Goal: Information Seeking & Learning: Learn about a topic

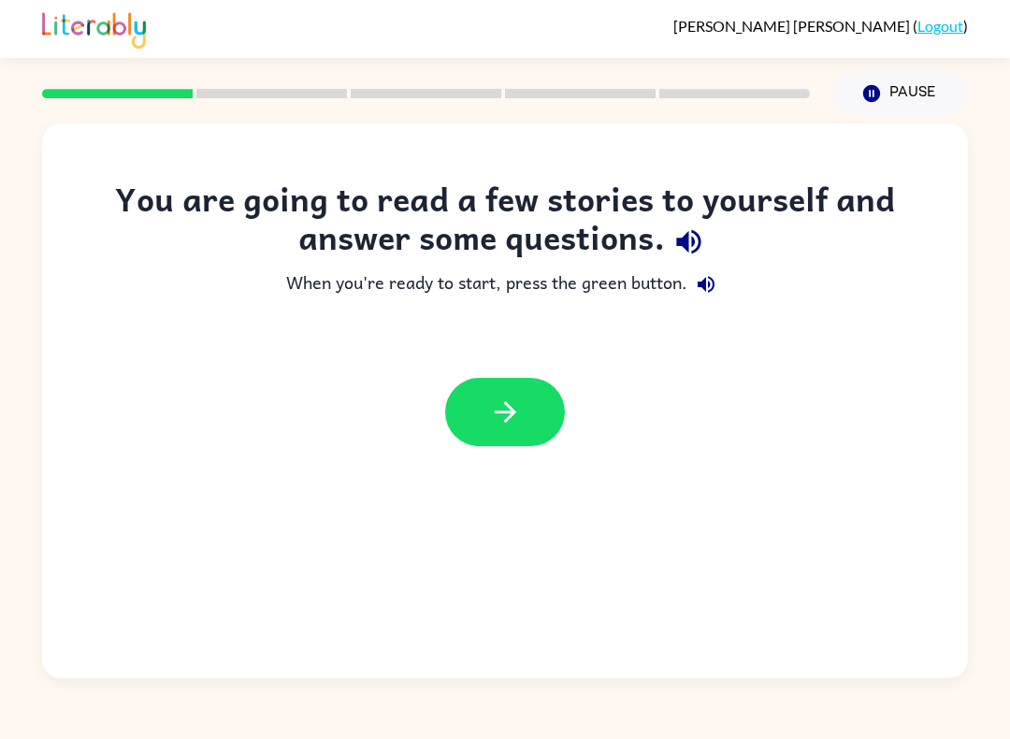
click at [502, 425] on icon "button" at bounding box center [505, 411] width 33 height 33
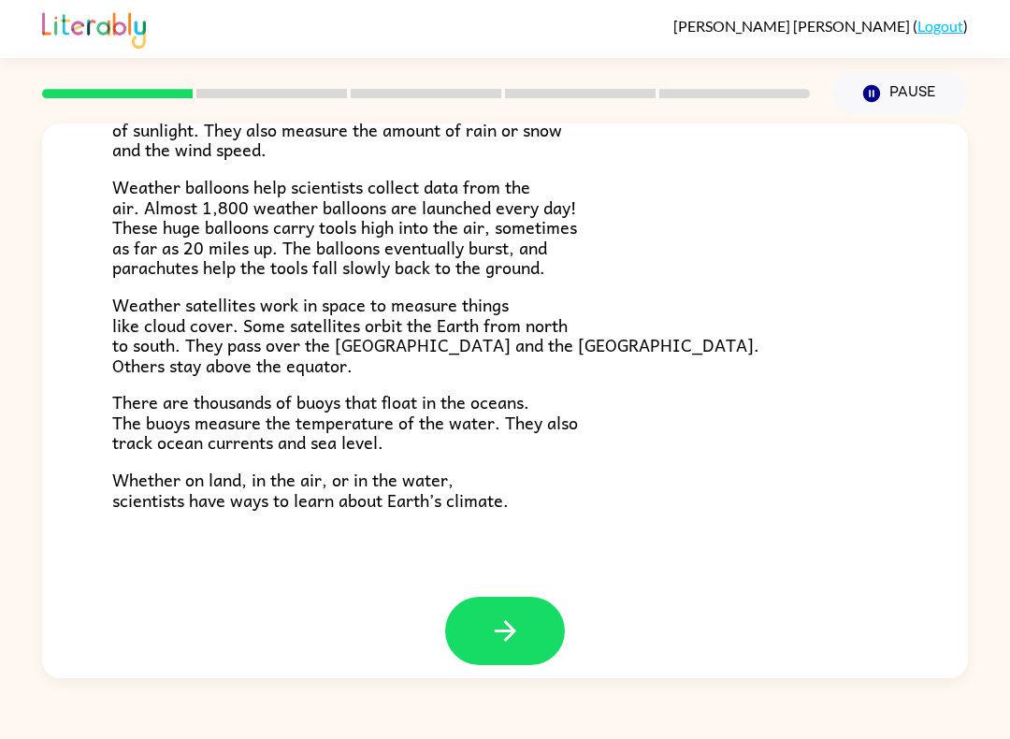
scroll to position [485, 0]
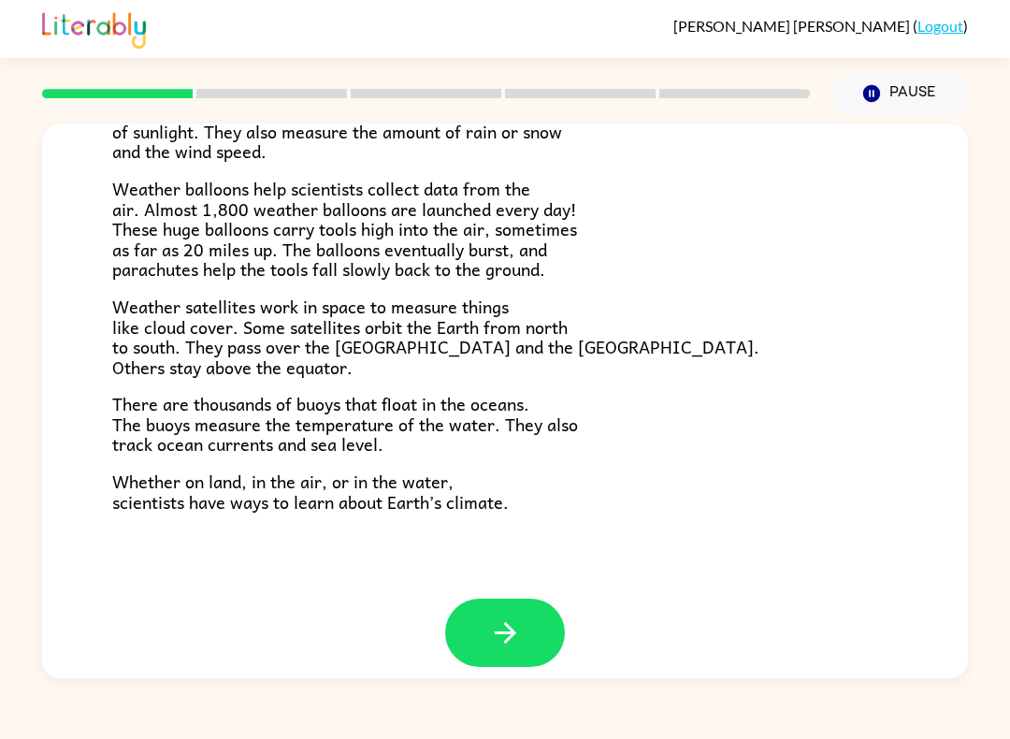
click at [528, 622] on button "button" at bounding box center [505, 632] width 120 height 68
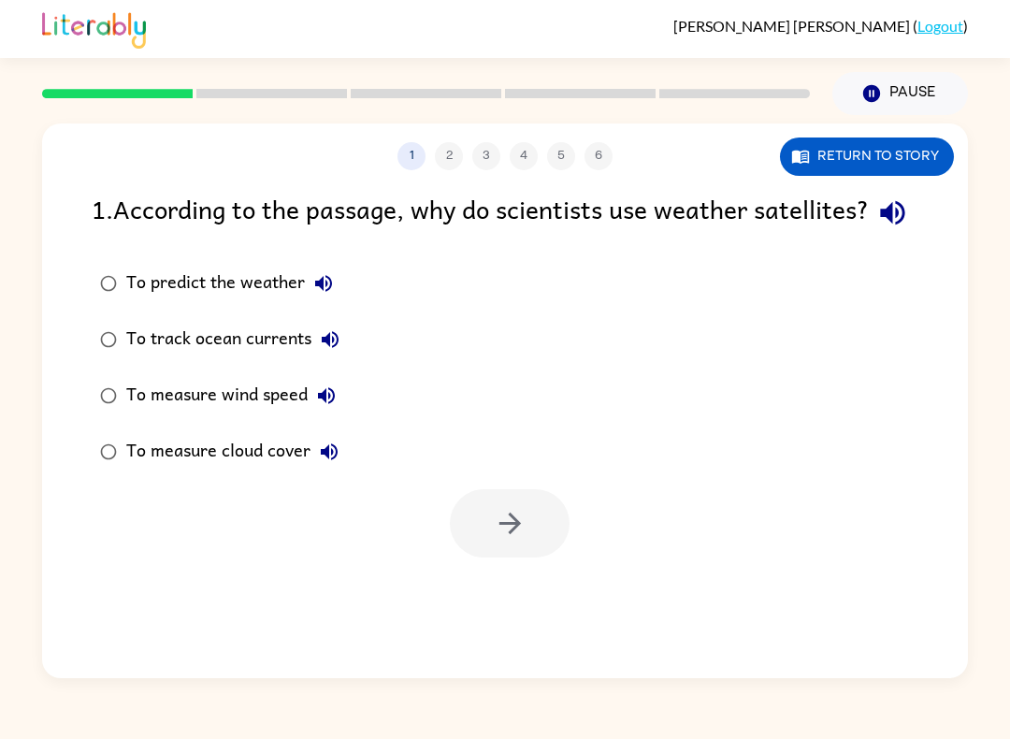
scroll to position [0, 0]
click at [920, 157] on button "Return to story" at bounding box center [867, 156] width 174 height 38
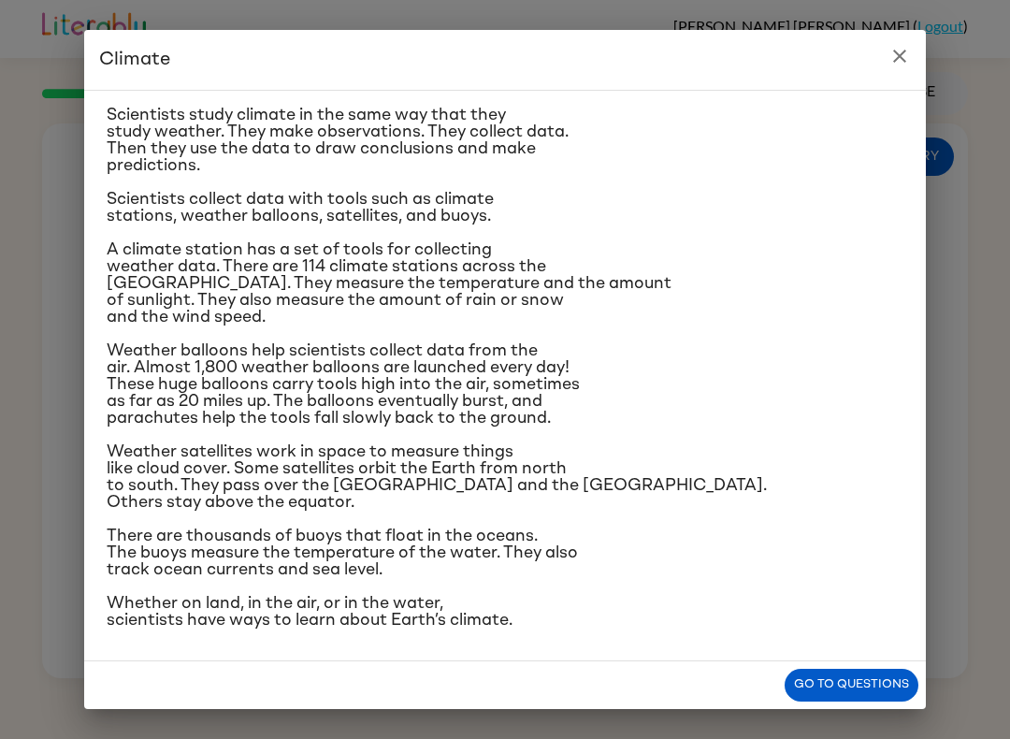
scroll to position [307, 0]
click at [819, 698] on button "Go to questions" at bounding box center [851, 684] width 134 height 33
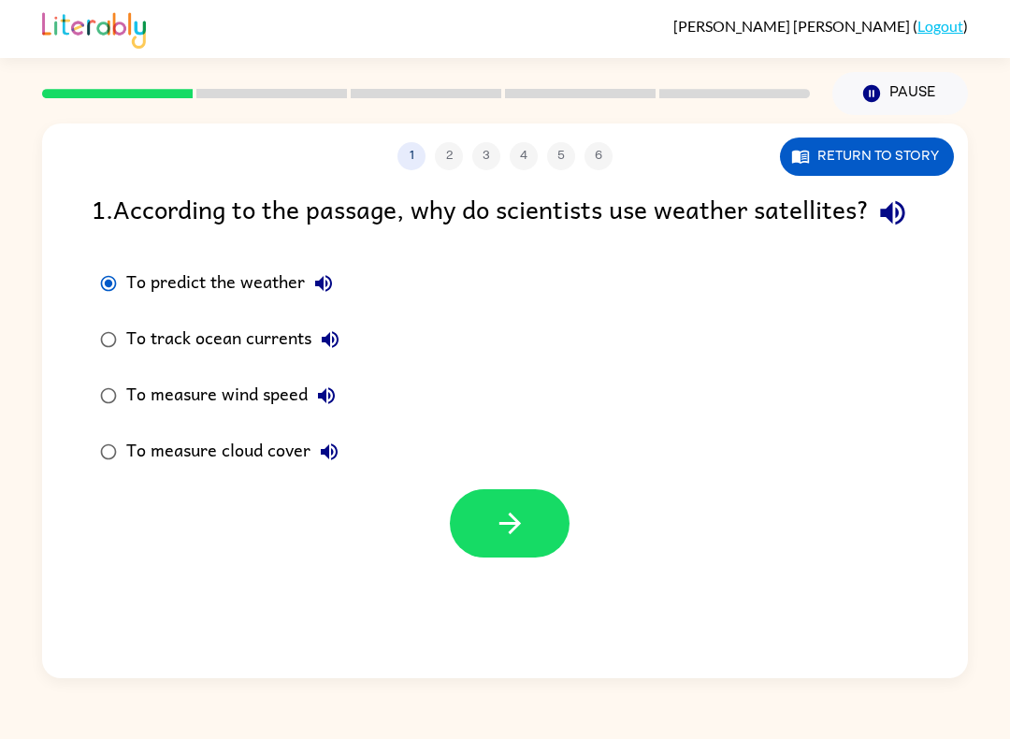
click at [522, 557] on button "button" at bounding box center [510, 523] width 120 height 68
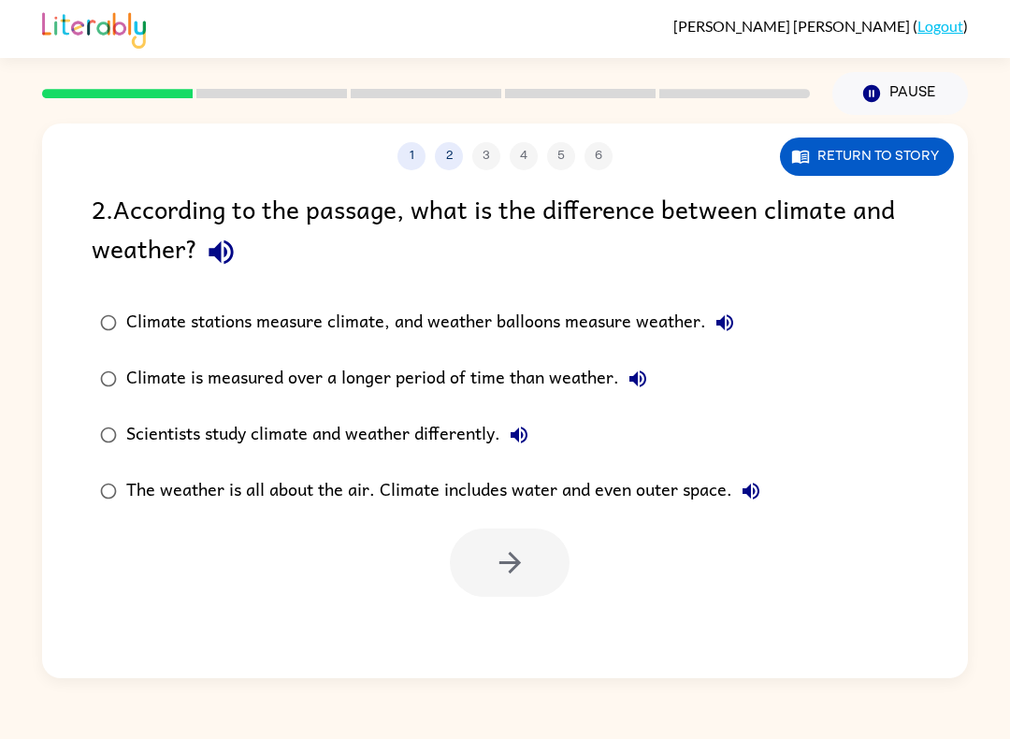
click at [217, 89] on div at bounding box center [426, 93] width 790 height 65
click at [920, 155] on button "Return to story" at bounding box center [867, 156] width 174 height 38
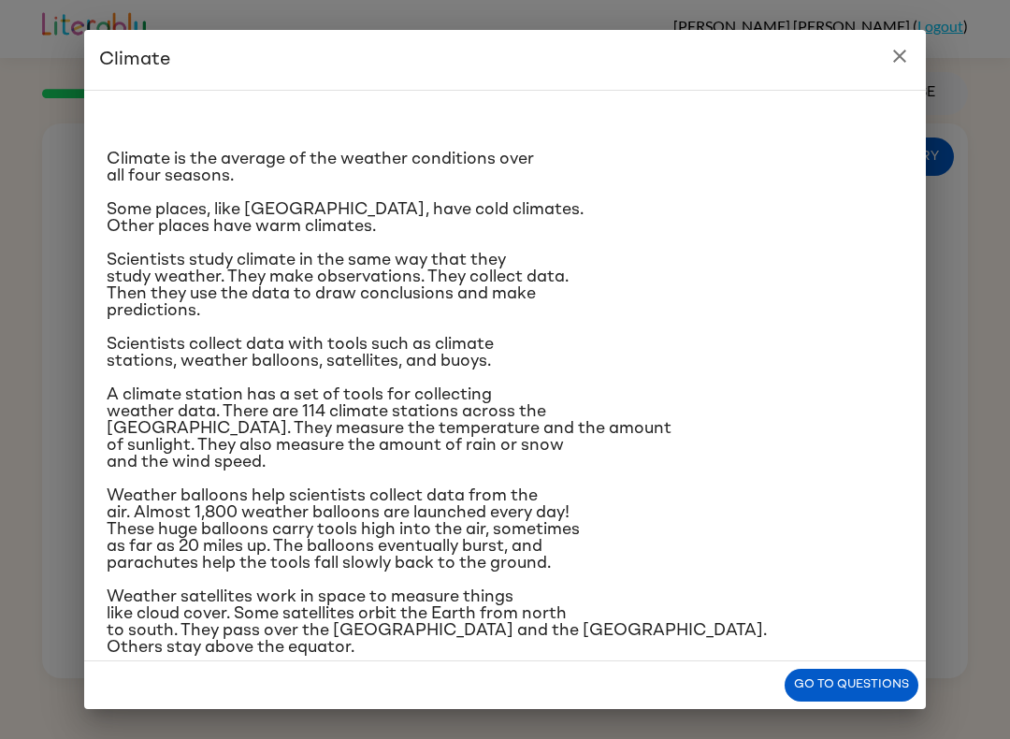
click at [841, 688] on button "Go to questions" at bounding box center [851, 684] width 134 height 33
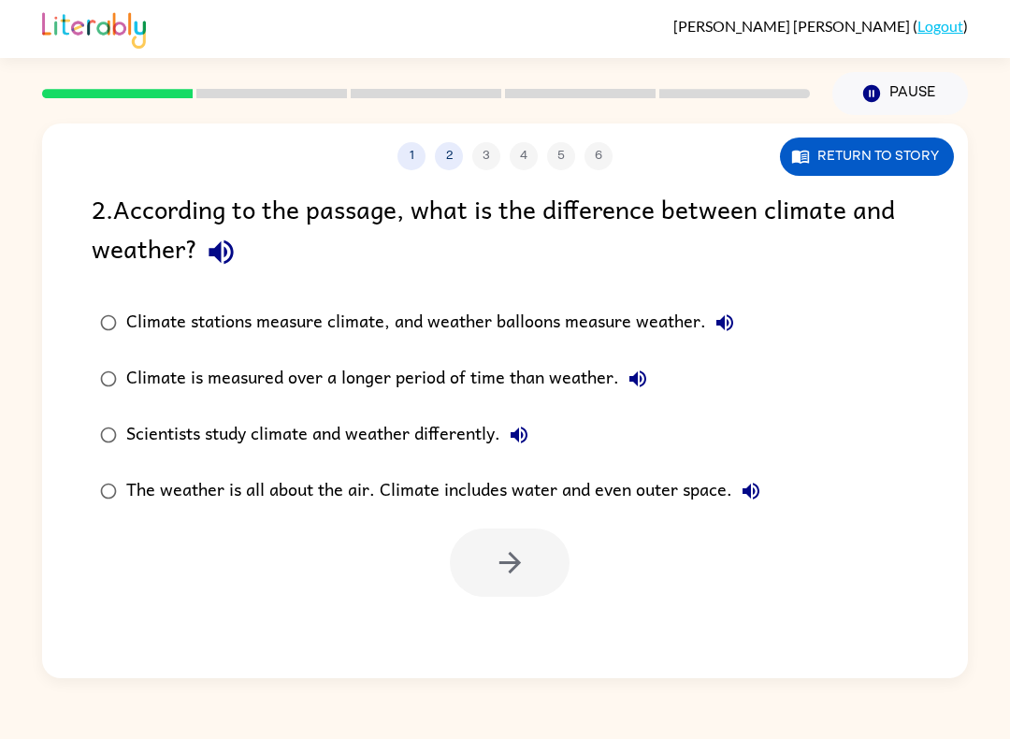
click at [892, 147] on button "Return to story" at bounding box center [867, 156] width 174 height 38
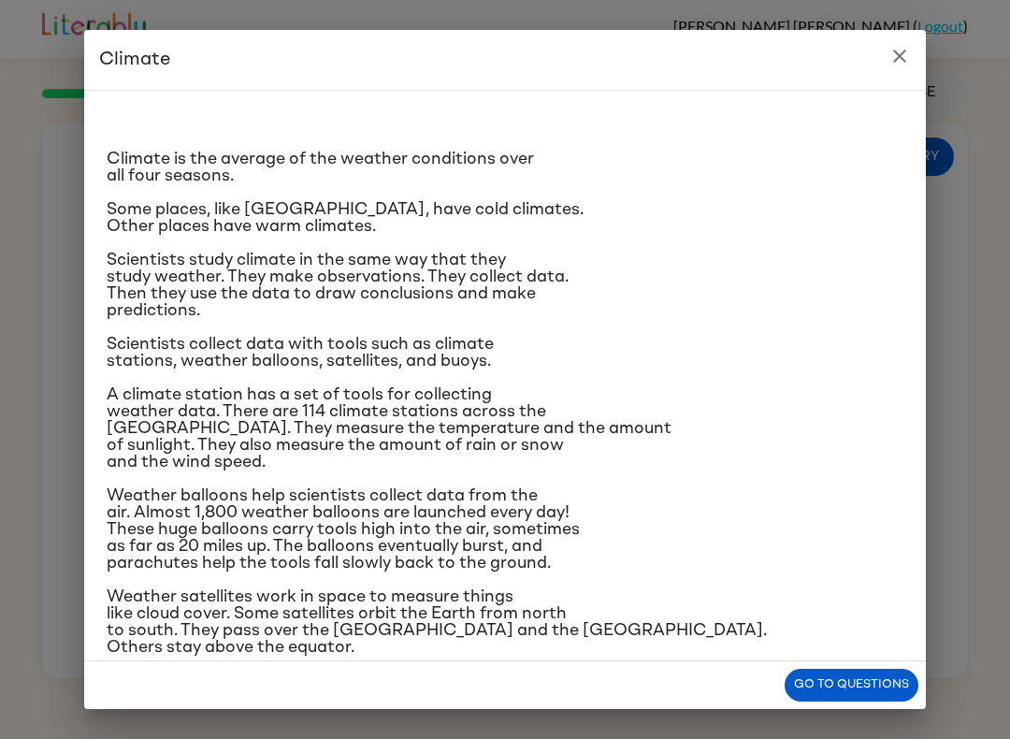
scroll to position [0, 0]
click at [876, 689] on button "Go to questions" at bounding box center [851, 684] width 134 height 33
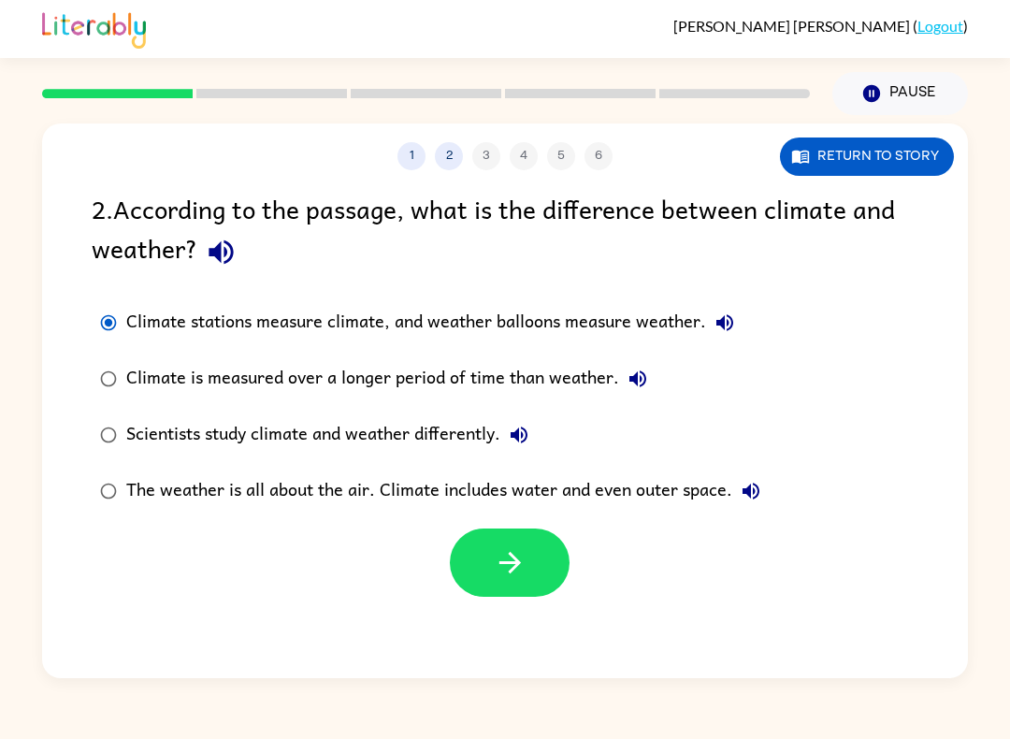
click at [116, 106] on div at bounding box center [426, 93] width 790 height 65
click at [232, 101] on div at bounding box center [426, 93] width 790 height 65
click at [286, 76] on div at bounding box center [426, 93] width 790 height 65
click at [286, 75] on div at bounding box center [426, 93] width 790 height 65
click at [424, 161] on button "1" at bounding box center [411, 156] width 28 height 28
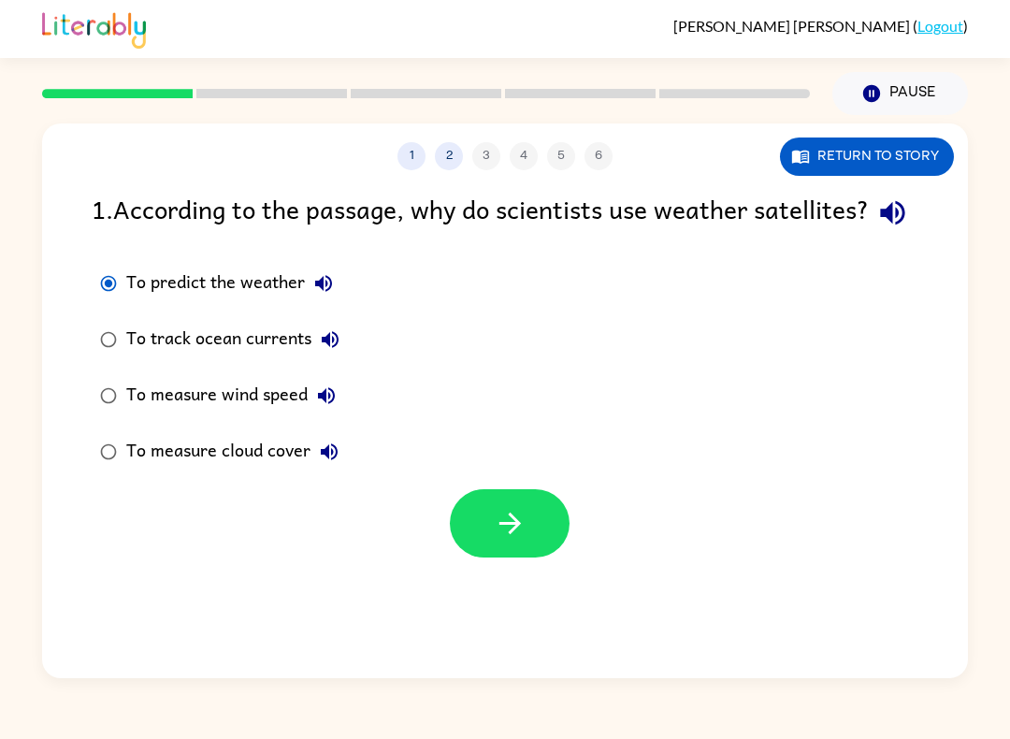
click at [453, 161] on button "2" at bounding box center [449, 156] width 28 height 28
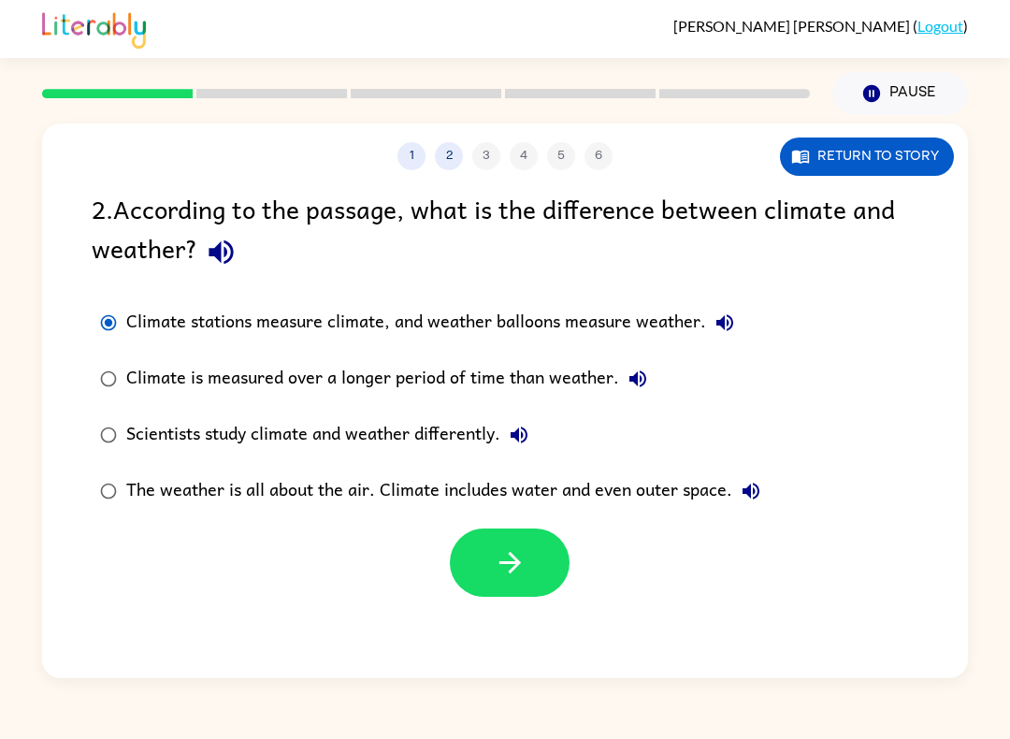
click at [506, 577] on icon "button" at bounding box center [510, 562] width 33 height 33
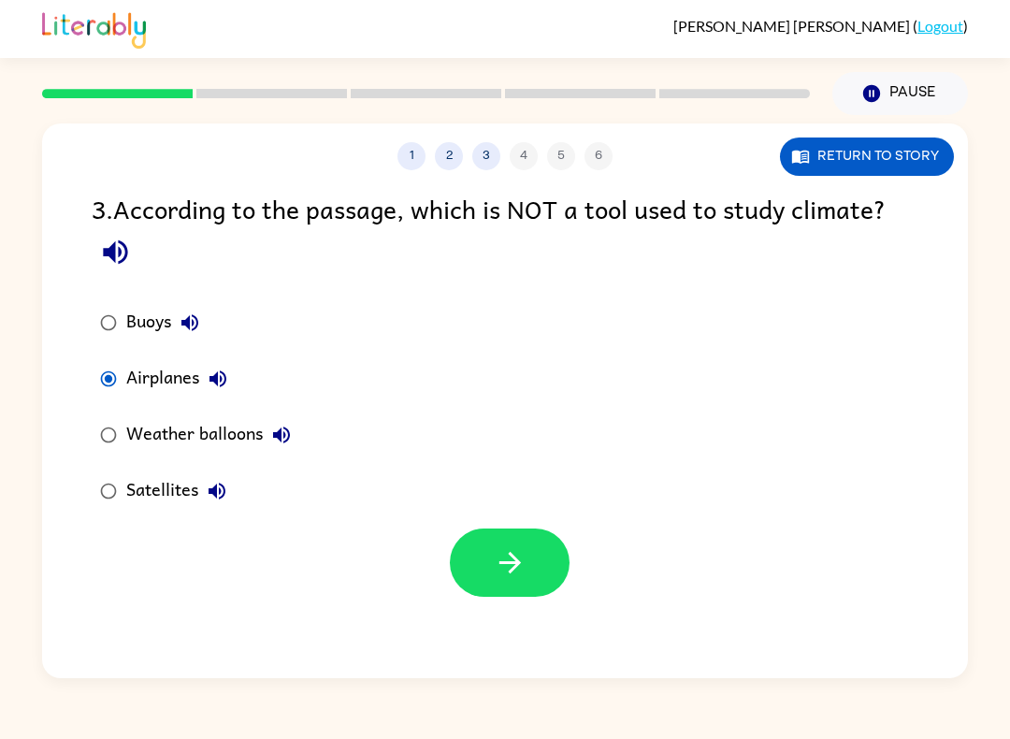
click at [907, 157] on button "Return to story" at bounding box center [867, 156] width 174 height 38
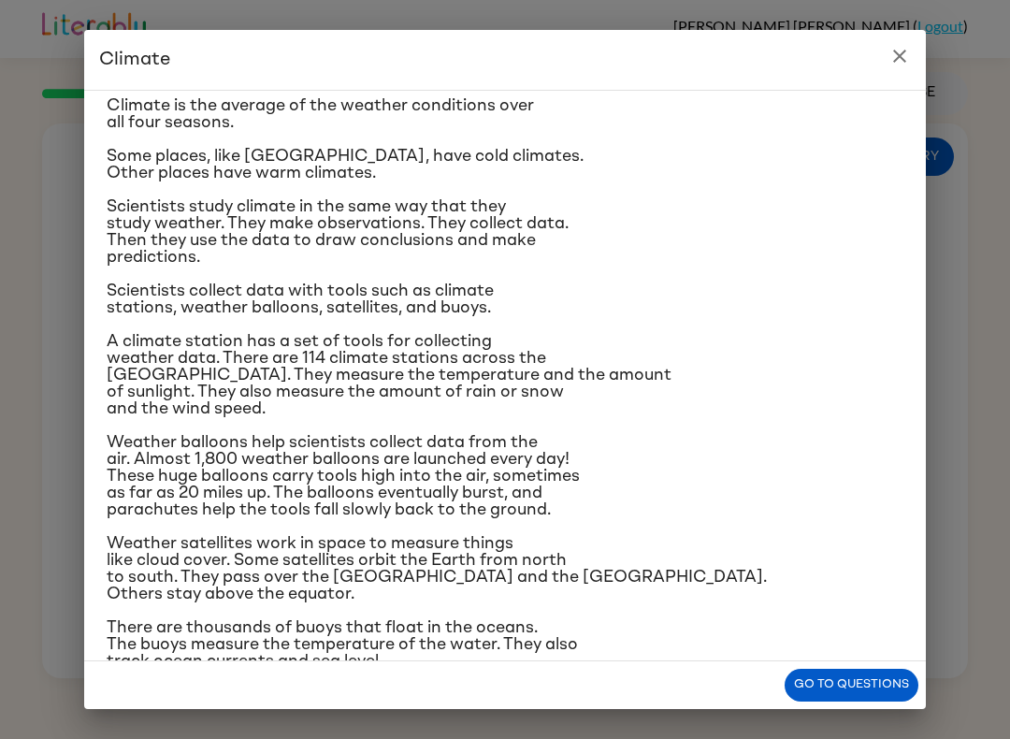
scroll to position [65, 0]
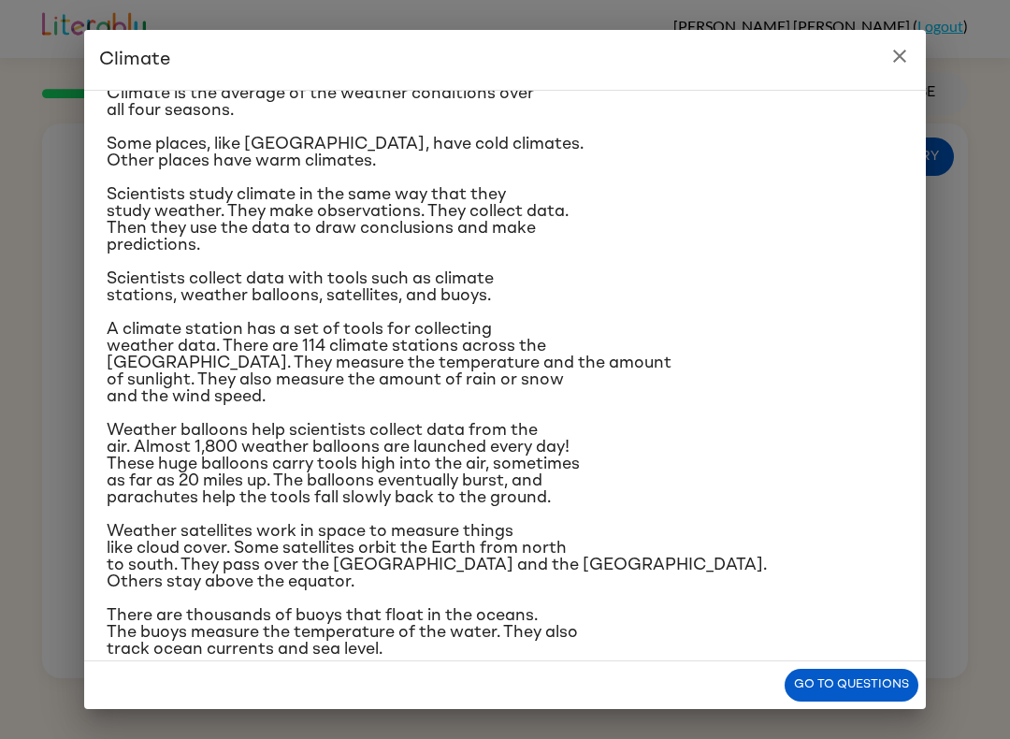
click at [873, 687] on button "Go to questions" at bounding box center [851, 684] width 134 height 33
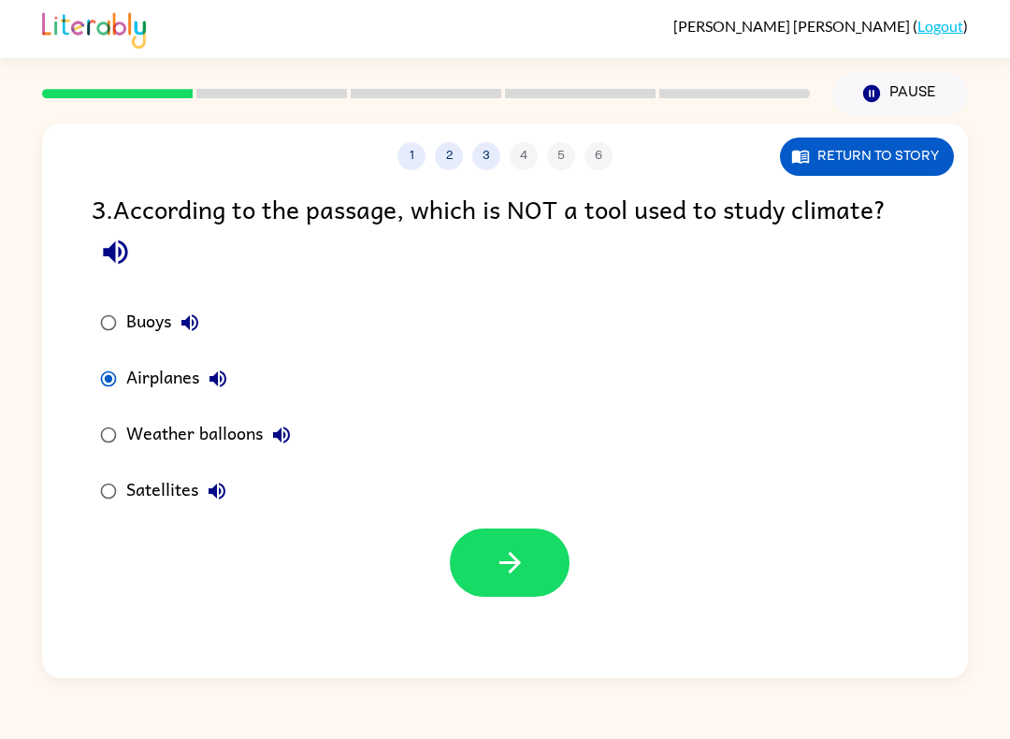
click at [532, 565] on button "button" at bounding box center [510, 562] width 120 height 68
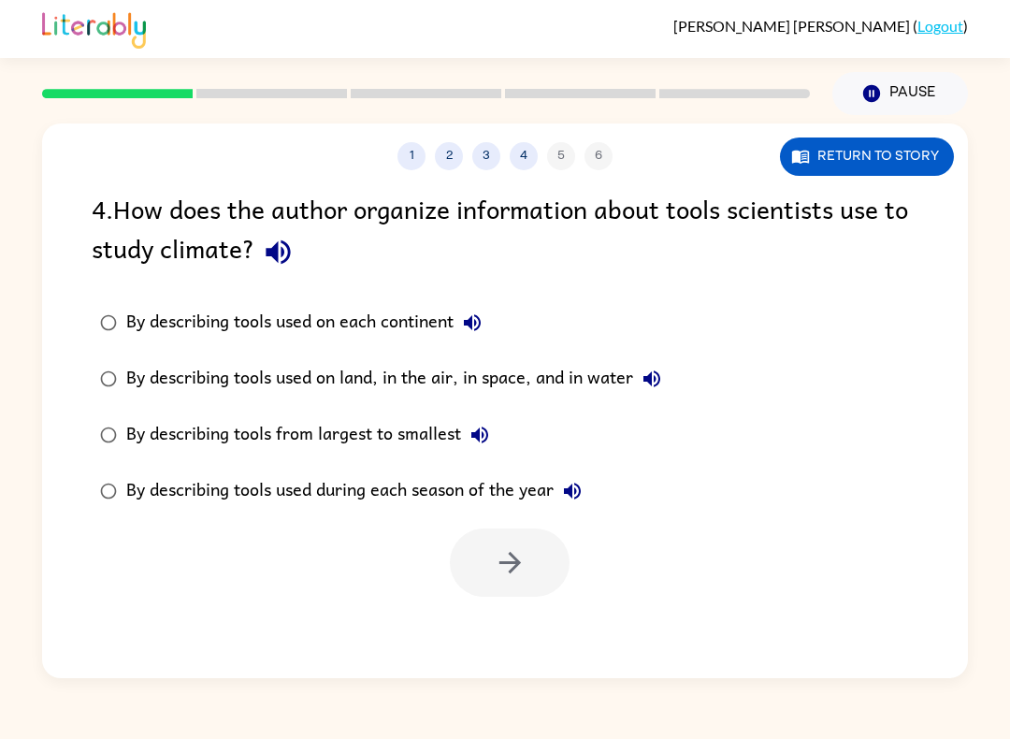
click at [924, 167] on button "Return to story" at bounding box center [867, 156] width 174 height 38
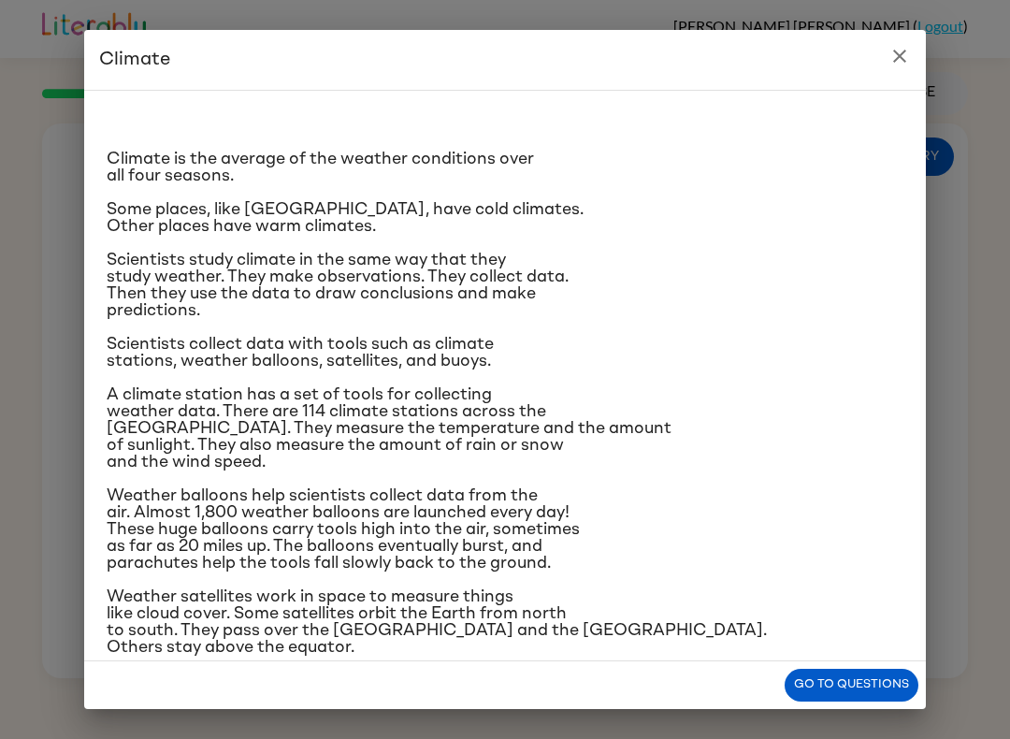
click at [855, 670] on button "Go to questions" at bounding box center [851, 684] width 134 height 33
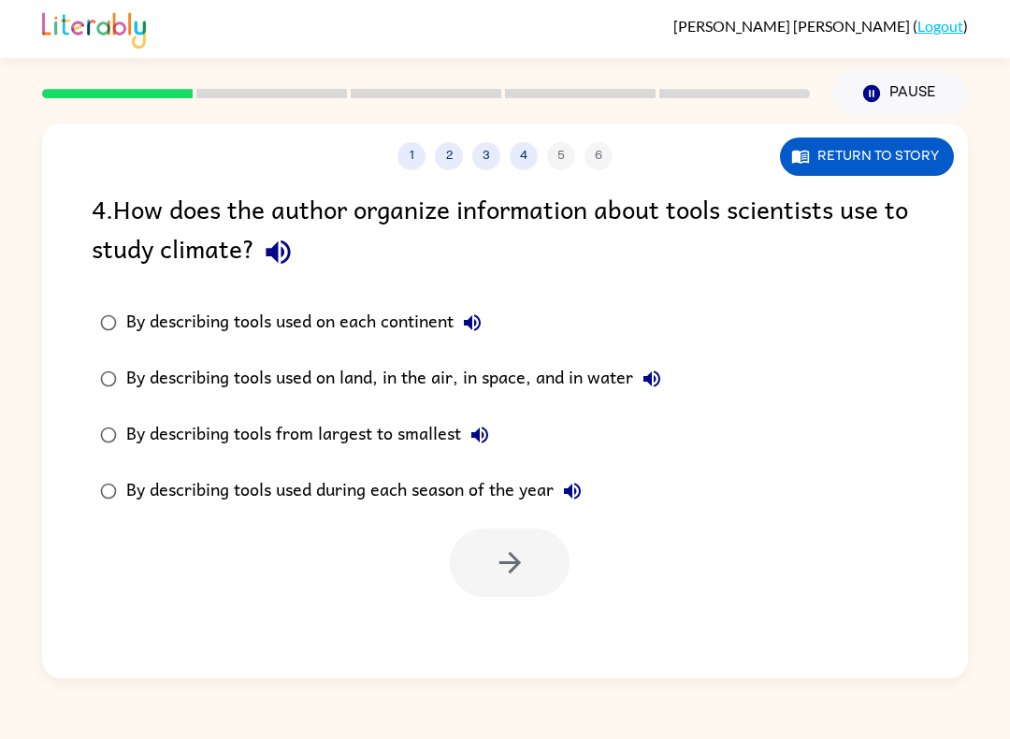
click at [851, 668] on div "1 2 3 4 5 6 Return to story 4 . How does the author organize information about …" at bounding box center [505, 400] width 926 height 554
click at [891, 164] on button "Return to story" at bounding box center [867, 156] width 174 height 38
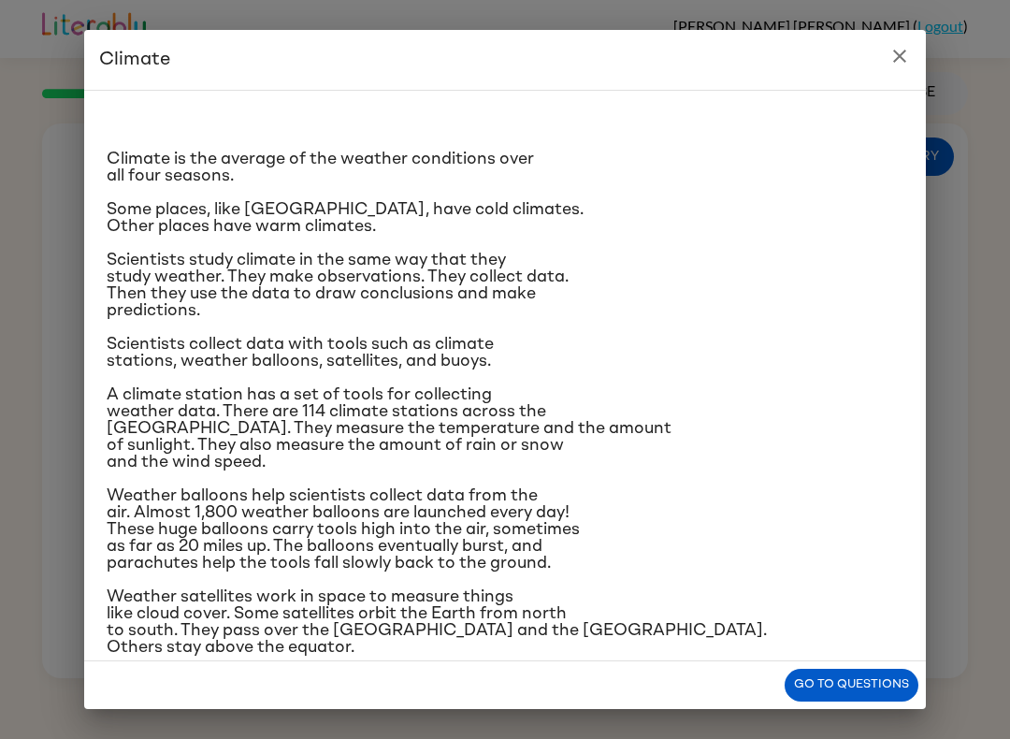
click at [827, 681] on button "Go to questions" at bounding box center [851, 684] width 134 height 33
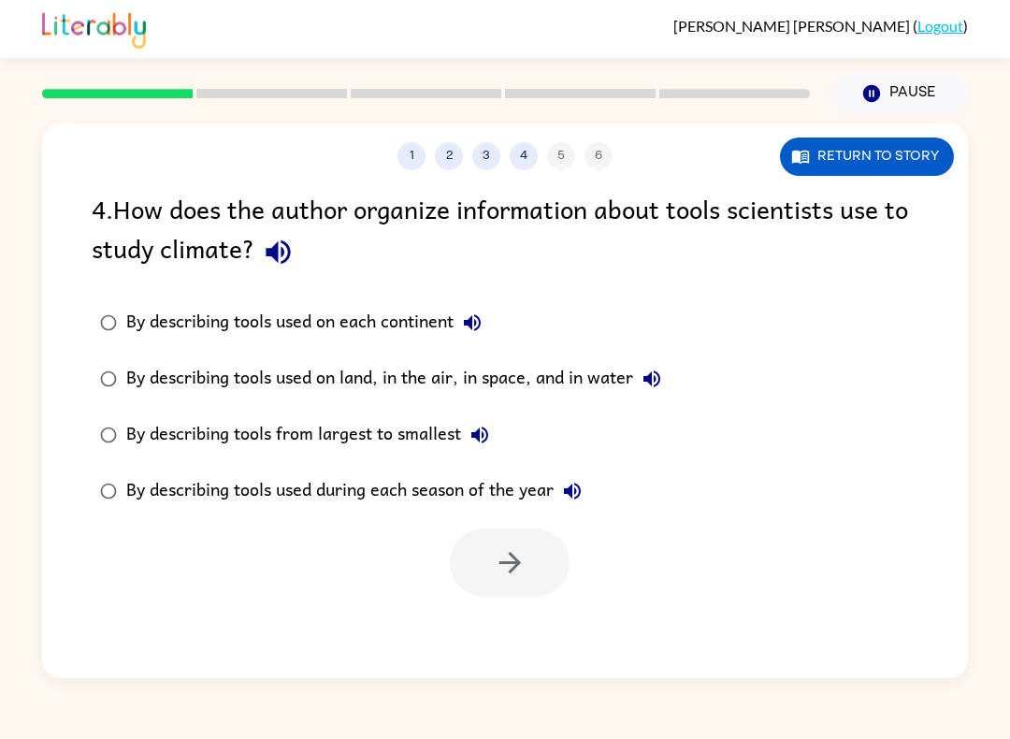
click at [908, 144] on button "Return to story" at bounding box center [867, 156] width 174 height 38
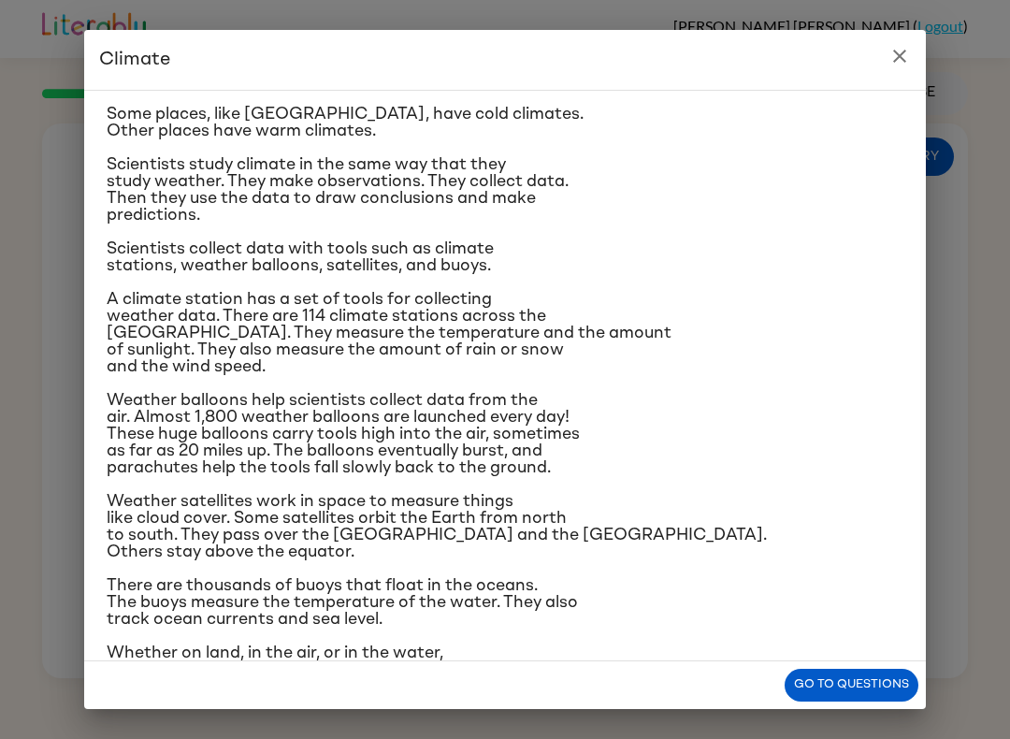
scroll to position [94, 0]
click at [858, 698] on button "Go to questions" at bounding box center [851, 684] width 134 height 33
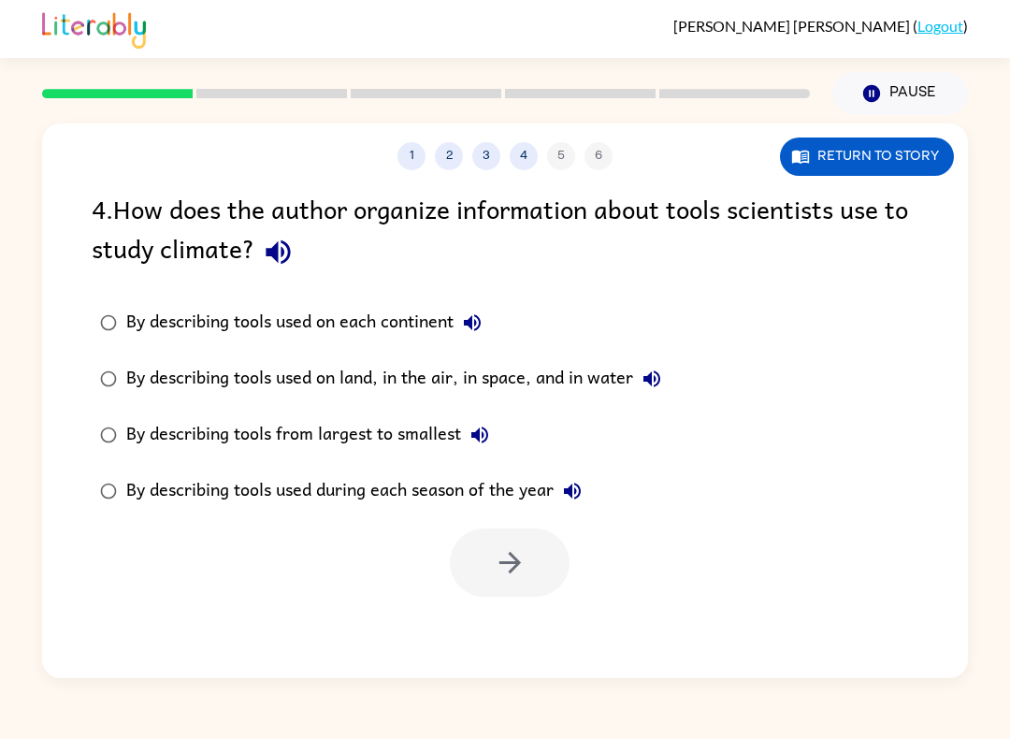
click at [911, 144] on button "Return to story" at bounding box center [867, 156] width 174 height 38
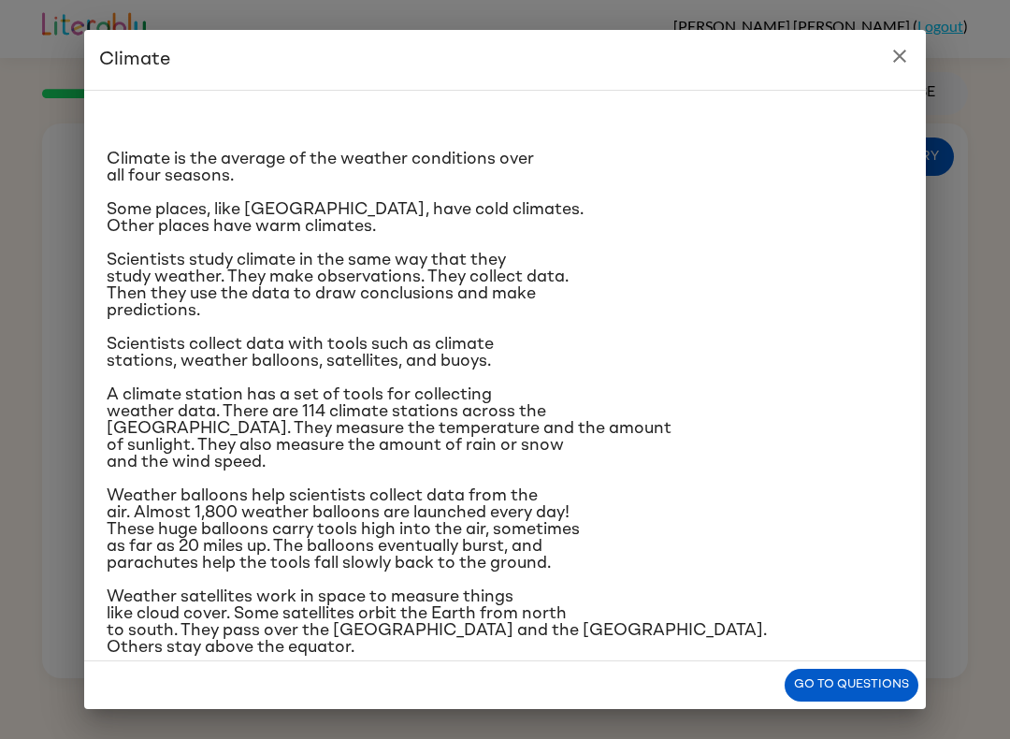
scroll to position [0, 0]
click at [841, 675] on button "Go to questions" at bounding box center [851, 684] width 134 height 33
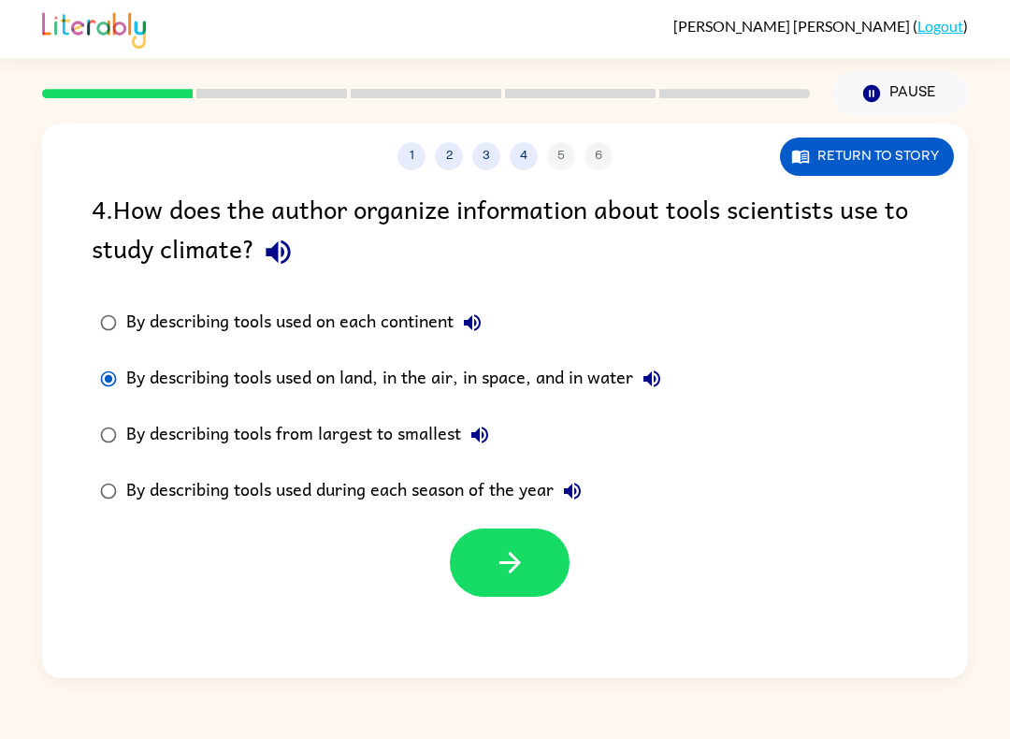
click at [539, 584] on button "button" at bounding box center [510, 562] width 120 height 68
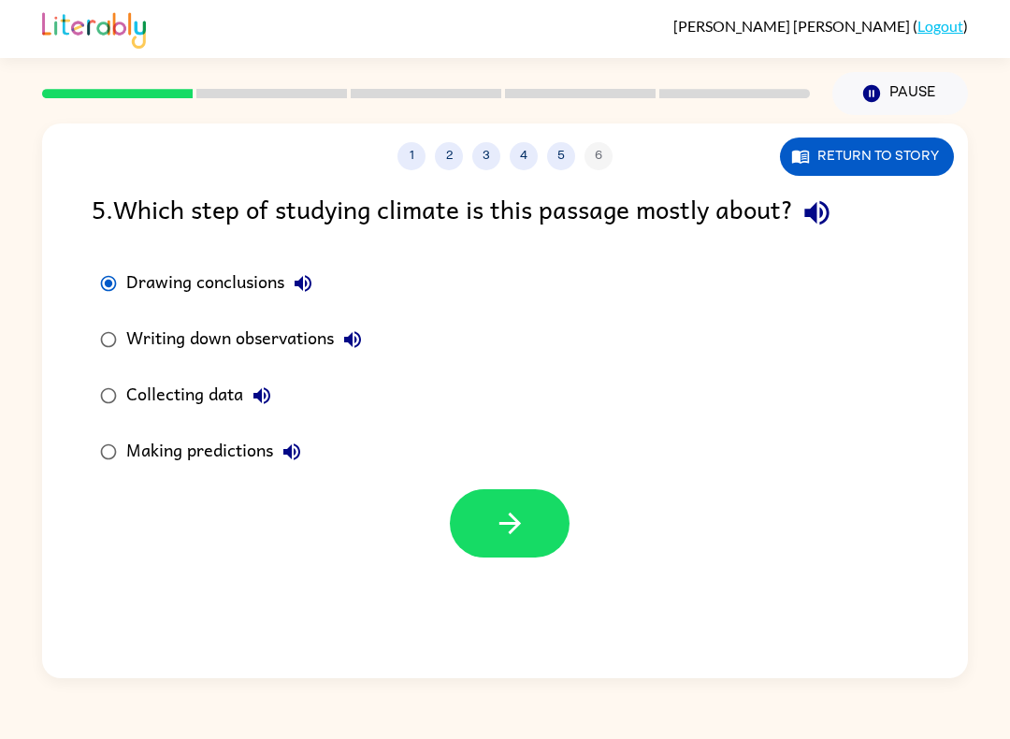
click at [66, 275] on div "5 . Which step of studying climate is this passage mostly about? Drawing conclu…" at bounding box center [505, 373] width 926 height 368
click at [920, 154] on button "Return to story" at bounding box center [867, 156] width 174 height 38
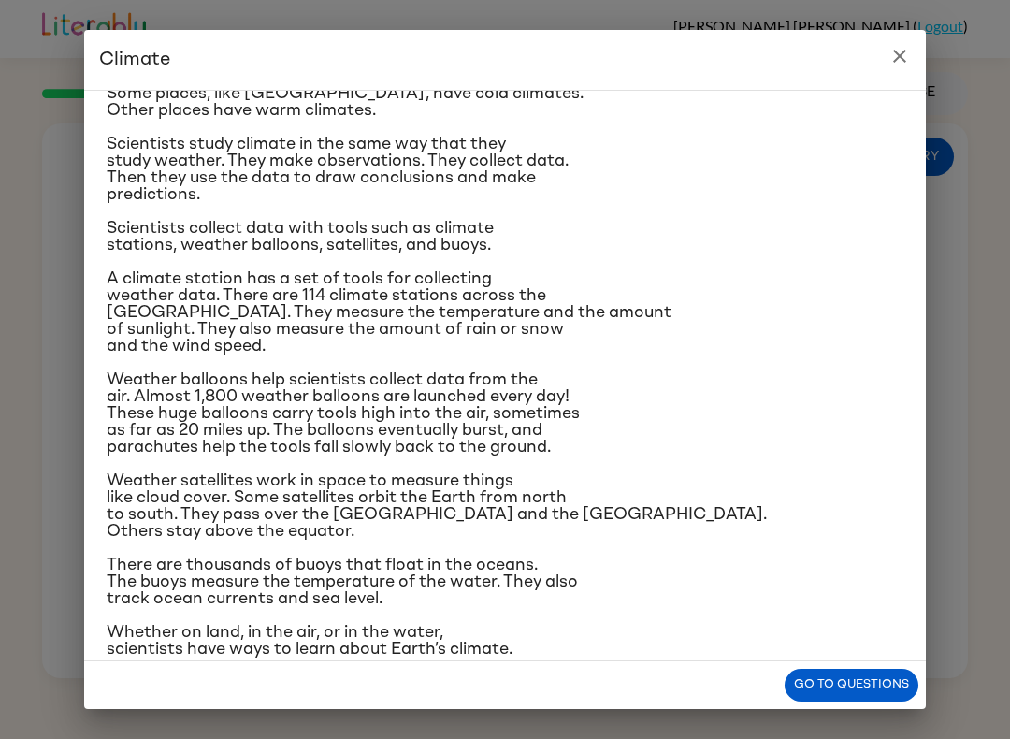
scroll to position [121, 0]
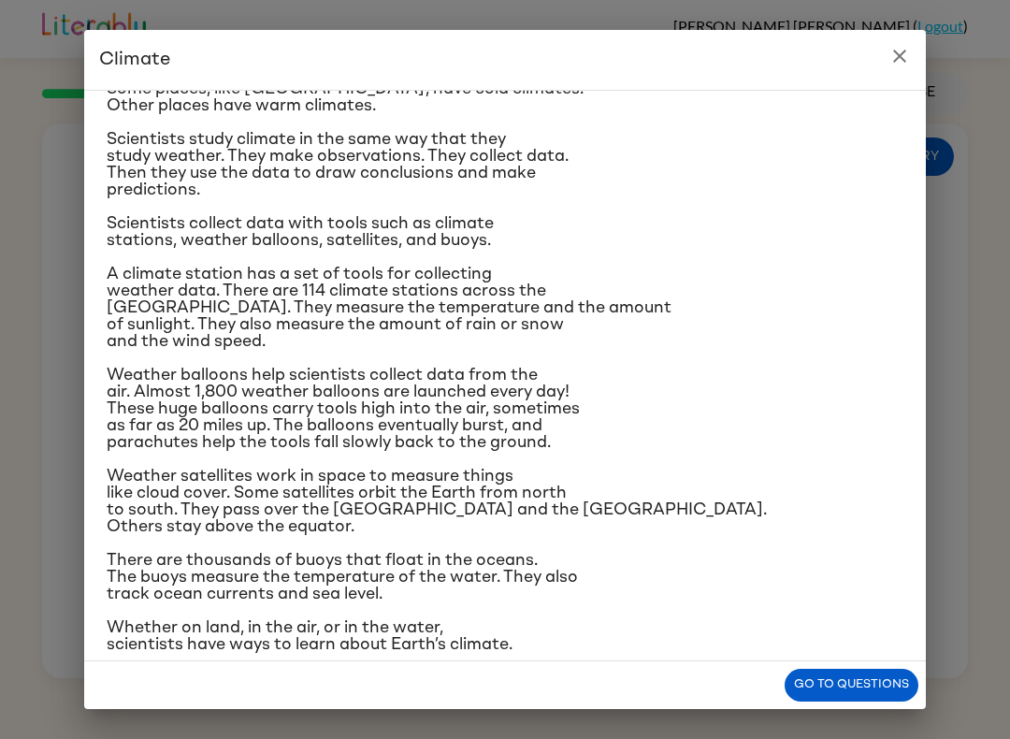
click at [900, 58] on icon "close" at bounding box center [899, 56] width 13 height 13
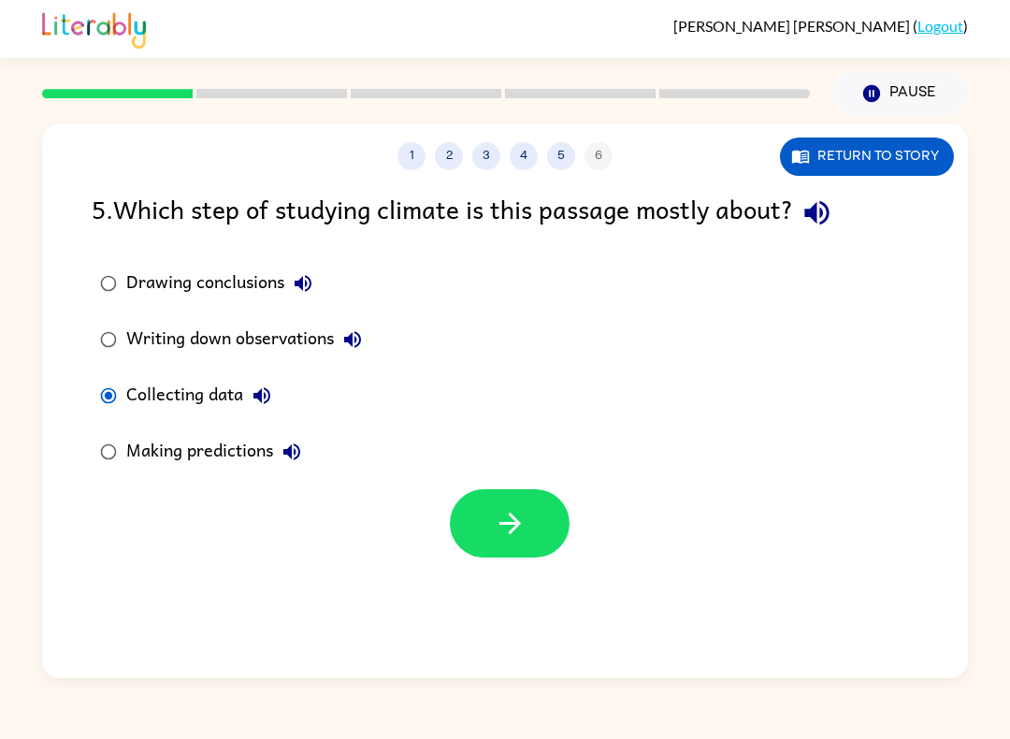
click at [540, 542] on button "button" at bounding box center [510, 523] width 120 height 68
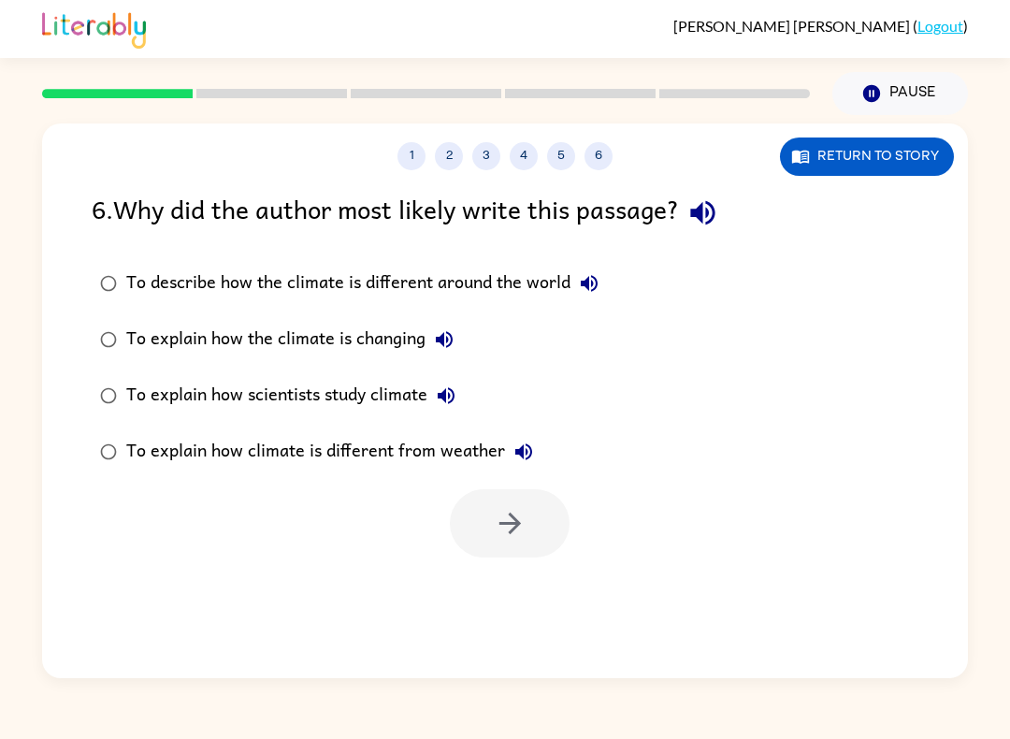
click at [74, 350] on div "6 . Why did the author most likely write this passage? To describe how the clim…" at bounding box center [505, 373] width 926 height 368
click at [926, 159] on button "Return to story" at bounding box center [867, 156] width 174 height 38
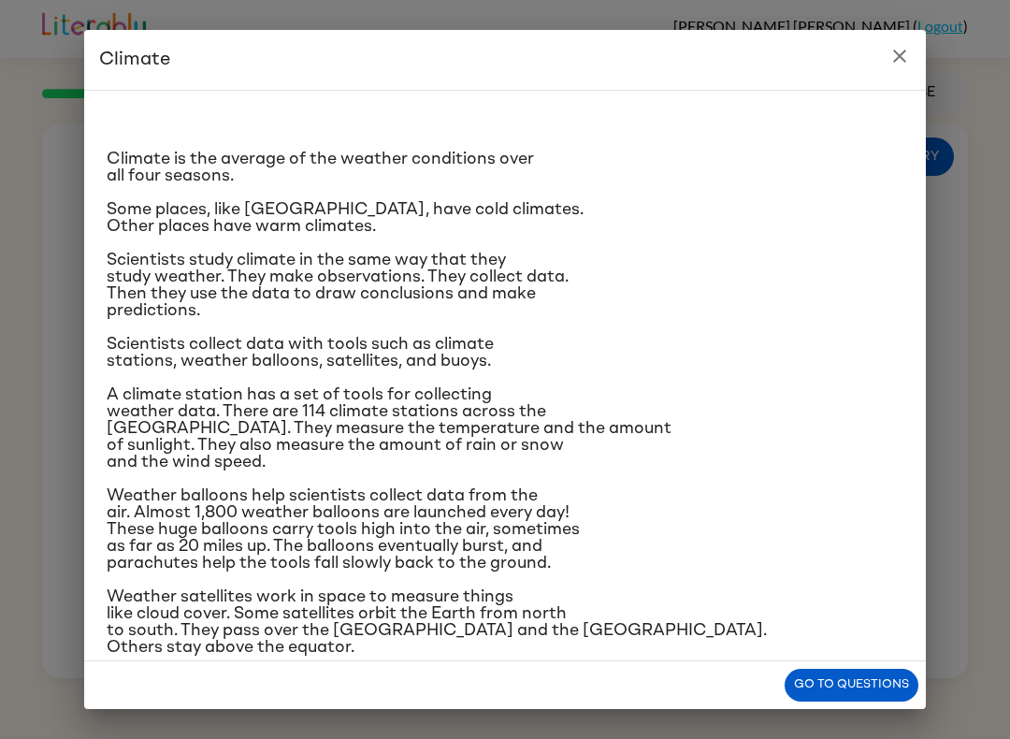
click at [834, 689] on button "Go to questions" at bounding box center [851, 684] width 134 height 33
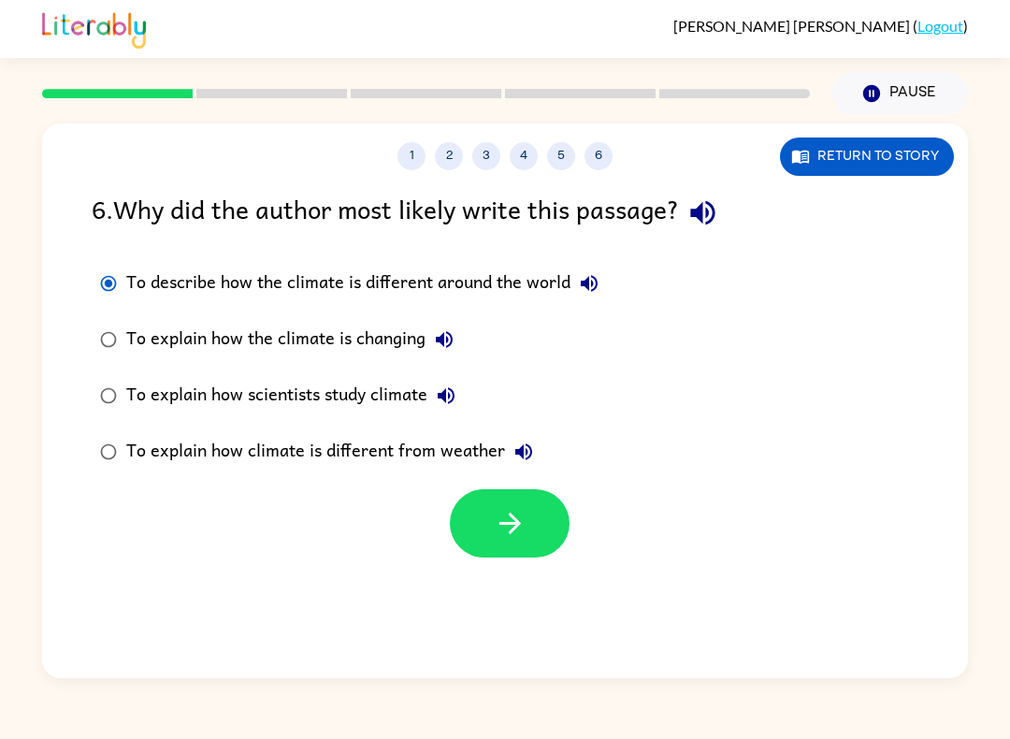
click at [535, 531] on button "button" at bounding box center [510, 523] width 120 height 68
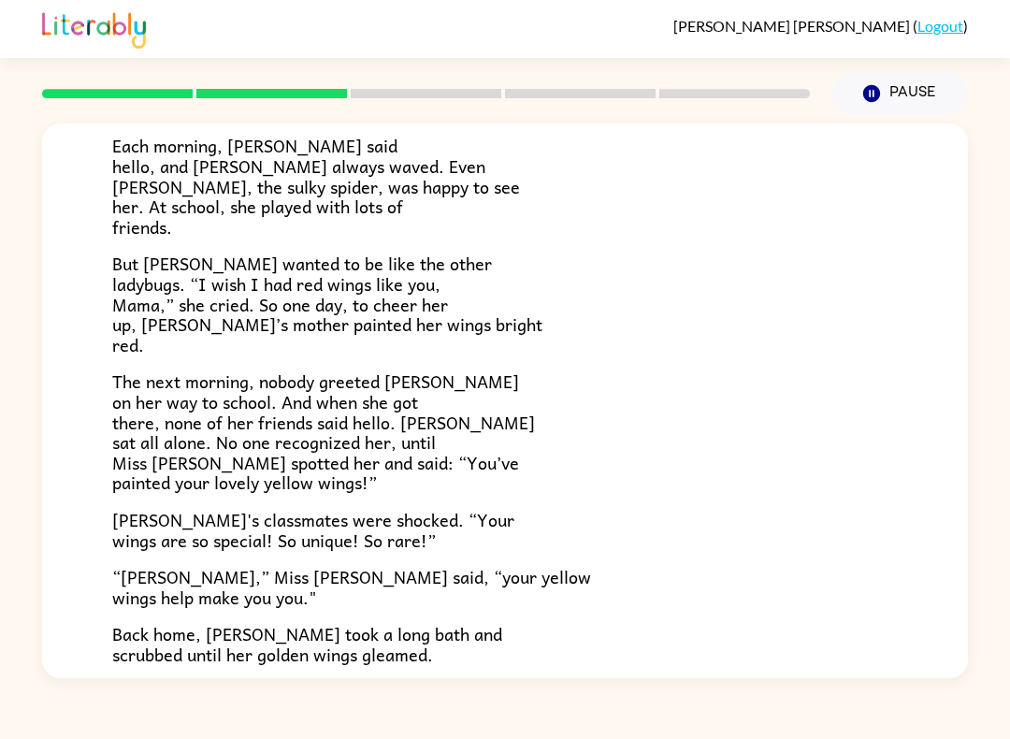
click at [210, 101] on div at bounding box center [426, 93] width 790 height 65
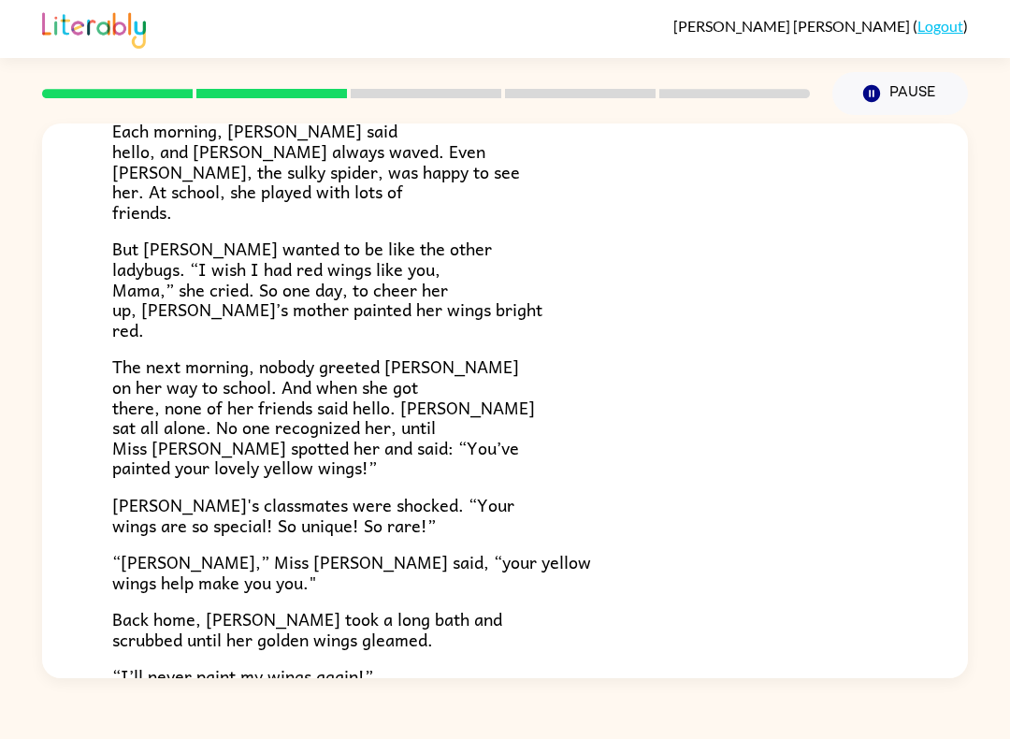
click at [209, 101] on div at bounding box center [426, 93] width 790 height 65
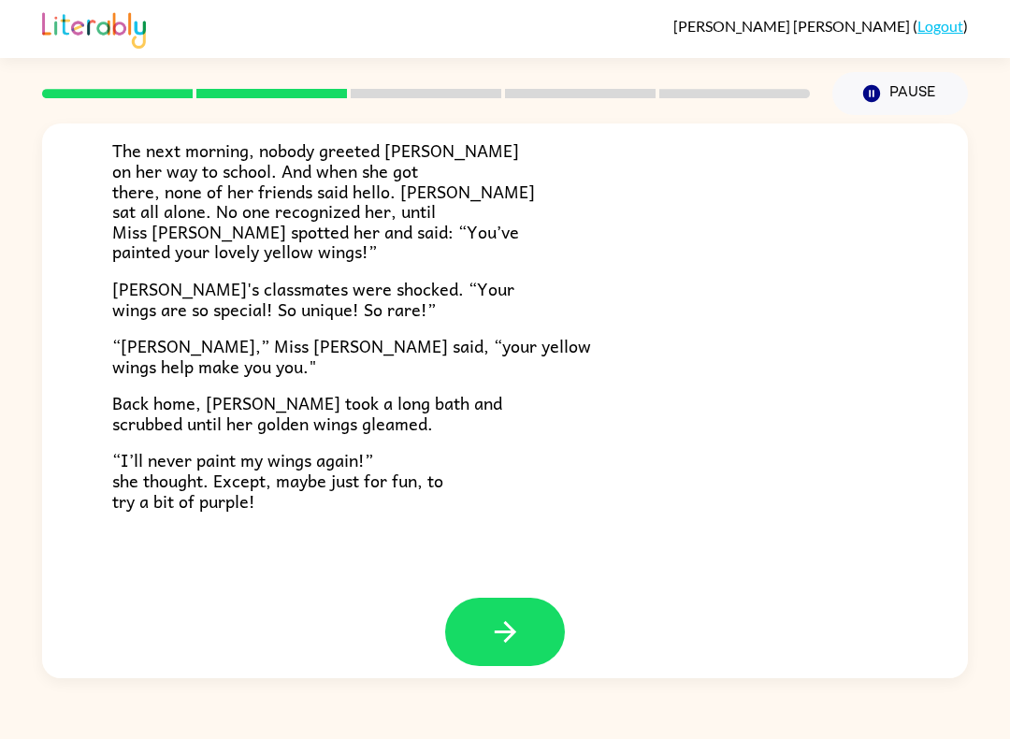
scroll to position [485, 0]
click at [552, 624] on button "button" at bounding box center [505, 632] width 120 height 68
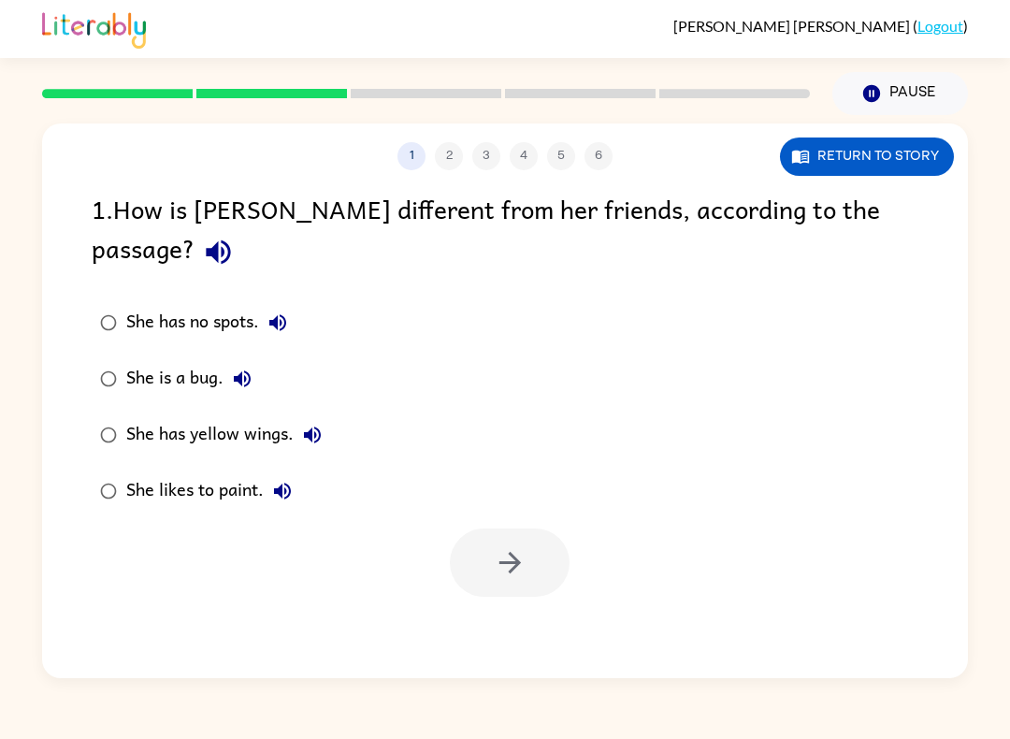
scroll to position [0, 0]
click at [568, 528] on div at bounding box center [510, 562] width 120 height 68
click at [552, 528] on button "button" at bounding box center [510, 562] width 120 height 68
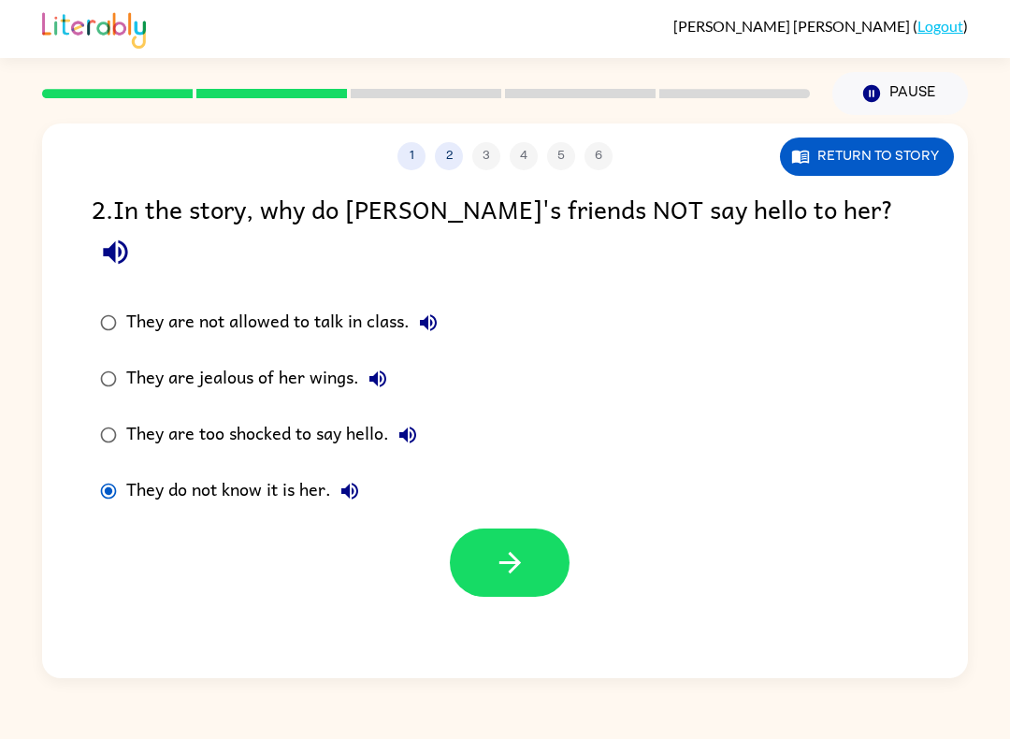
click at [521, 546] on icon "button" at bounding box center [510, 562] width 33 height 33
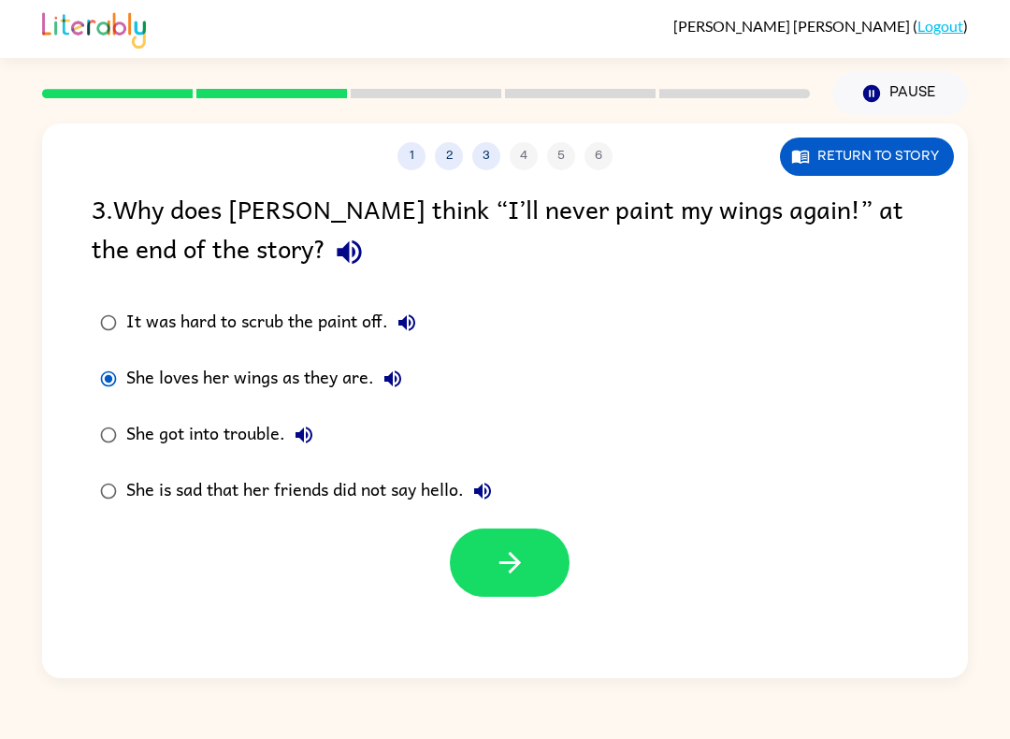
click at [544, 555] on button "button" at bounding box center [510, 562] width 120 height 68
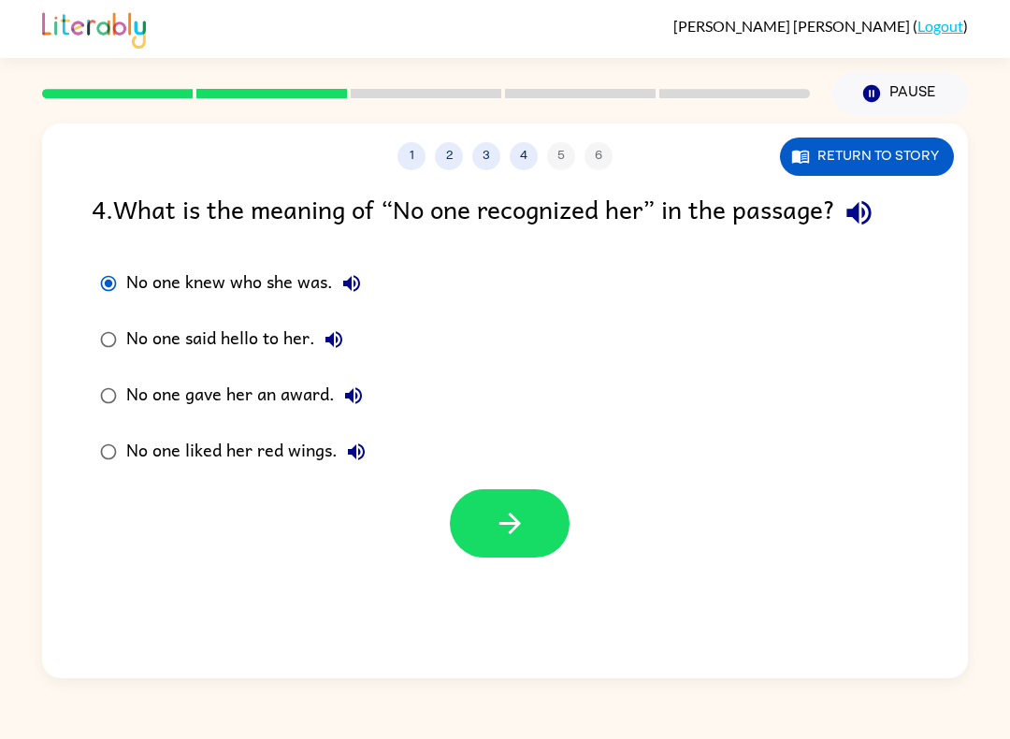
click at [533, 520] on button "button" at bounding box center [510, 523] width 120 height 68
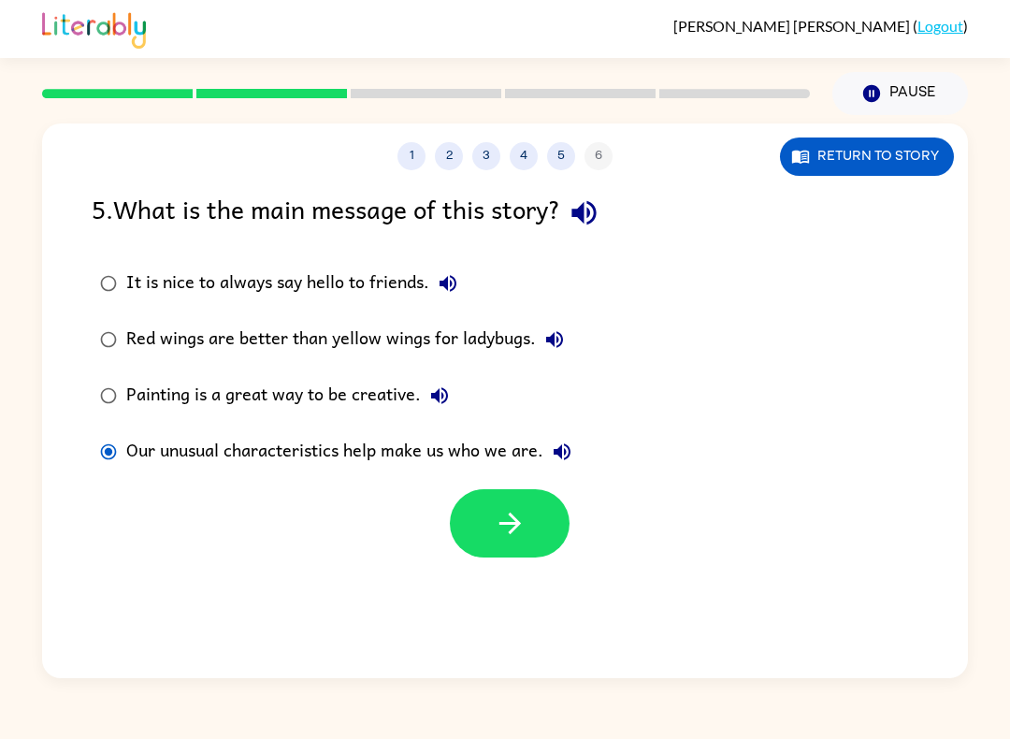
click at [549, 515] on button "button" at bounding box center [510, 523] width 120 height 68
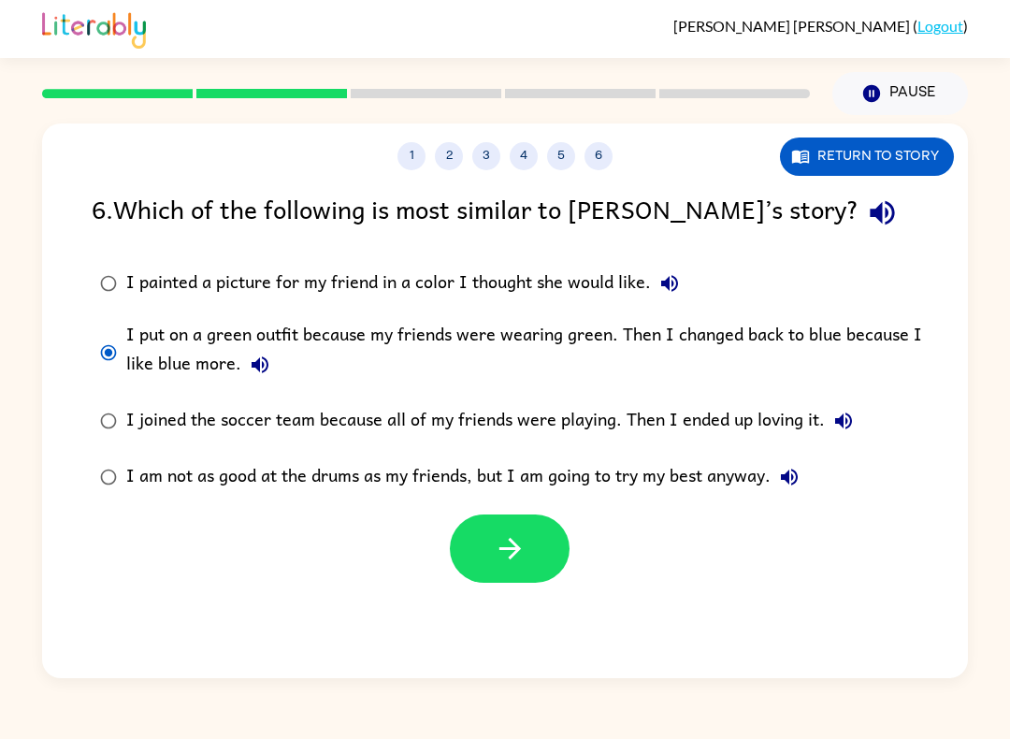
click at [127, 341] on div "I put on a green outfit because my friends were wearing green. Then I changed b…" at bounding box center [534, 352] width 817 height 63
click at [548, 553] on button "button" at bounding box center [510, 548] width 120 height 68
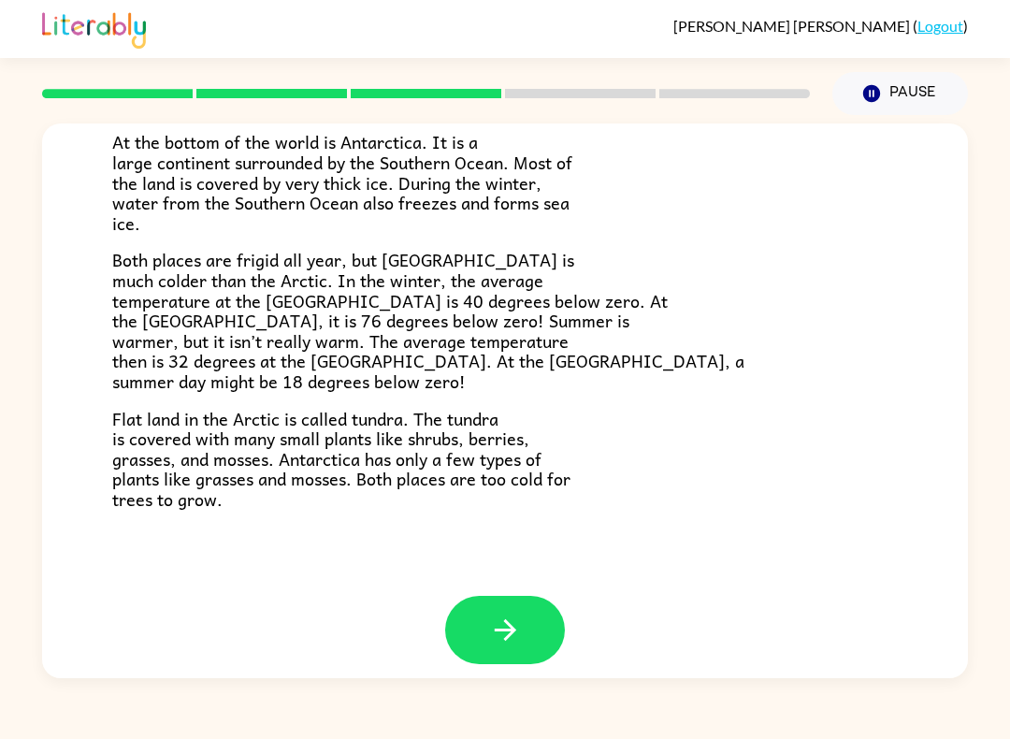
scroll to position [359, 0]
click at [510, 620] on icon "button" at bounding box center [505, 631] width 22 height 22
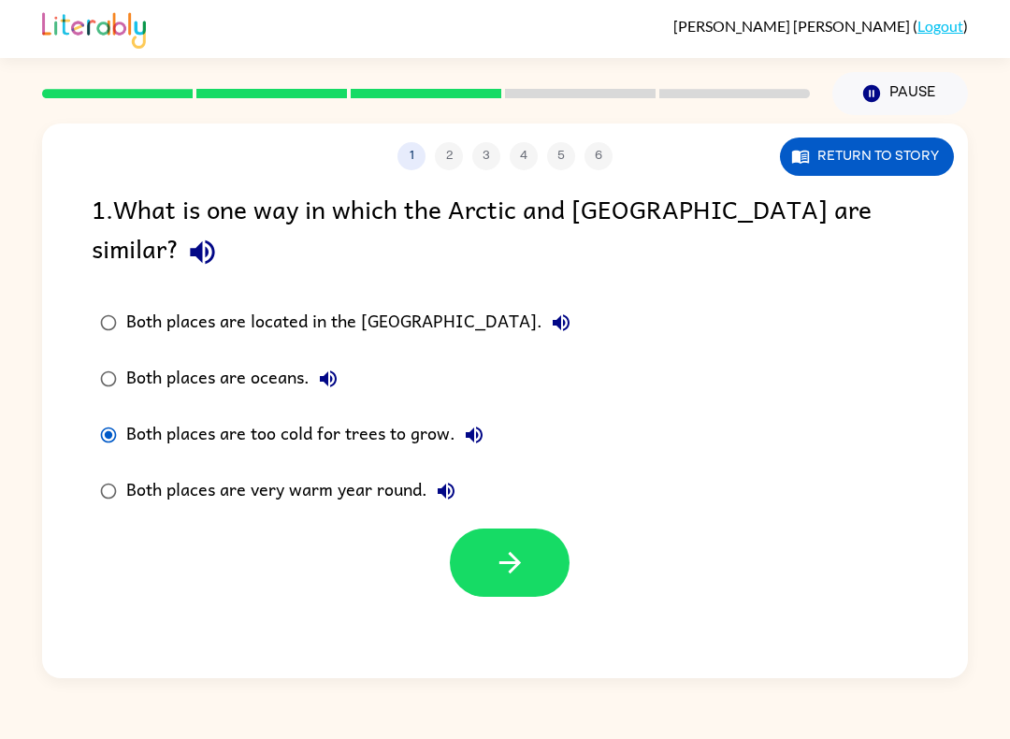
click at [602, 568] on div "1 2 3 4 5 6 Return to story 1 . What is one way in which the Arctic and [GEOGRA…" at bounding box center [505, 400] width 926 height 554
click at [538, 528] on button "button" at bounding box center [510, 562] width 120 height 68
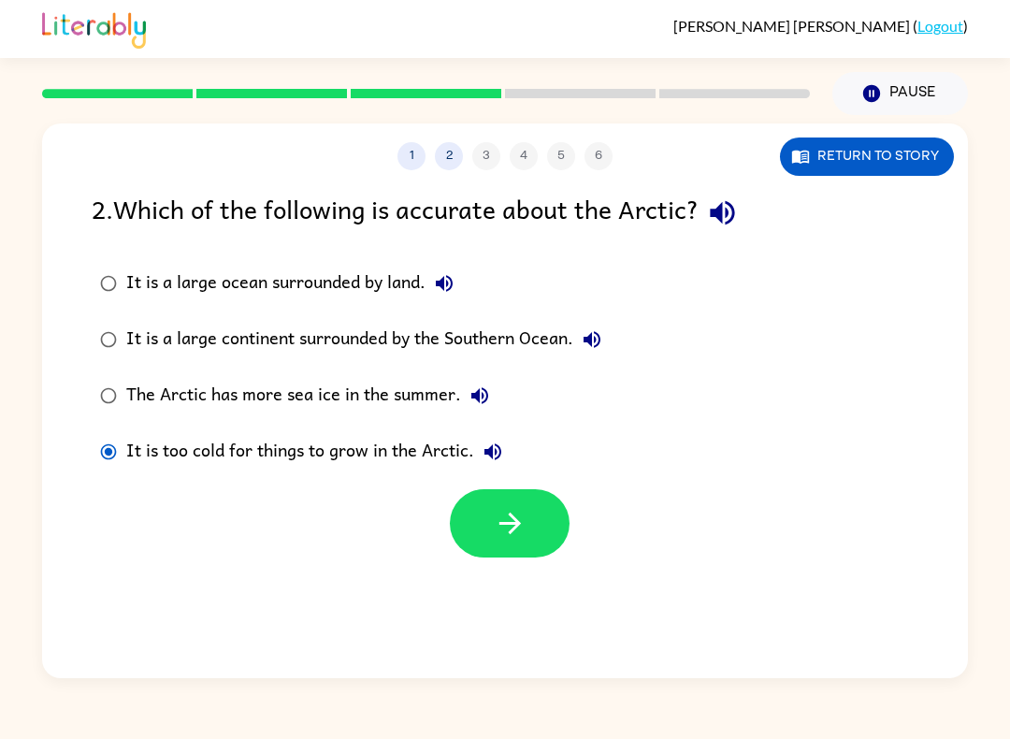
click at [494, 514] on icon "button" at bounding box center [510, 523] width 33 height 33
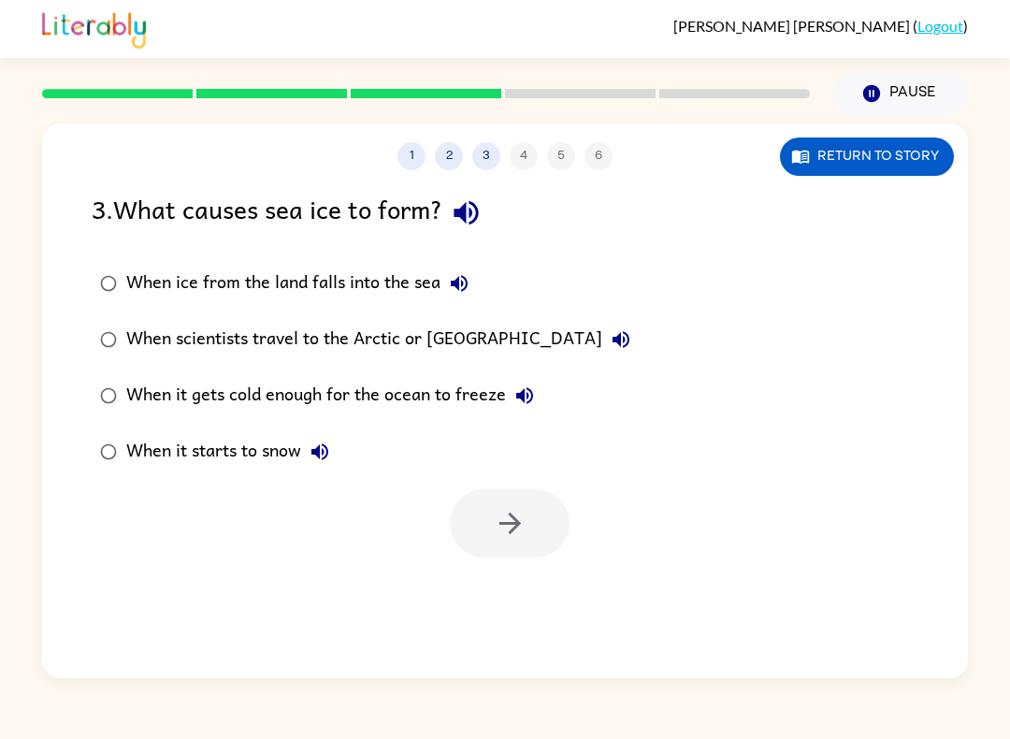
click at [885, 154] on button "Return to story" at bounding box center [867, 156] width 174 height 38
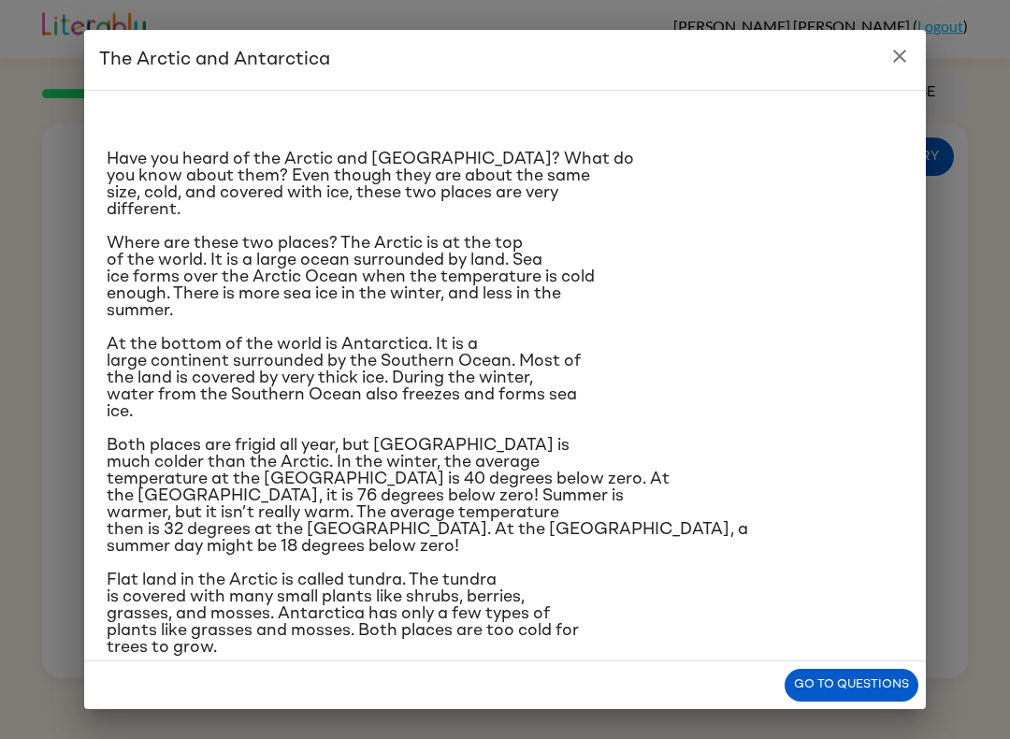
click at [825, 686] on button "Go to questions" at bounding box center [851, 684] width 134 height 33
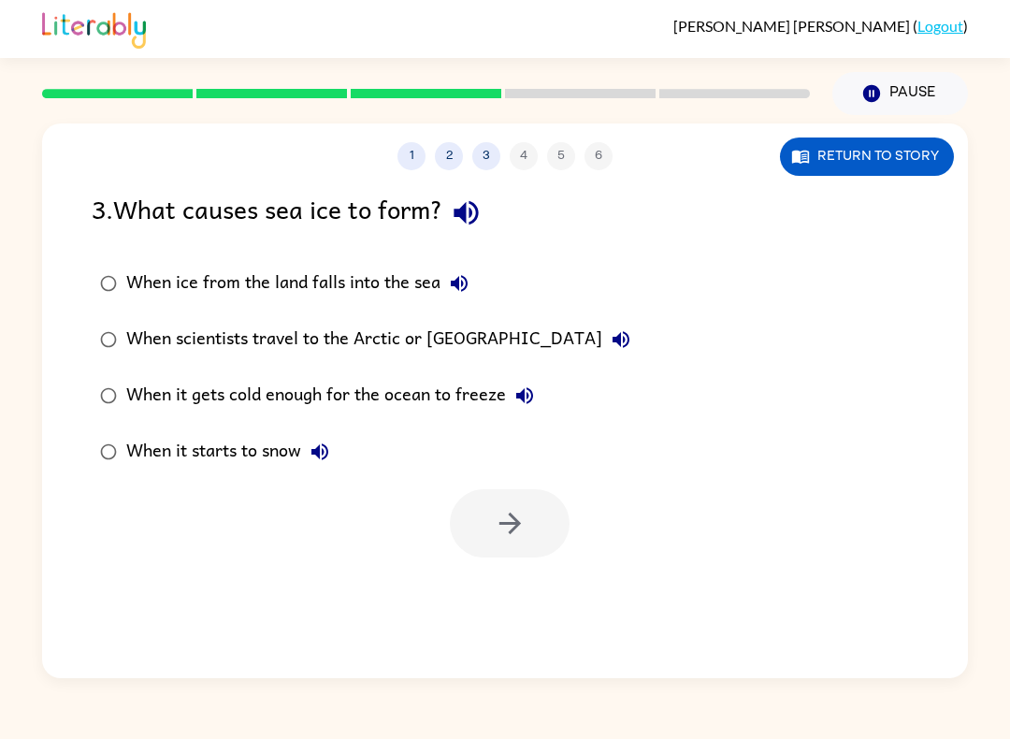
click at [304, 395] on div "When it gets cold enough for the ocean to freeze" at bounding box center [334, 395] width 417 height 37
click at [545, 532] on button "button" at bounding box center [510, 523] width 120 height 68
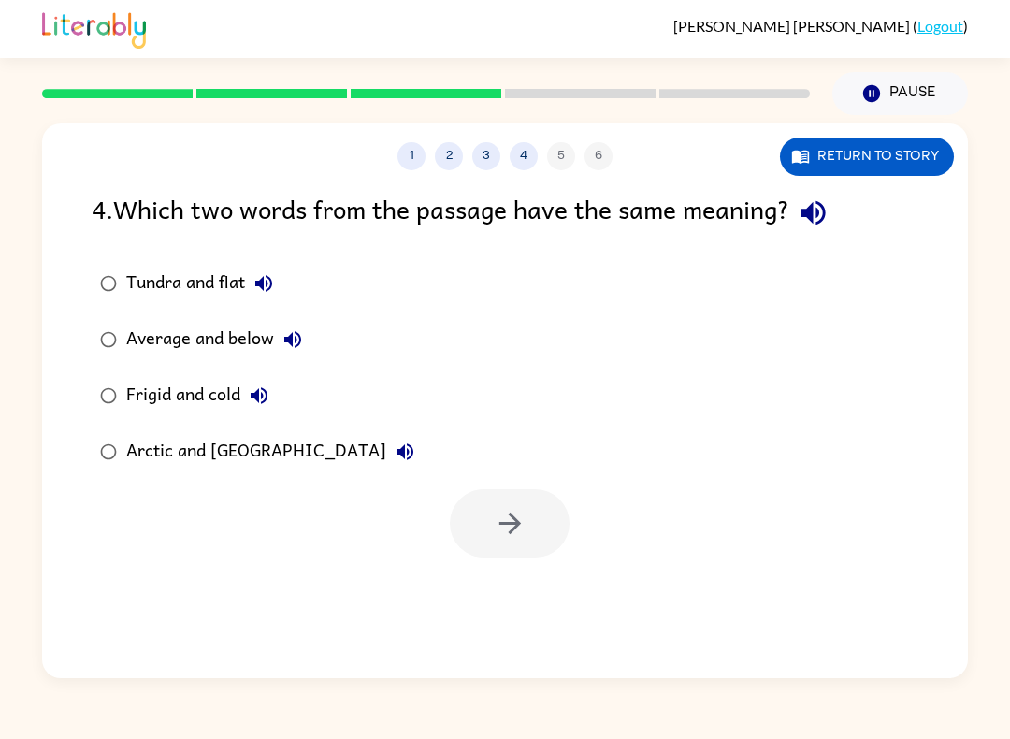
click at [880, 165] on button "Return to story" at bounding box center [867, 156] width 174 height 38
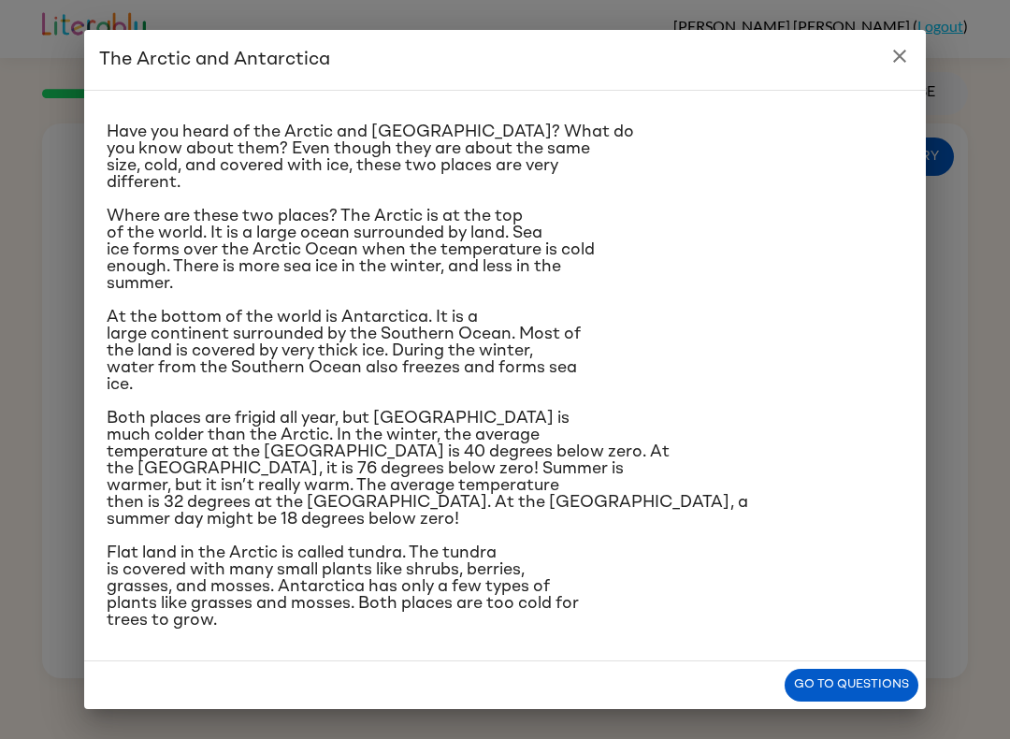
scroll to position [153, 0]
click at [841, 684] on button "Go to questions" at bounding box center [851, 684] width 134 height 33
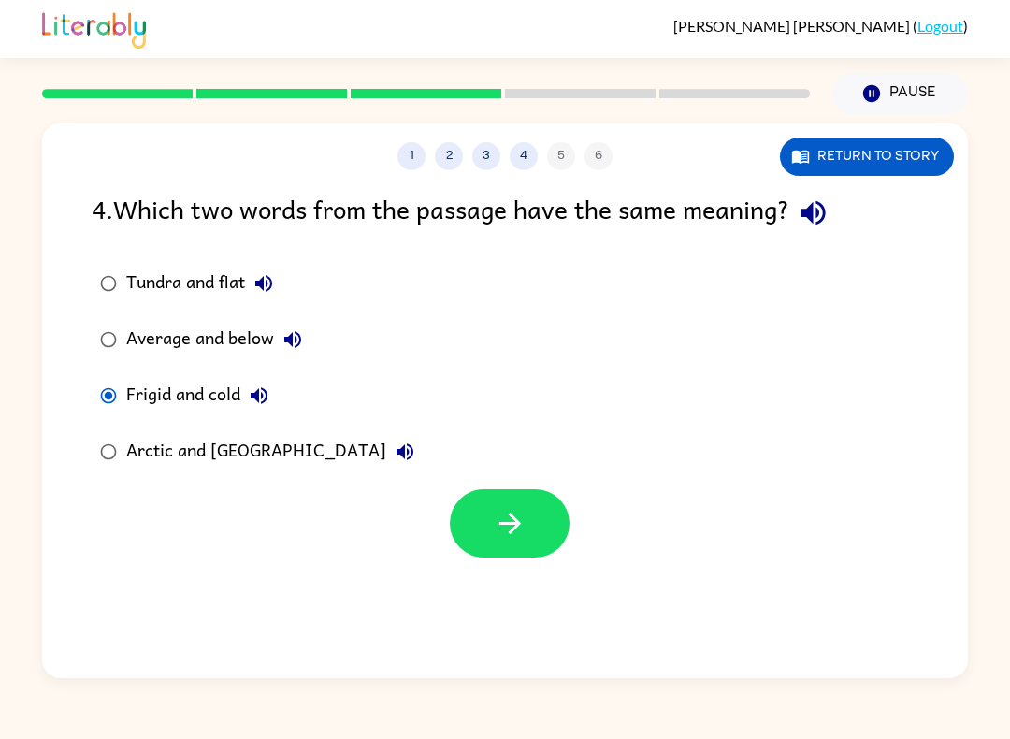
click at [507, 544] on button "button" at bounding box center [510, 523] width 120 height 68
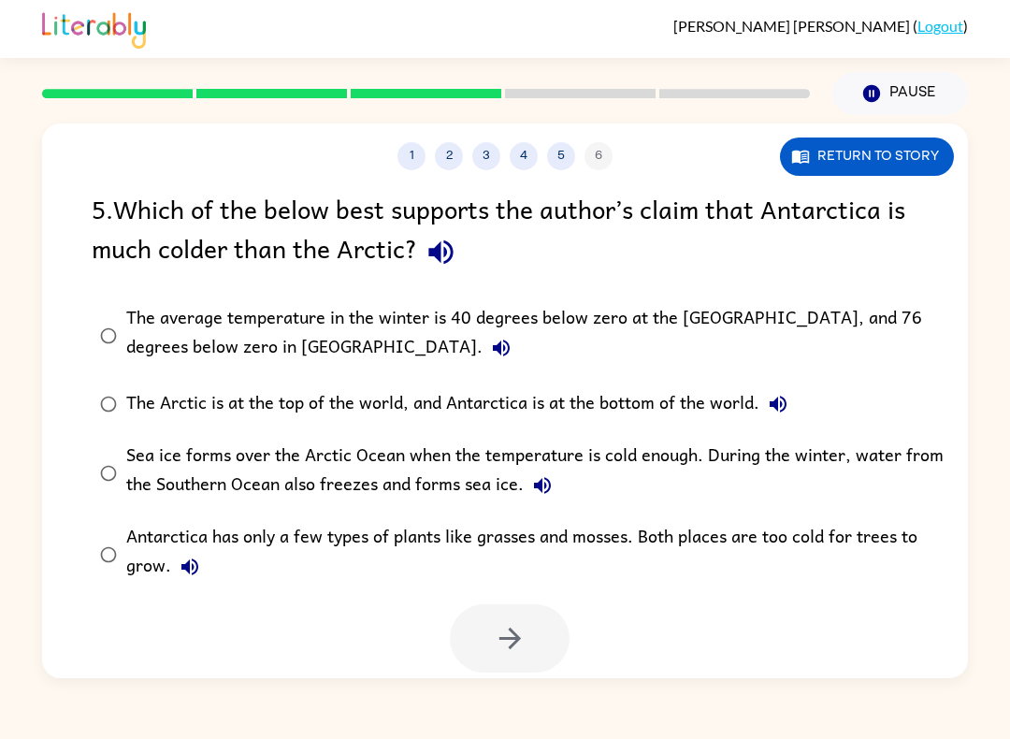
click at [137, 556] on div "Antarctica has only a few types of plants like grasses and mosses. Both places …" at bounding box center [534, 554] width 817 height 63
click at [539, 663] on button "button" at bounding box center [510, 638] width 120 height 68
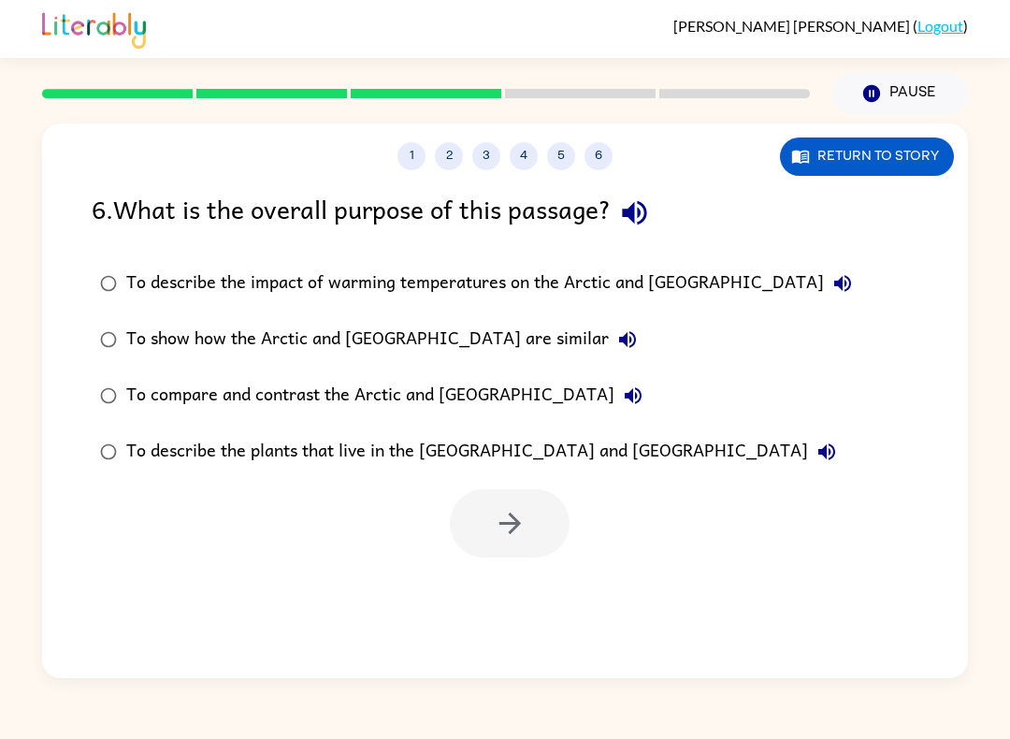
click at [353, 383] on div "To compare and contrast the Arctic and [GEOGRAPHIC_DATA]" at bounding box center [388, 395] width 525 height 37
click at [521, 534] on icon "button" at bounding box center [510, 523] width 33 height 33
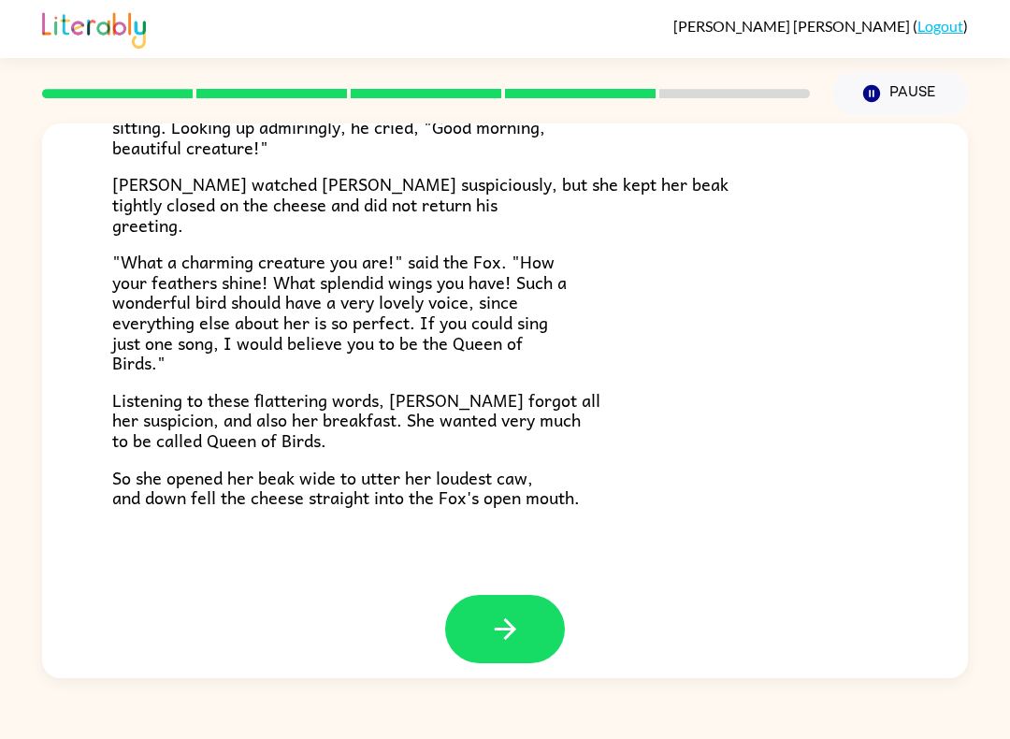
scroll to position [334, 0]
click at [486, 618] on button "button" at bounding box center [505, 630] width 120 height 68
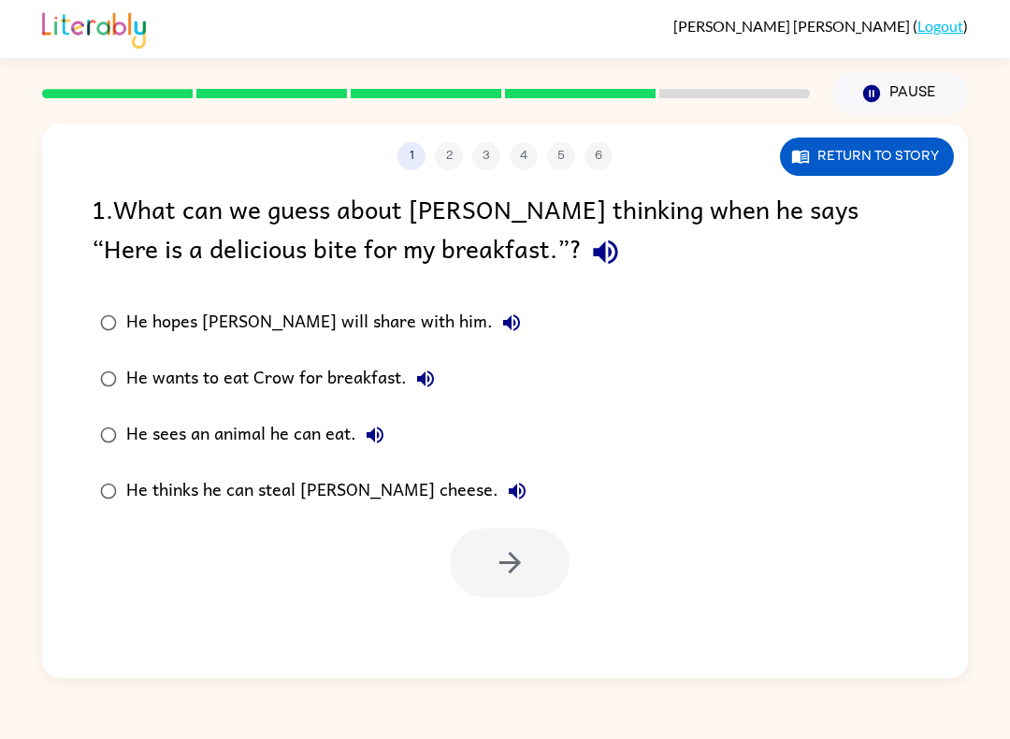
click at [166, 518] on label "He thinks he can steal [PERSON_NAME] cheese." at bounding box center [313, 491] width 464 height 56
click at [172, 524] on div at bounding box center [505, 558] width 926 height 78
click at [494, 570] on icon "button" at bounding box center [510, 562] width 33 height 33
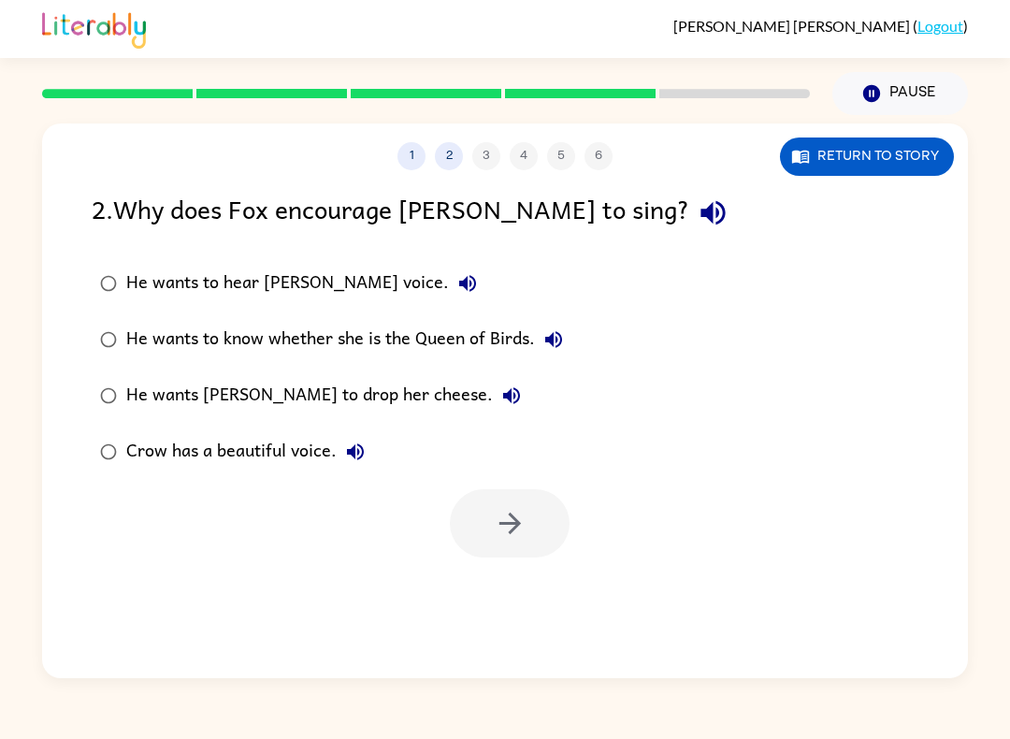
click at [187, 383] on div "He wants [PERSON_NAME] to drop her cheese." at bounding box center [328, 395] width 404 height 37
click at [549, 518] on button "button" at bounding box center [510, 523] width 120 height 68
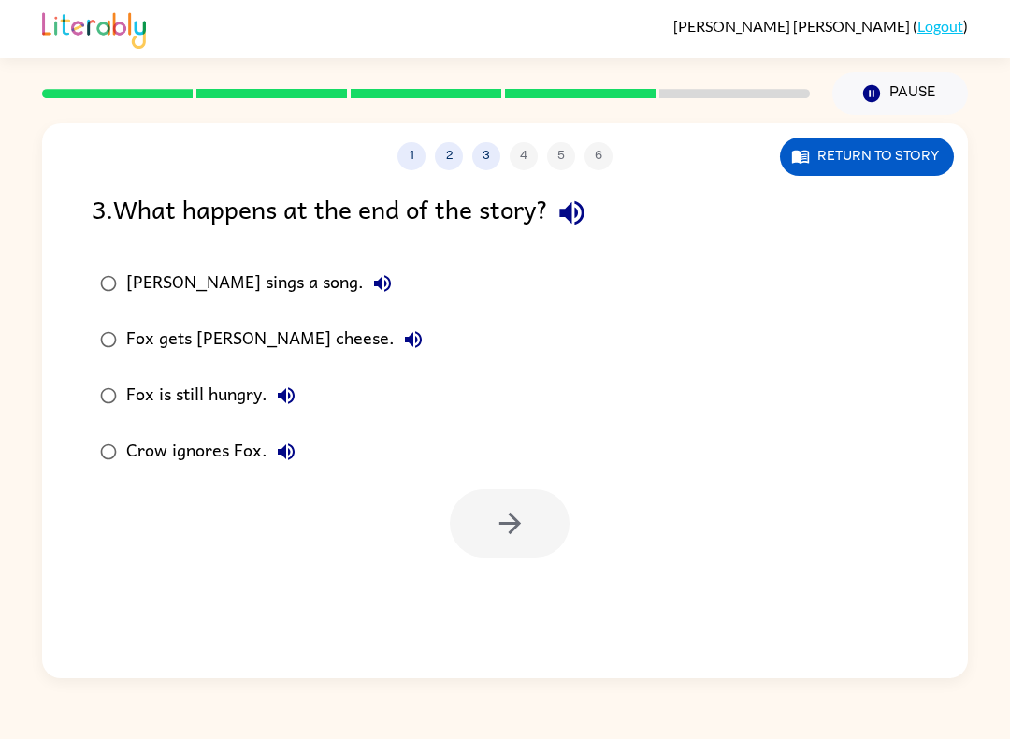
click at [223, 317] on label "Fox gets [PERSON_NAME] cheese." at bounding box center [261, 339] width 360 height 56
click at [510, 518] on icon "button" at bounding box center [510, 523] width 33 height 33
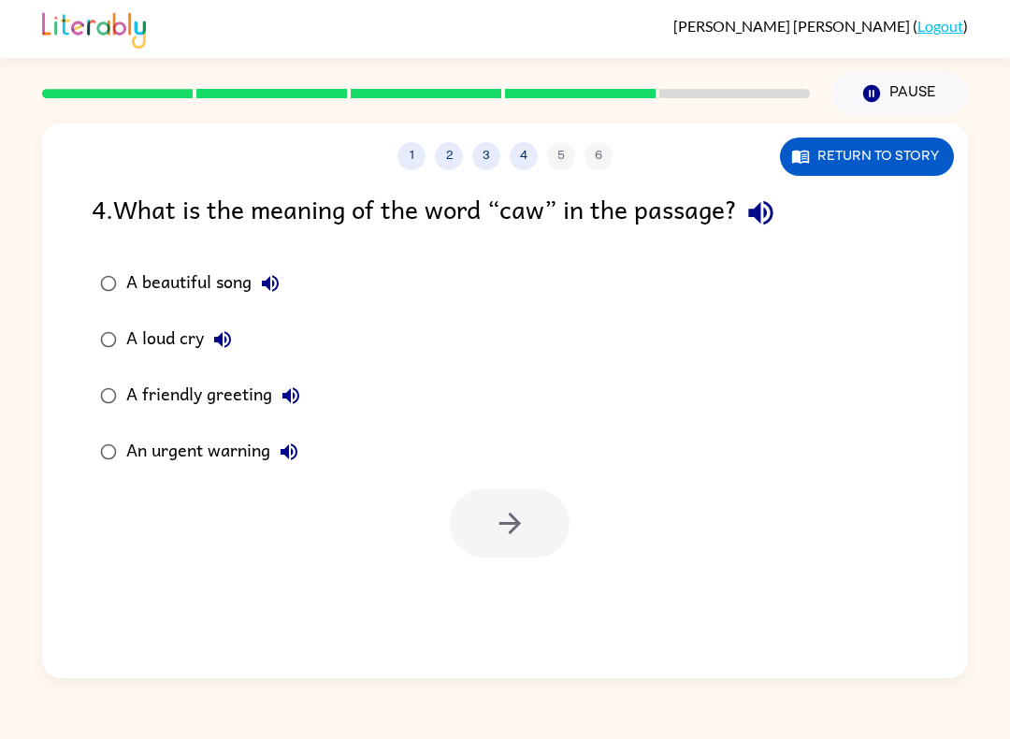
click at [139, 337] on div "A loud cry" at bounding box center [183, 339] width 115 height 37
click at [162, 452] on div "An urgent warning" at bounding box center [216, 451] width 181 height 37
click at [864, 165] on button "Return to story" at bounding box center [867, 156] width 174 height 38
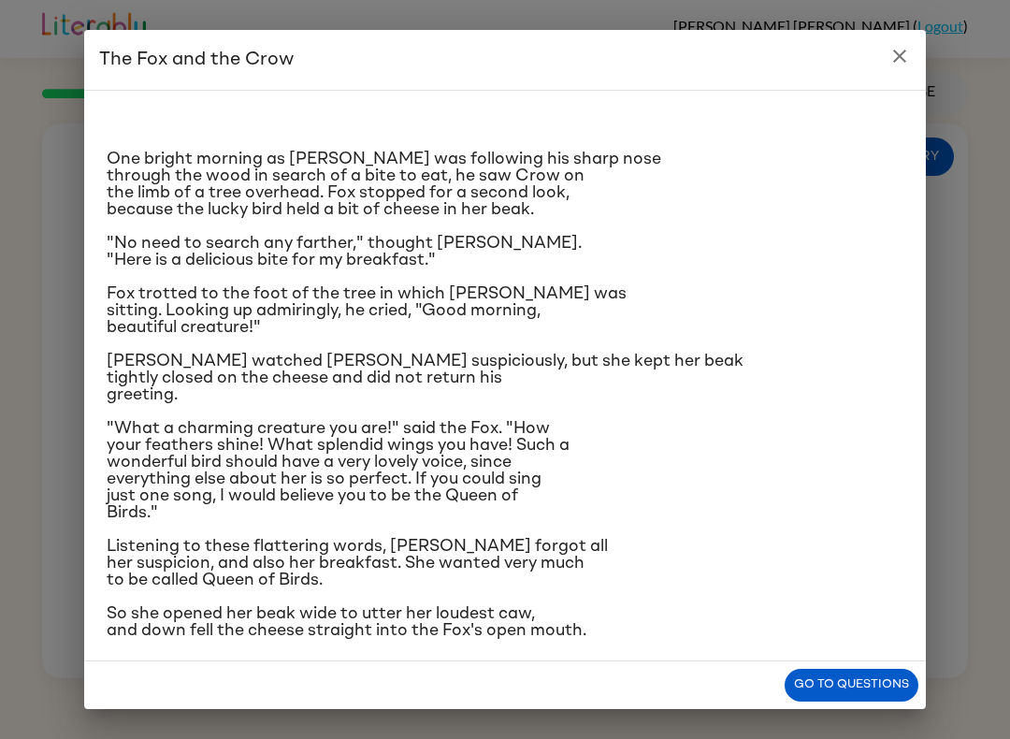
click at [837, 679] on button "Go to questions" at bounding box center [851, 684] width 134 height 33
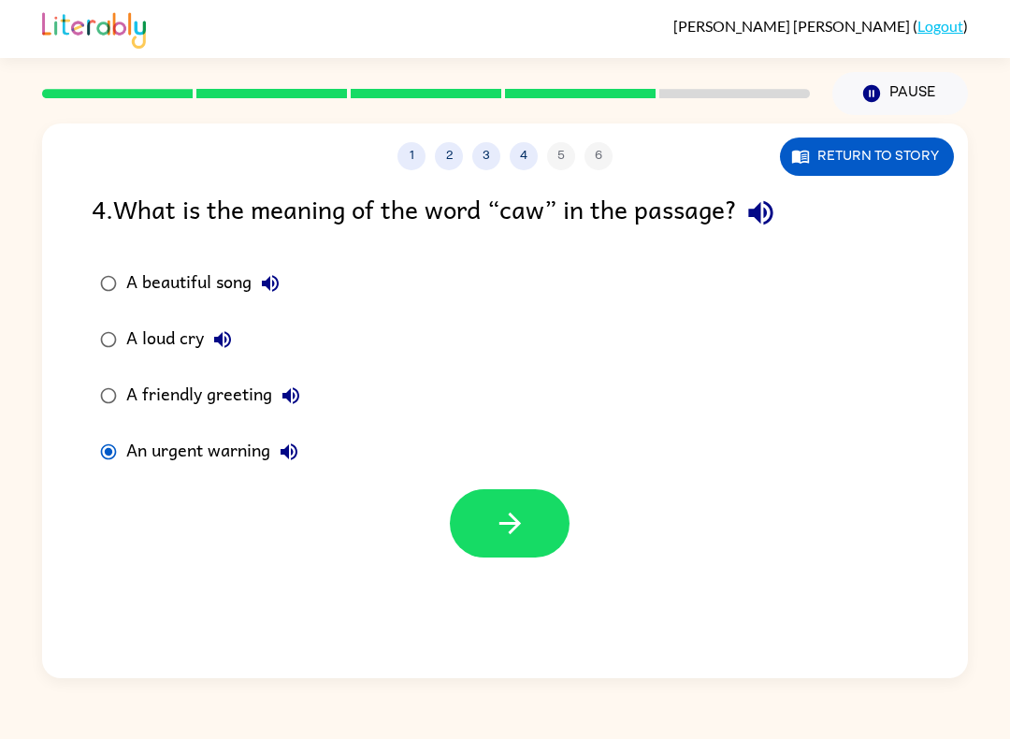
click at [480, 501] on button "button" at bounding box center [510, 523] width 120 height 68
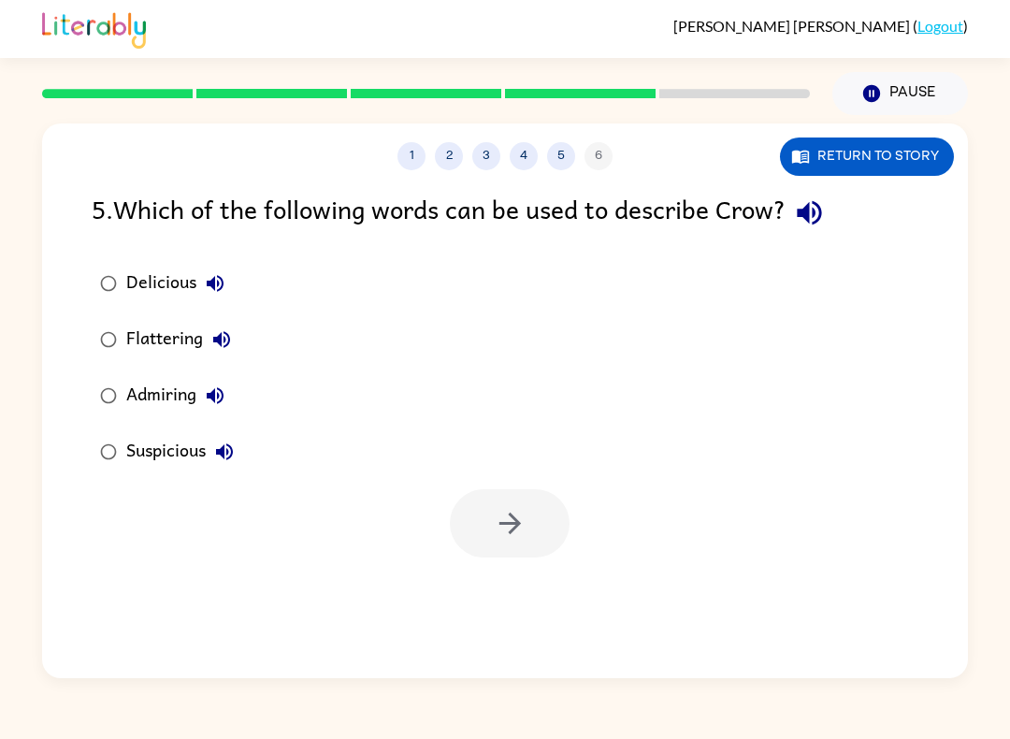
click at [162, 345] on div "Flattering" at bounding box center [183, 339] width 114 height 37
click at [534, 557] on button "button" at bounding box center [510, 523] width 120 height 68
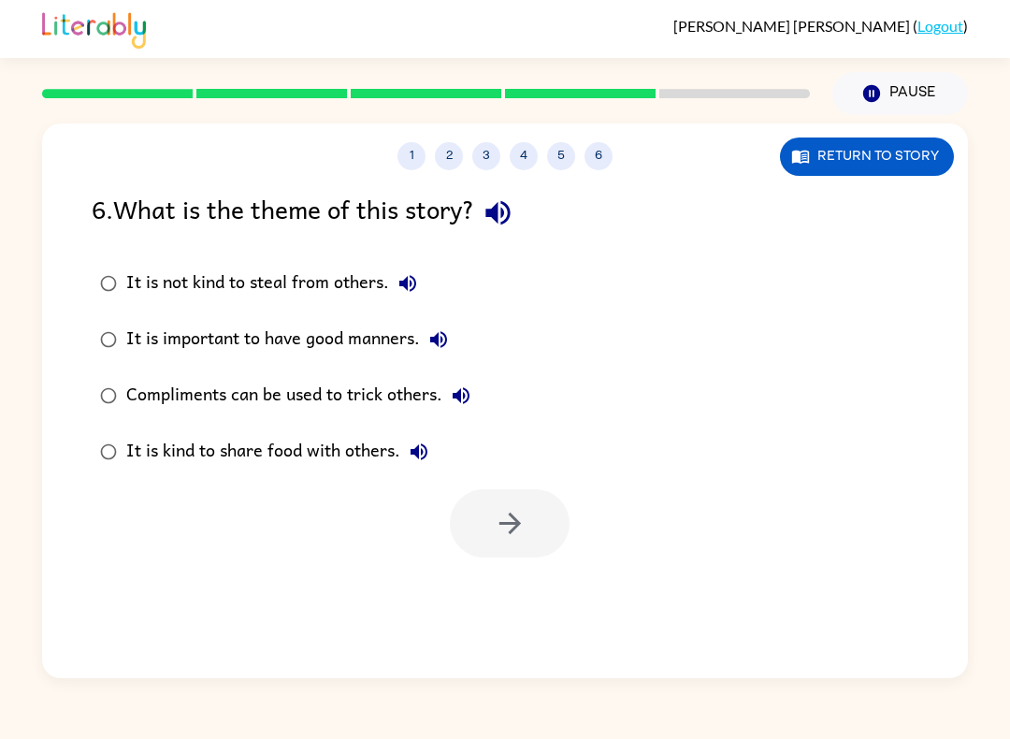
click at [408, 392] on div "Compliments can be used to trick others." at bounding box center [302, 395] width 353 height 37
click at [555, 530] on button "button" at bounding box center [510, 523] width 120 height 68
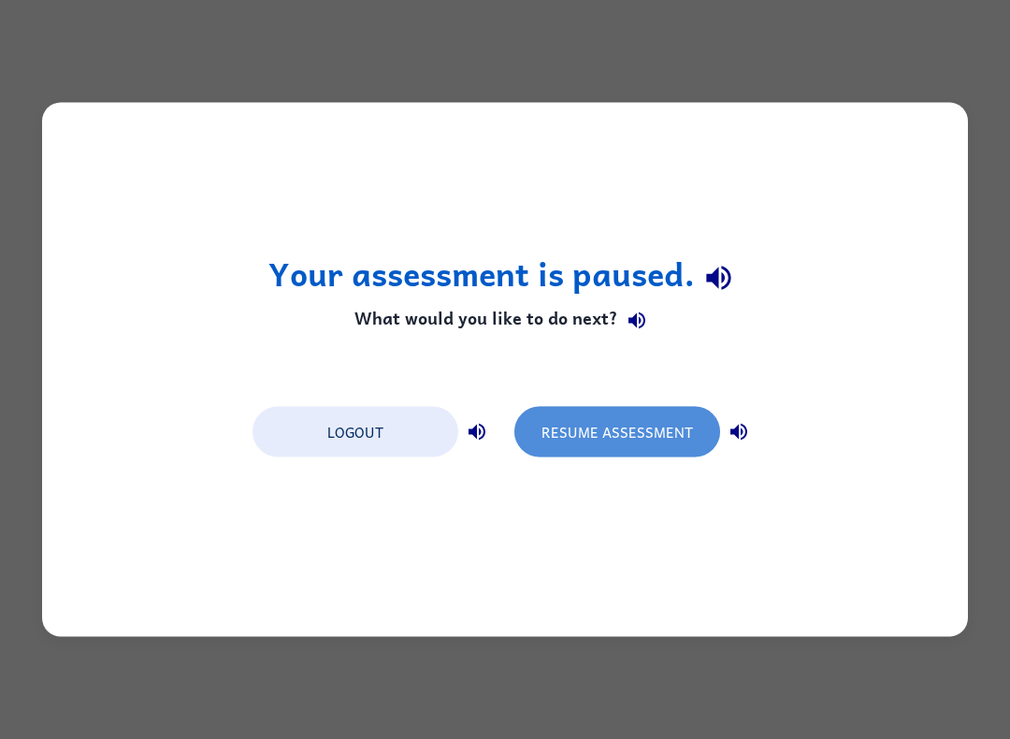
click at [630, 445] on button "Resume Assessment" at bounding box center [617, 432] width 206 height 50
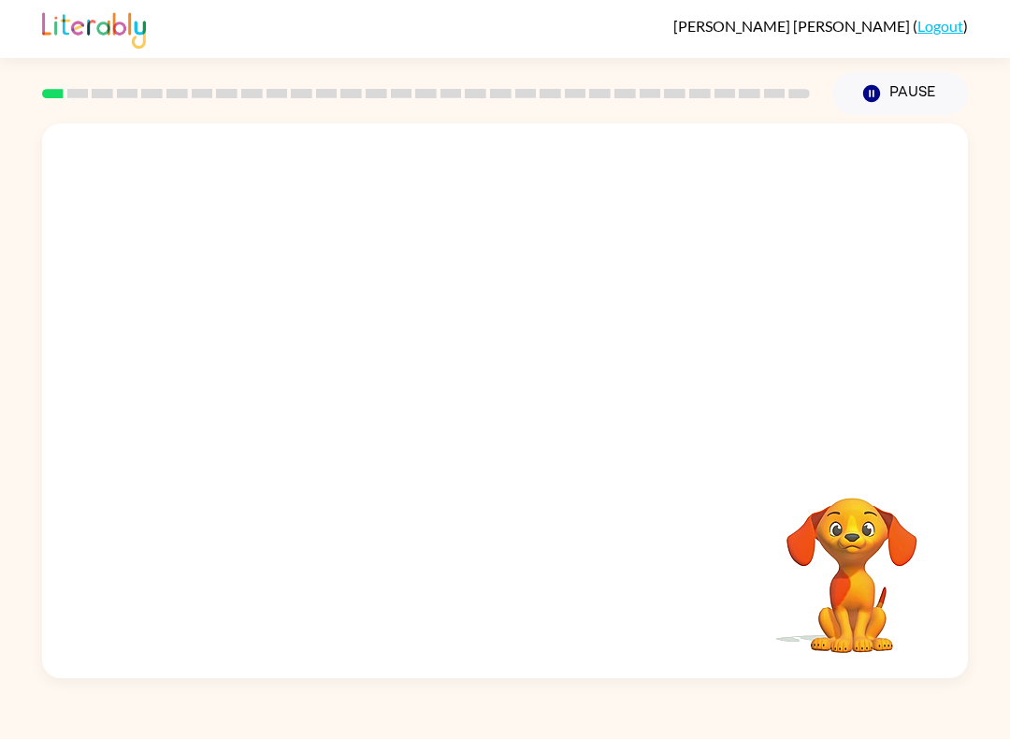
click at [278, 381] on video "Your browser must support playing .mp4 files to use Literably. Please try using…" at bounding box center [505, 290] width 926 height 335
click at [287, 388] on video "Your browser must support playing .mp4 files to use Literably. Please try using…" at bounding box center [505, 290] width 926 height 335
click at [286, 388] on video "Your browser must support playing .mp4 files to use Literably. Please try using…" at bounding box center [505, 290] width 926 height 335
click at [773, 186] on video "Your browser must support playing .mp4 files to use Literably. Please try using…" at bounding box center [505, 290] width 926 height 335
click at [739, 229] on video "Your browser must support playing .mp4 files to use Literably. Please try using…" at bounding box center [505, 290] width 926 height 335
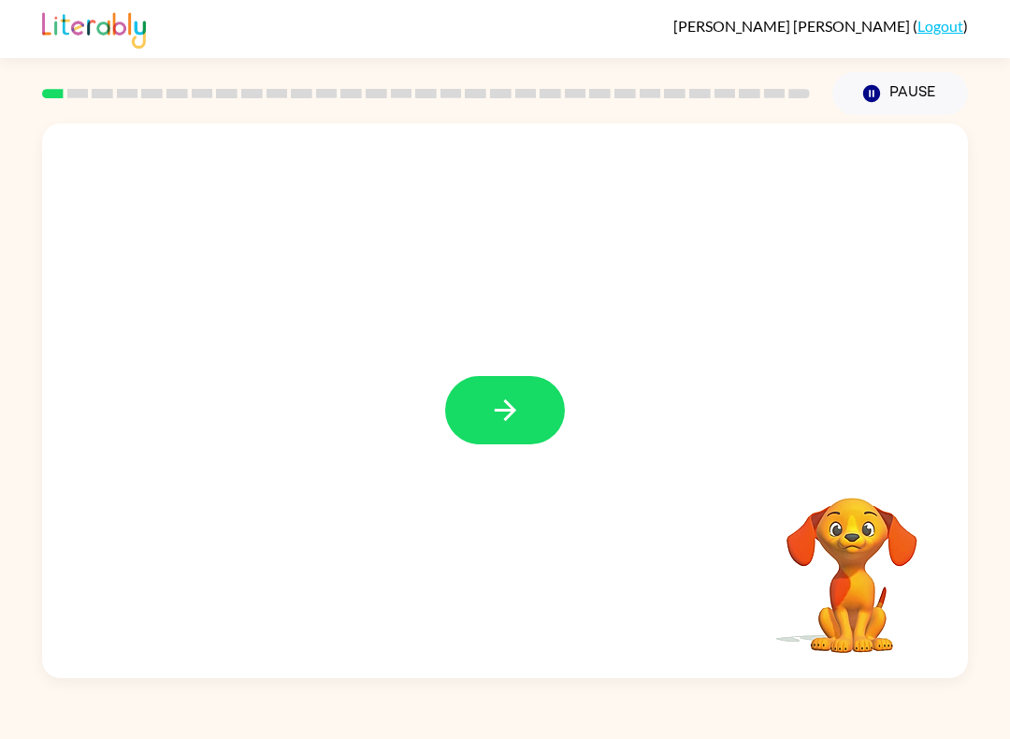
click at [504, 429] on button "button" at bounding box center [505, 410] width 120 height 68
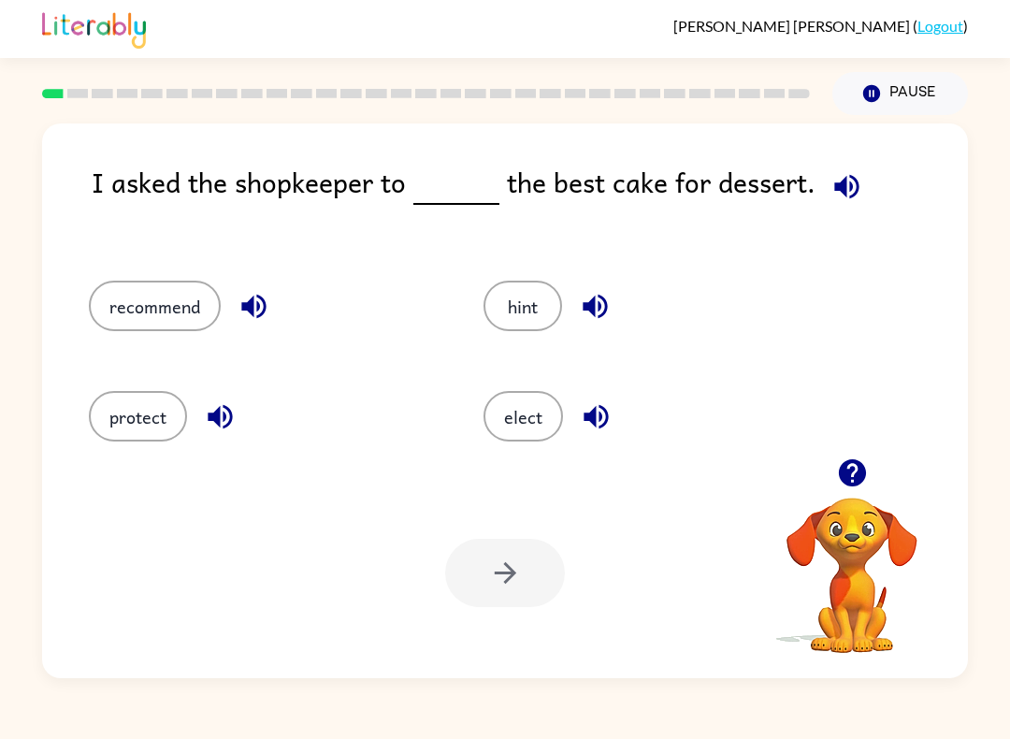
click at [161, 309] on button "recommend" at bounding box center [155, 305] width 132 height 50
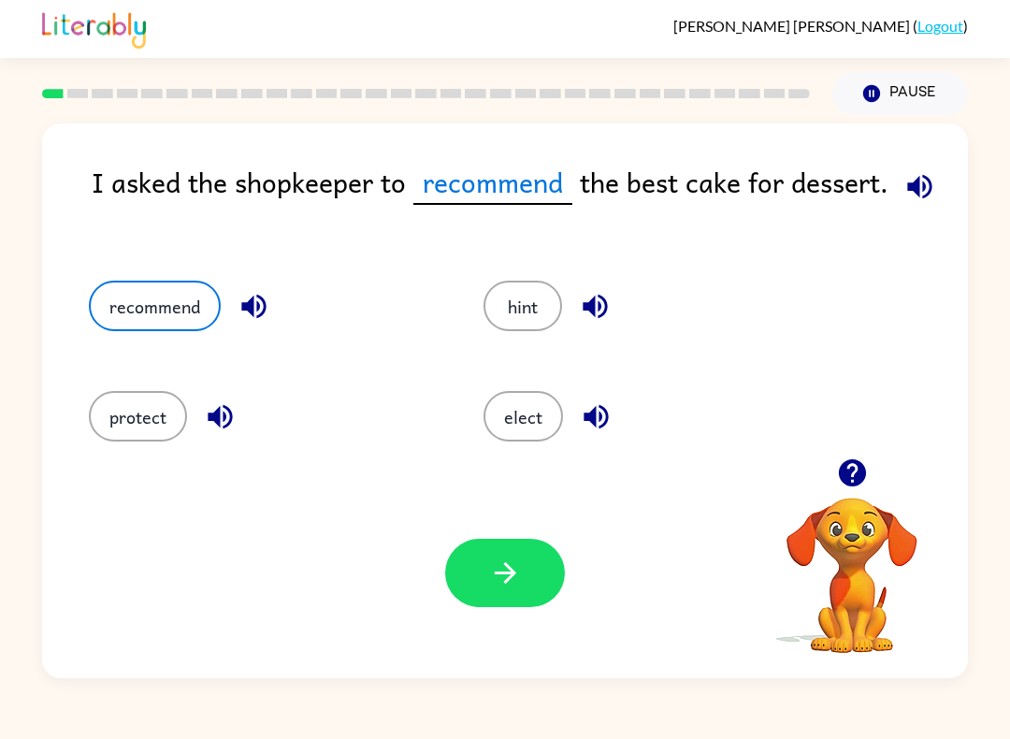
click at [505, 597] on button "button" at bounding box center [505, 573] width 120 height 68
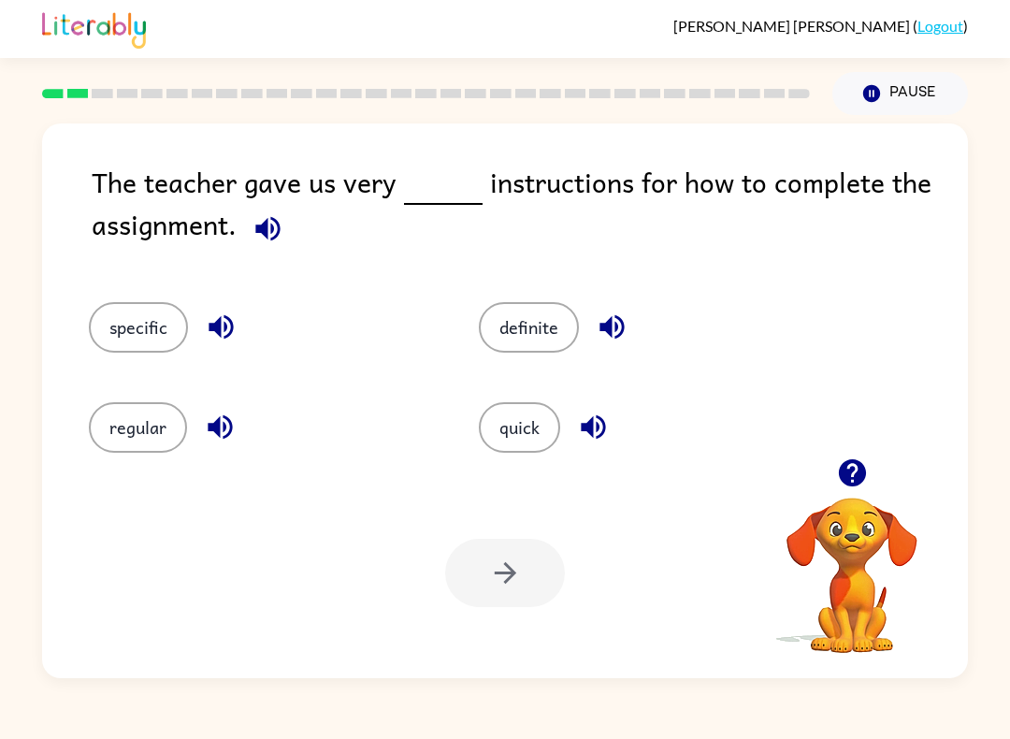
click at [132, 343] on button "specific" at bounding box center [138, 327] width 99 height 50
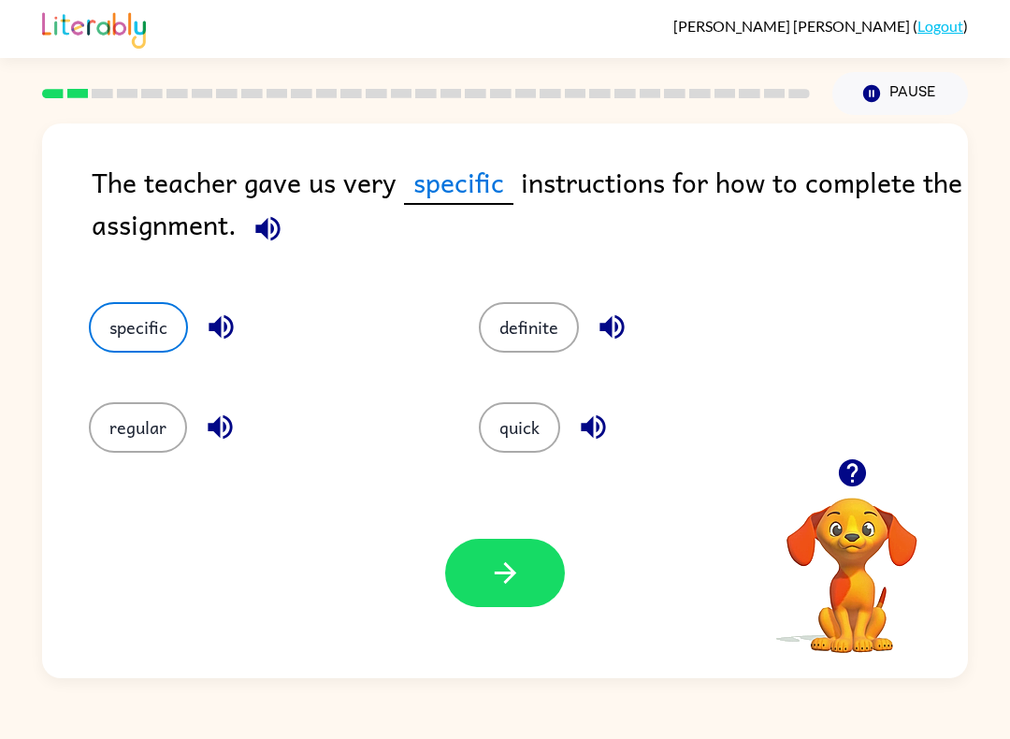
click at [538, 621] on div "Your browser must support playing .mp4 files to use Literably. Please try using…" at bounding box center [505, 572] width 926 height 210
click at [539, 577] on button "button" at bounding box center [505, 573] width 120 height 68
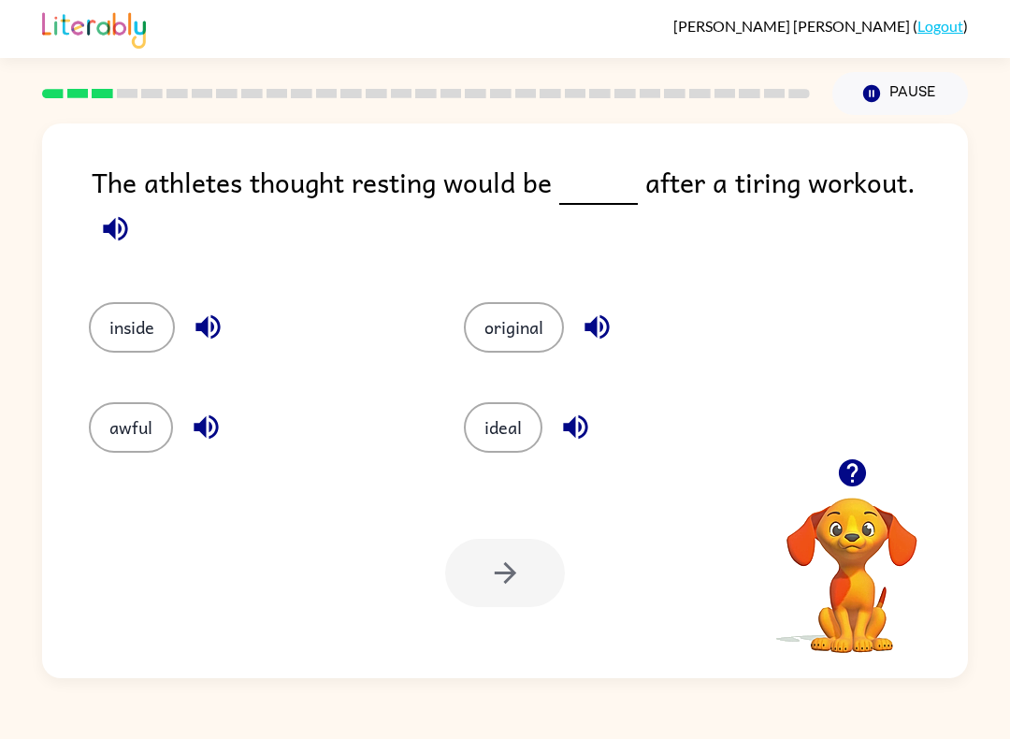
click at [495, 434] on button "ideal" at bounding box center [503, 427] width 79 height 50
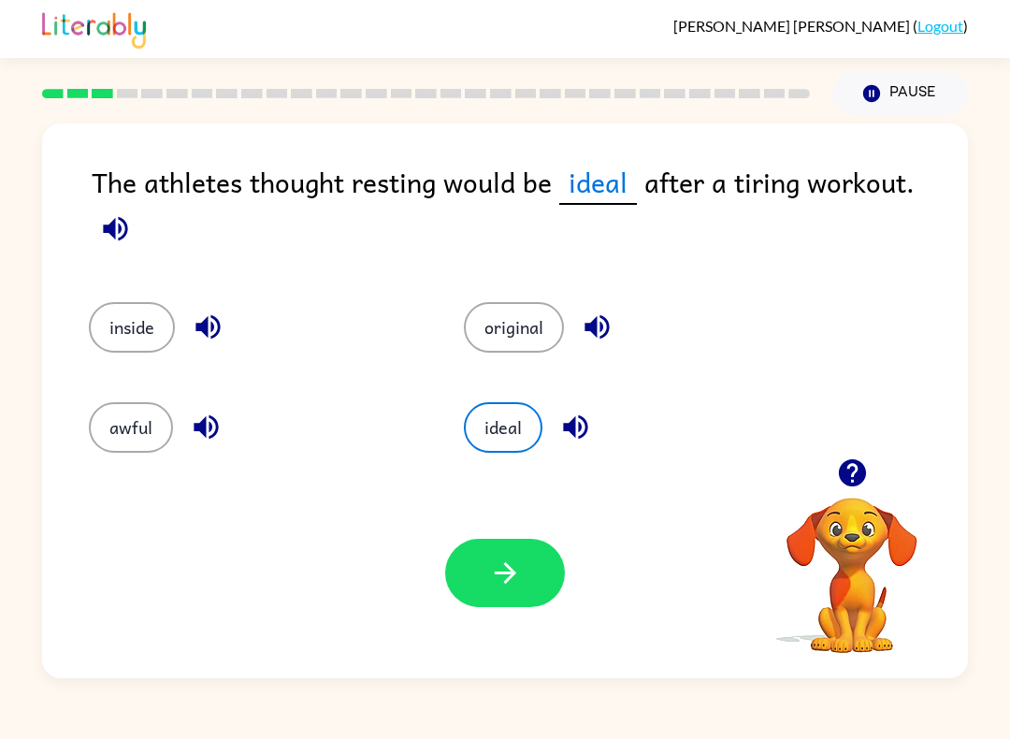
click at [536, 592] on button "button" at bounding box center [505, 573] width 120 height 68
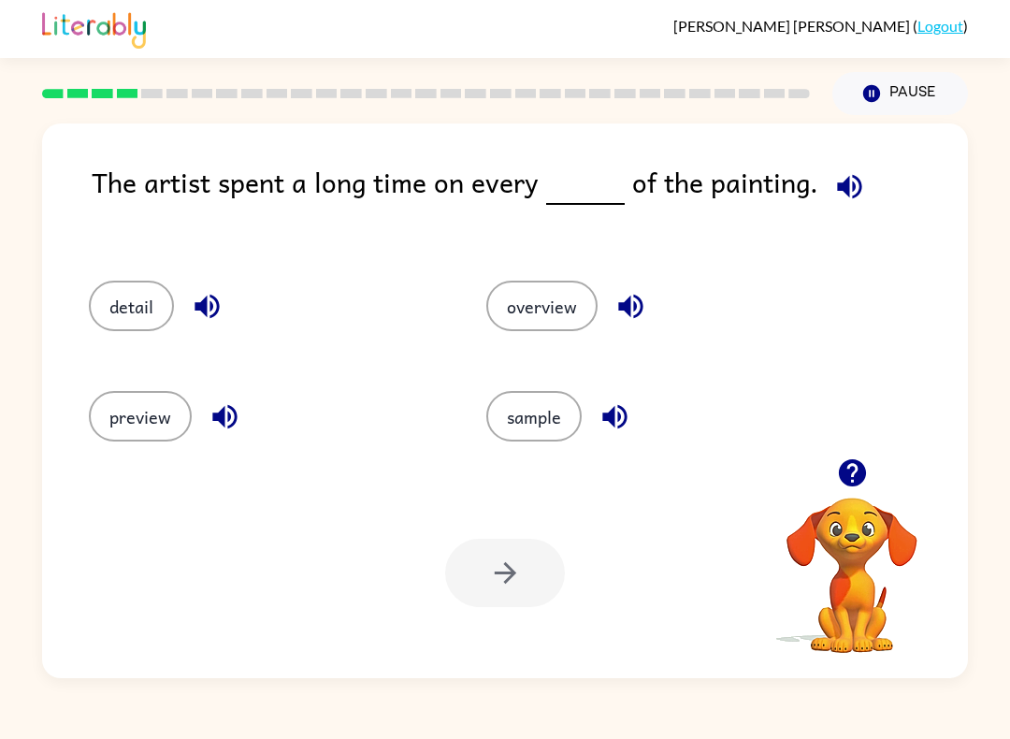
click at [131, 317] on button "detail" at bounding box center [131, 305] width 85 height 50
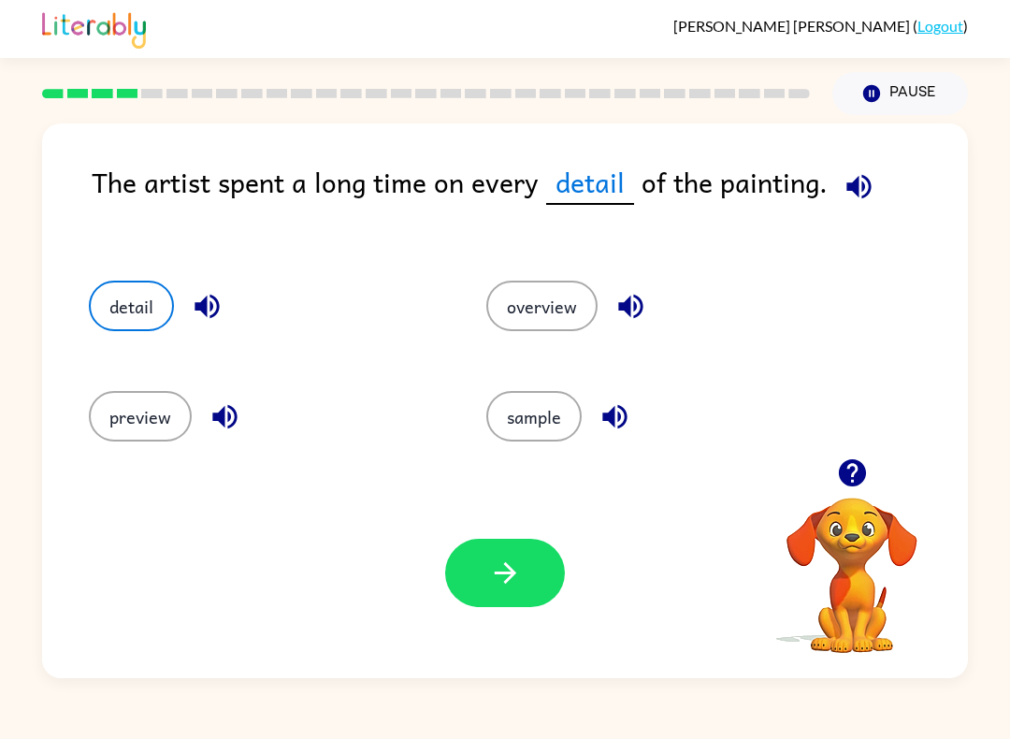
click at [496, 605] on button "button" at bounding box center [505, 573] width 120 height 68
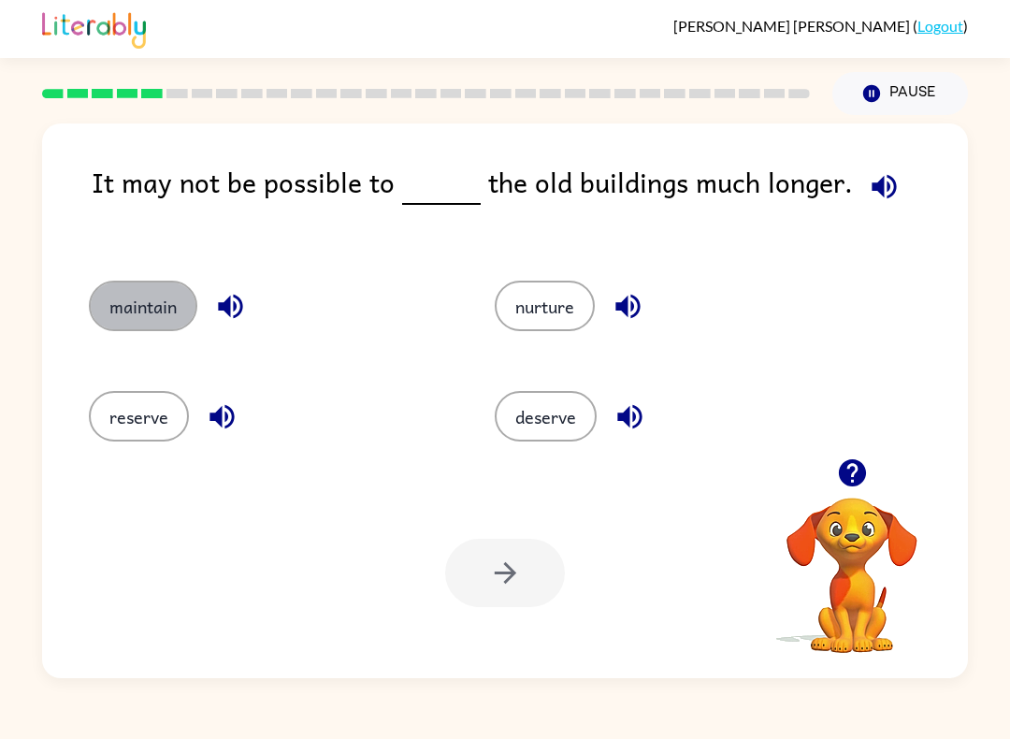
click at [162, 323] on button "maintain" at bounding box center [143, 305] width 108 height 50
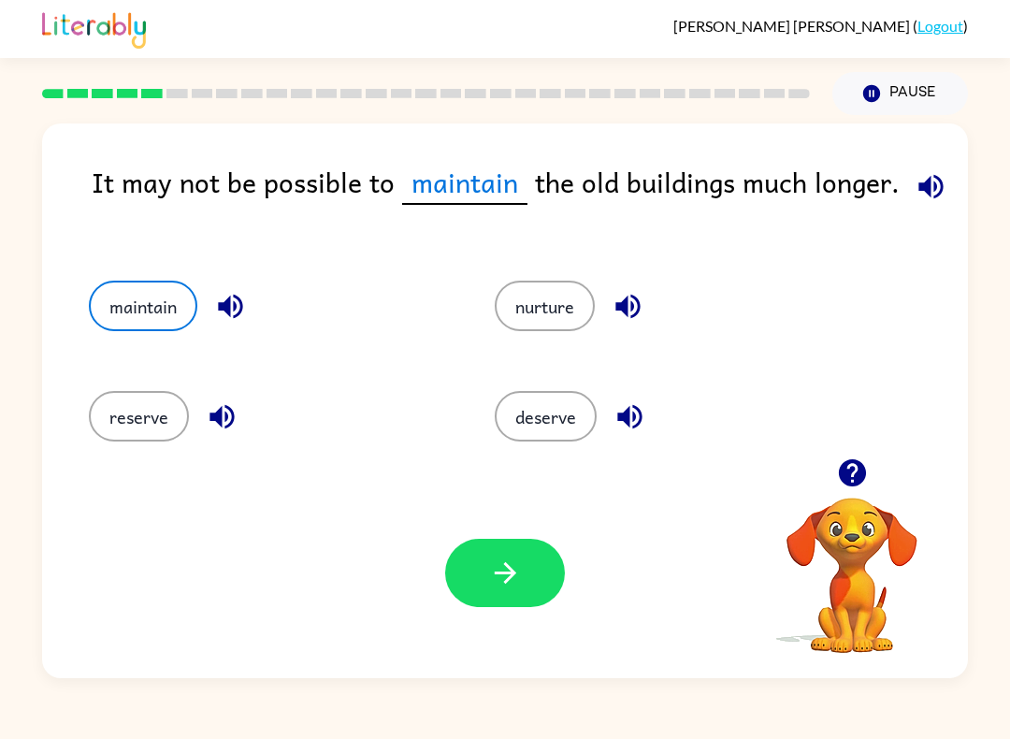
click at [543, 596] on button "button" at bounding box center [505, 573] width 120 height 68
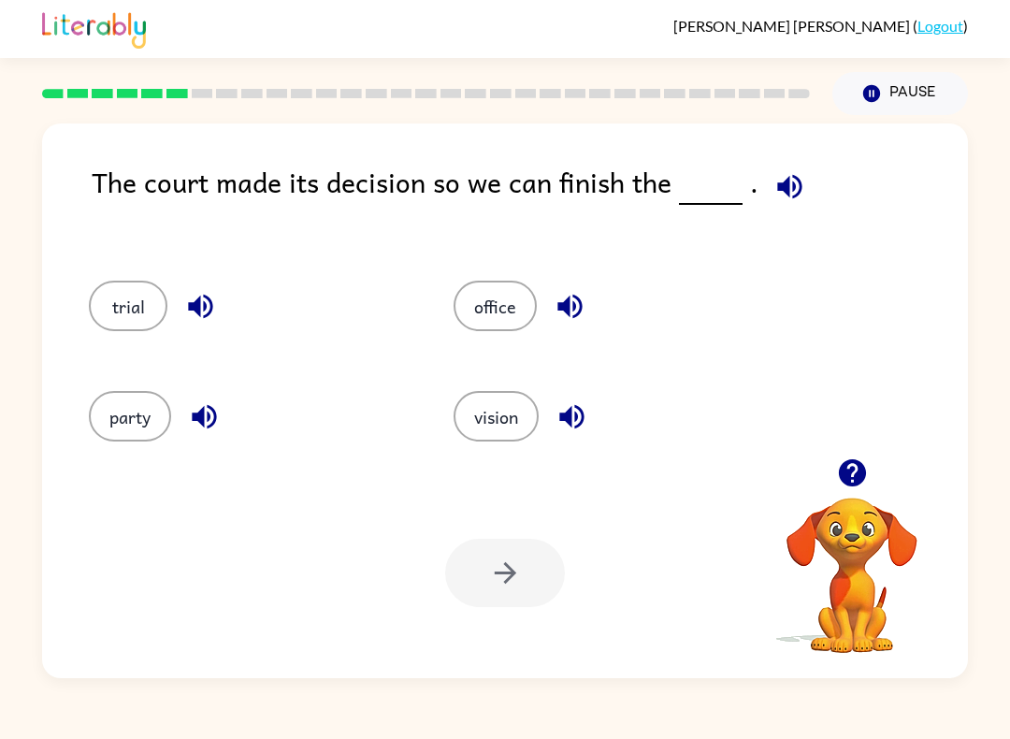
click at [128, 319] on button "trial" at bounding box center [128, 305] width 79 height 50
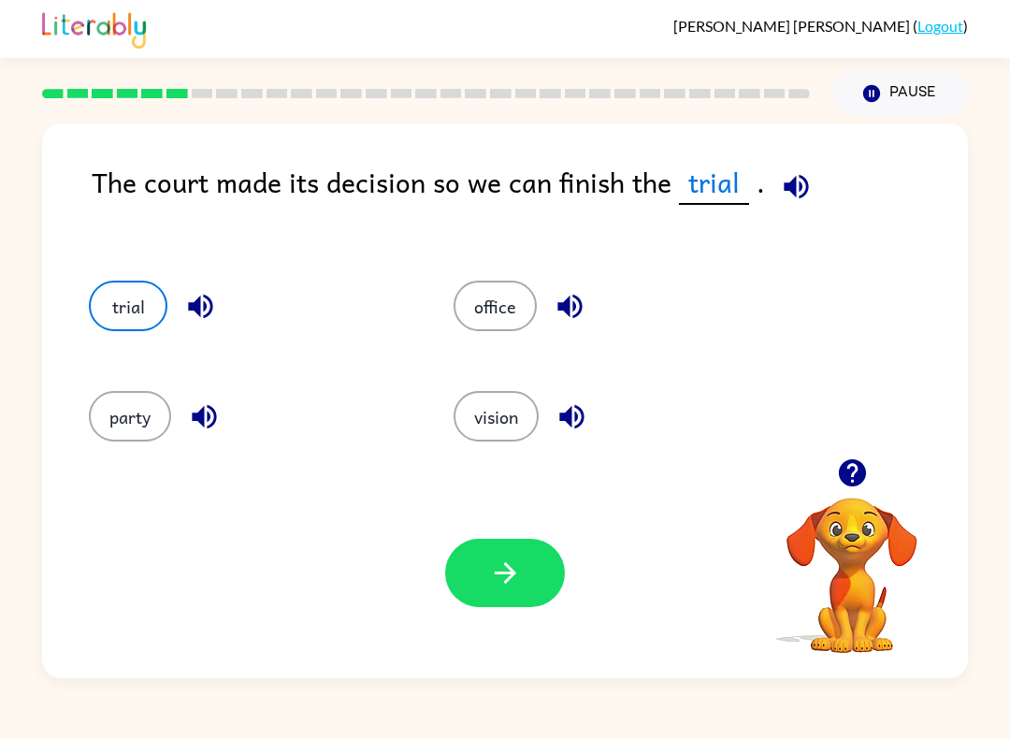
click at [525, 570] on button "button" at bounding box center [505, 573] width 120 height 68
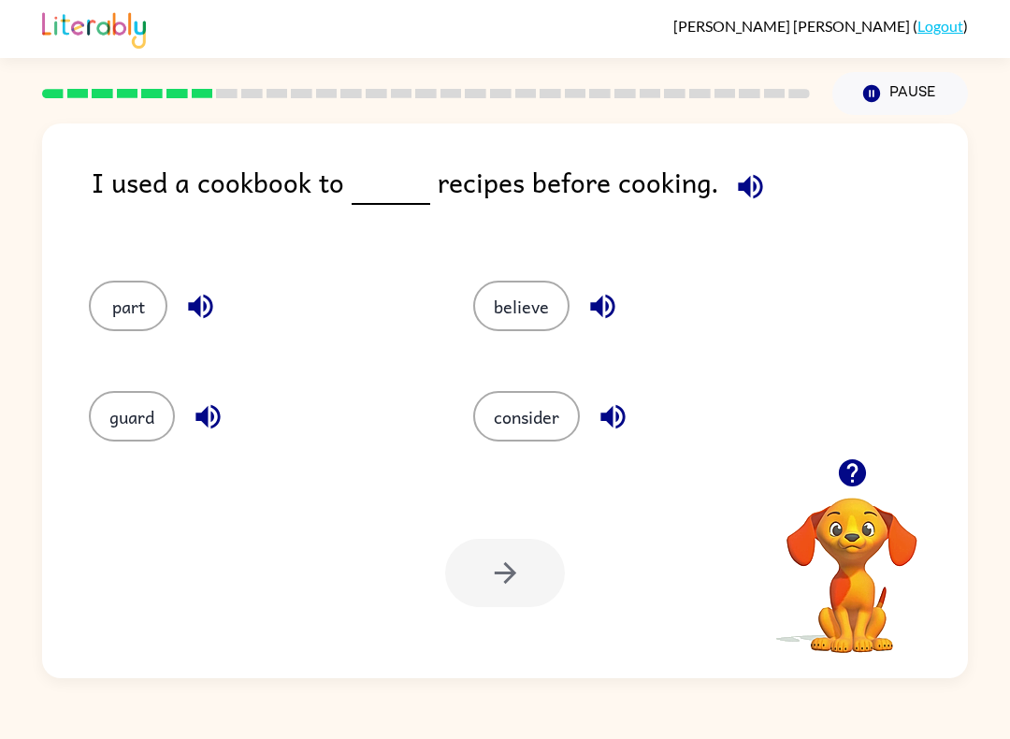
click at [538, 432] on button "consider" at bounding box center [526, 416] width 107 height 50
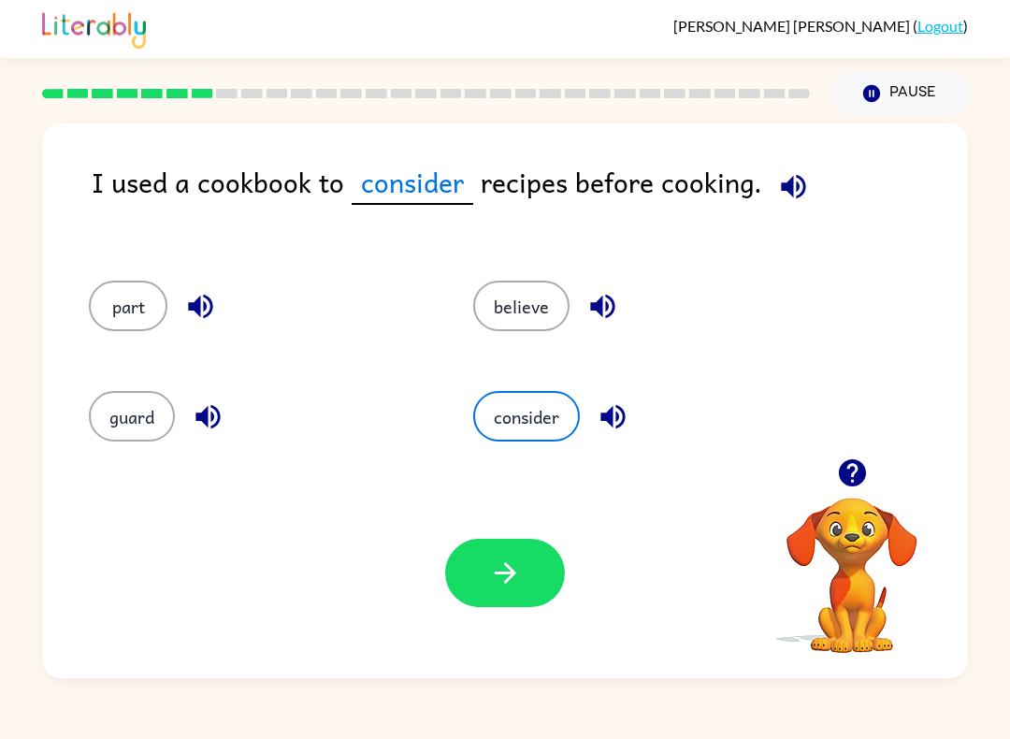
click at [531, 600] on button "button" at bounding box center [505, 573] width 120 height 68
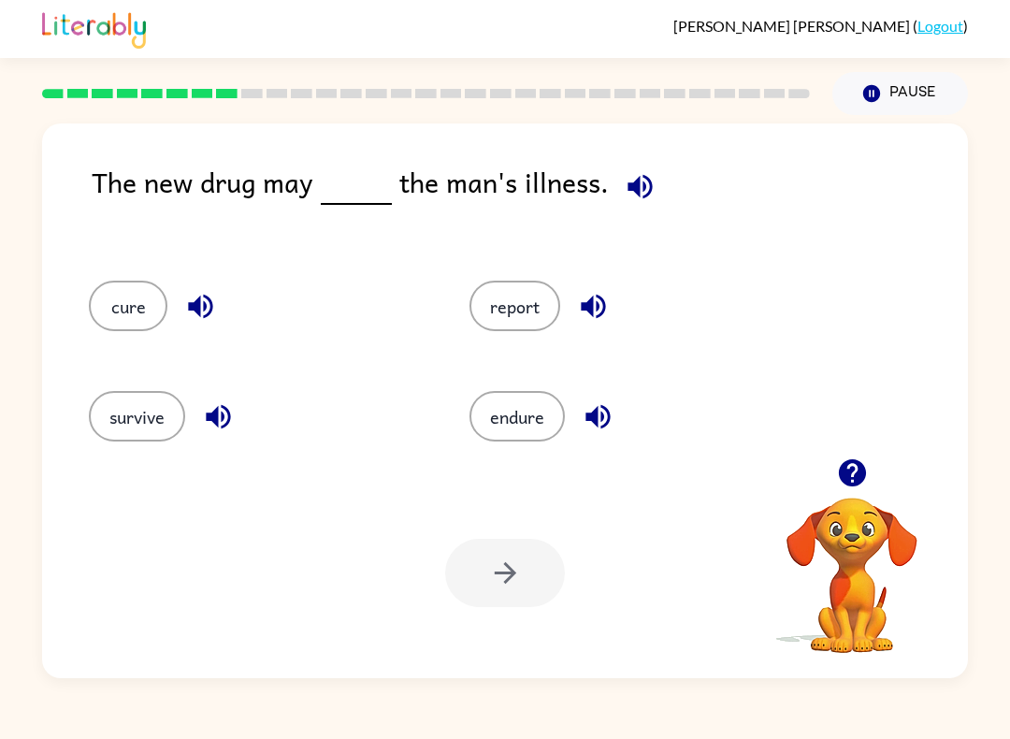
click at [122, 440] on button "survive" at bounding box center [137, 416] width 96 height 50
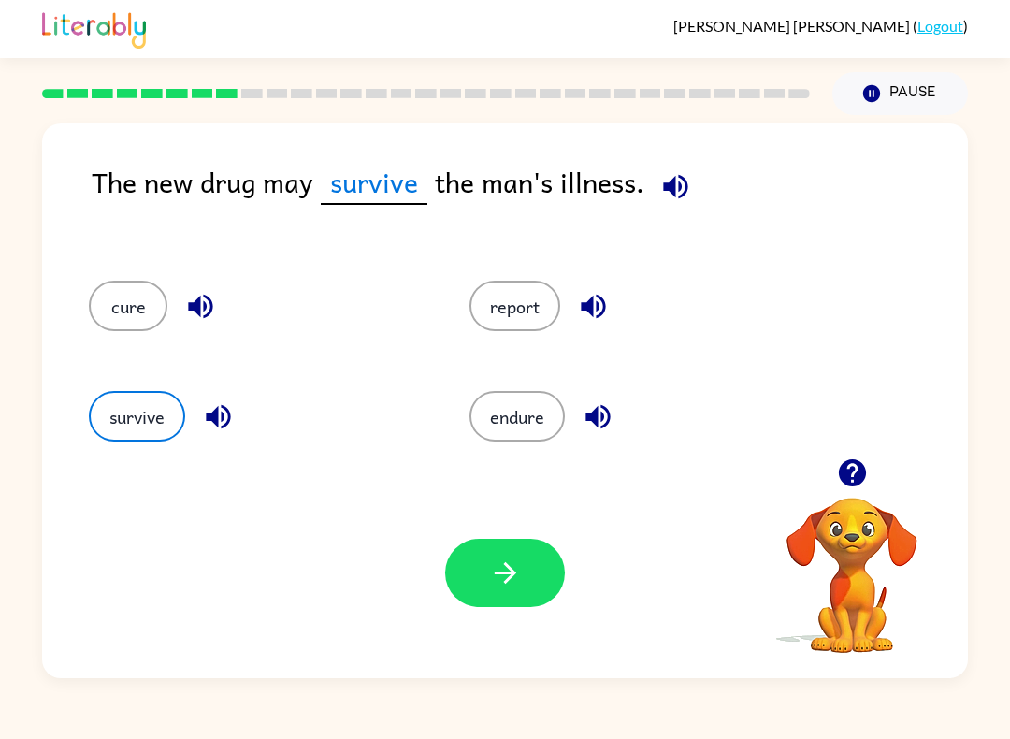
click at [141, 324] on button "cure" at bounding box center [128, 305] width 79 height 50
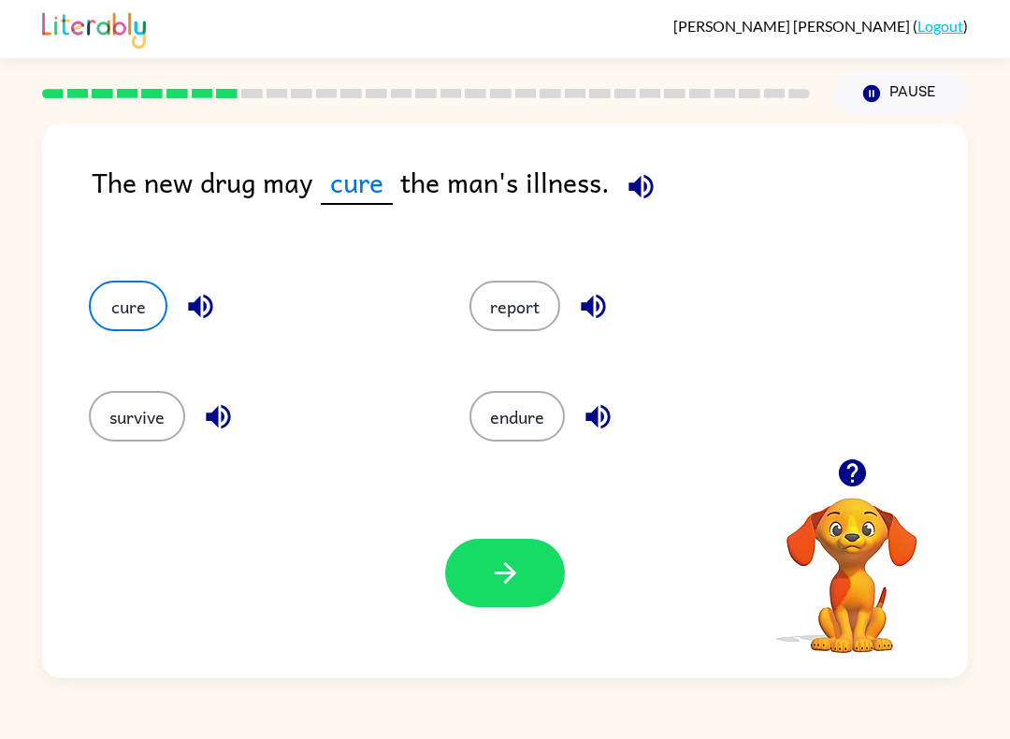
click at [531, 562] on button "button" at bounding box center [505, 573] width 120 height 68
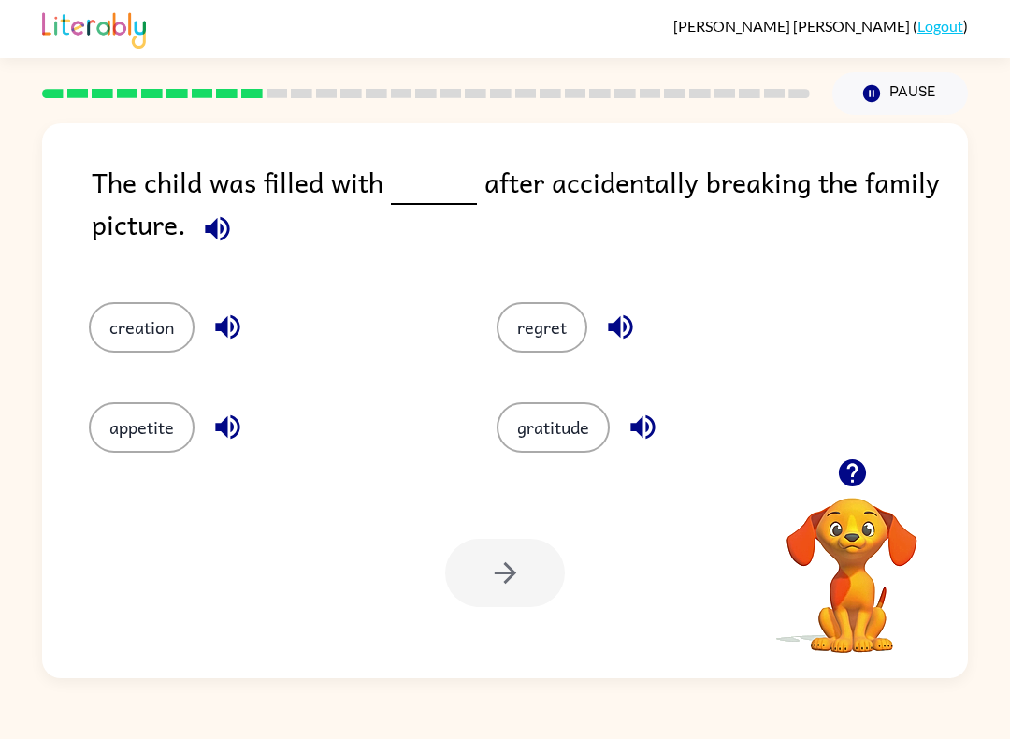
click at [531, 328] on button "regret" at bounding box center [541, 327] width 91 height 50
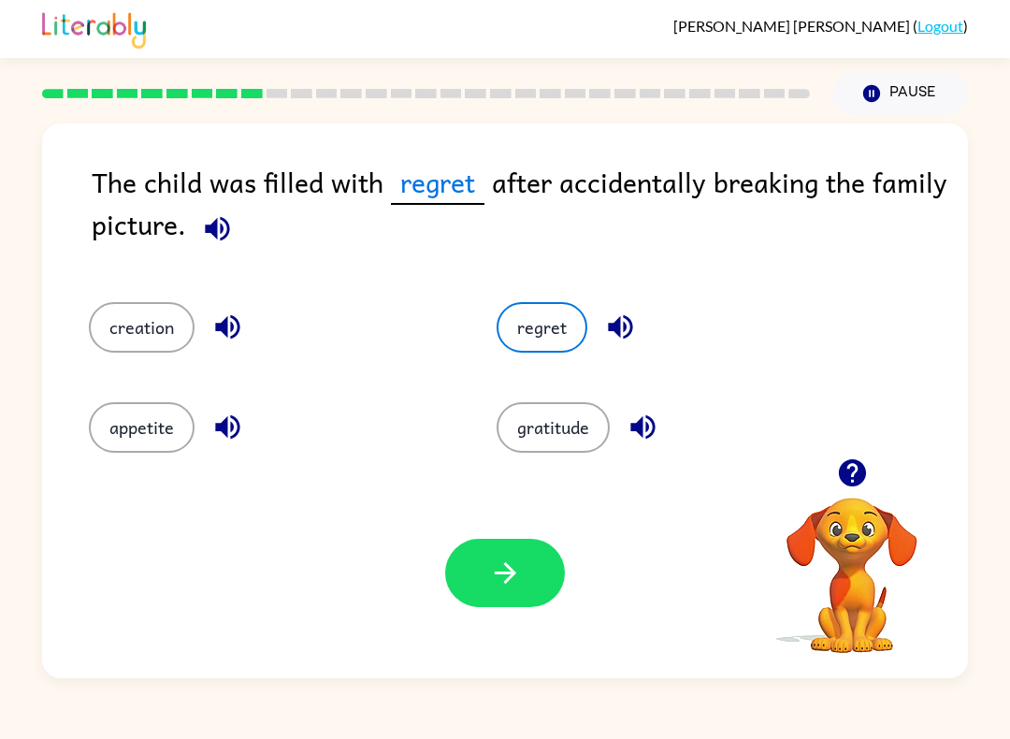
click at [536, 566] on button "button" at bounding box center [505, 573] width 120 height 68
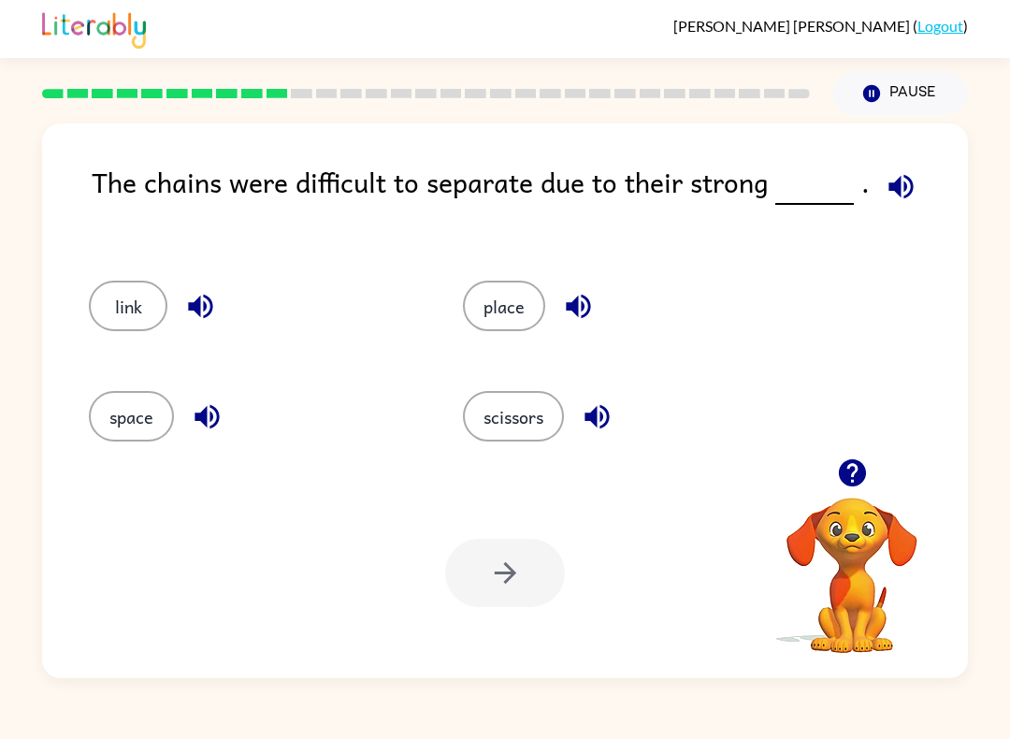
click at [132, 331] on button "link" at bounding box center [128, 305] width 79 height 50
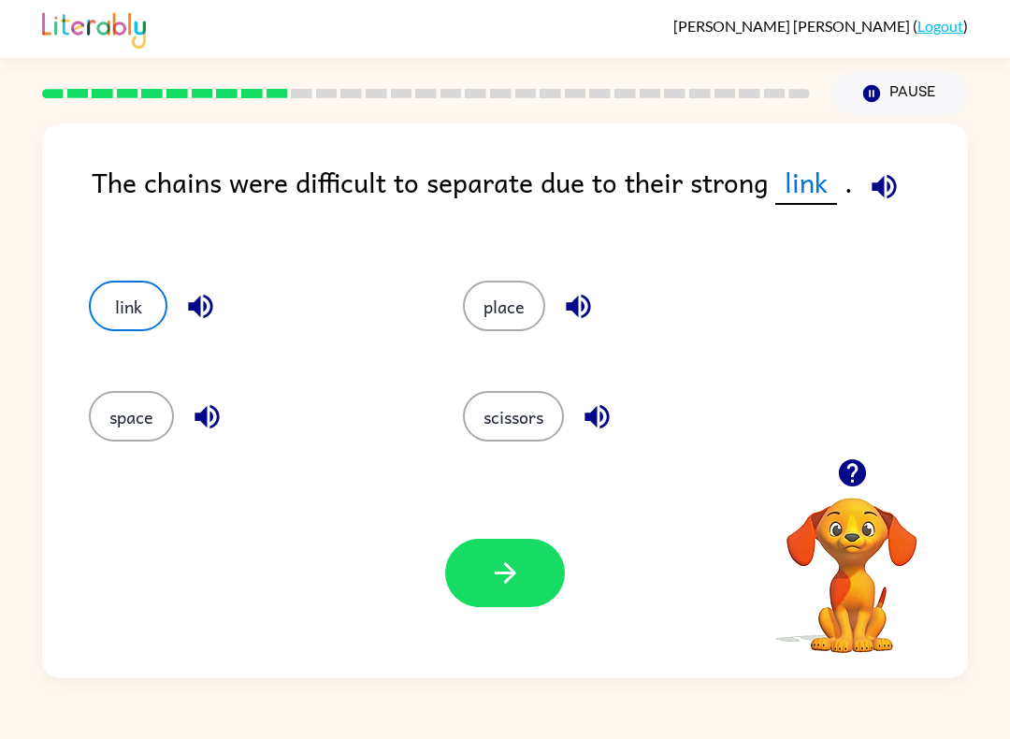
click at [544, 588] on button "button" at bounding box center [505, 573] width 120 height 68
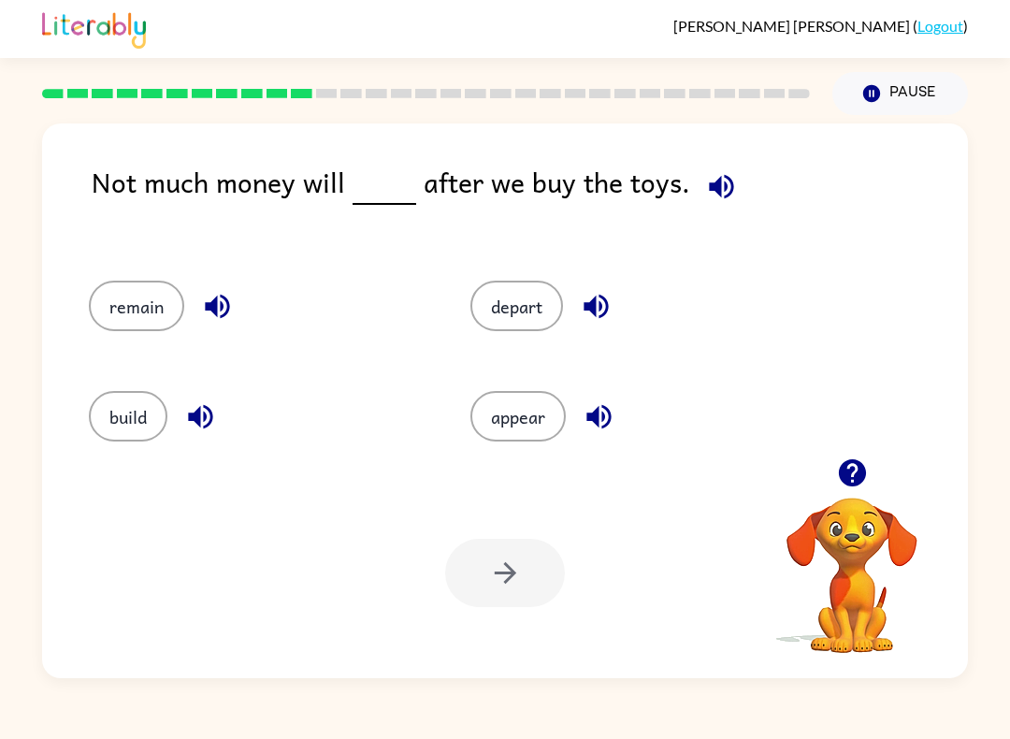
click at [514, 417] on button "appear" at bounding box center [517, 416] width 95 height 50
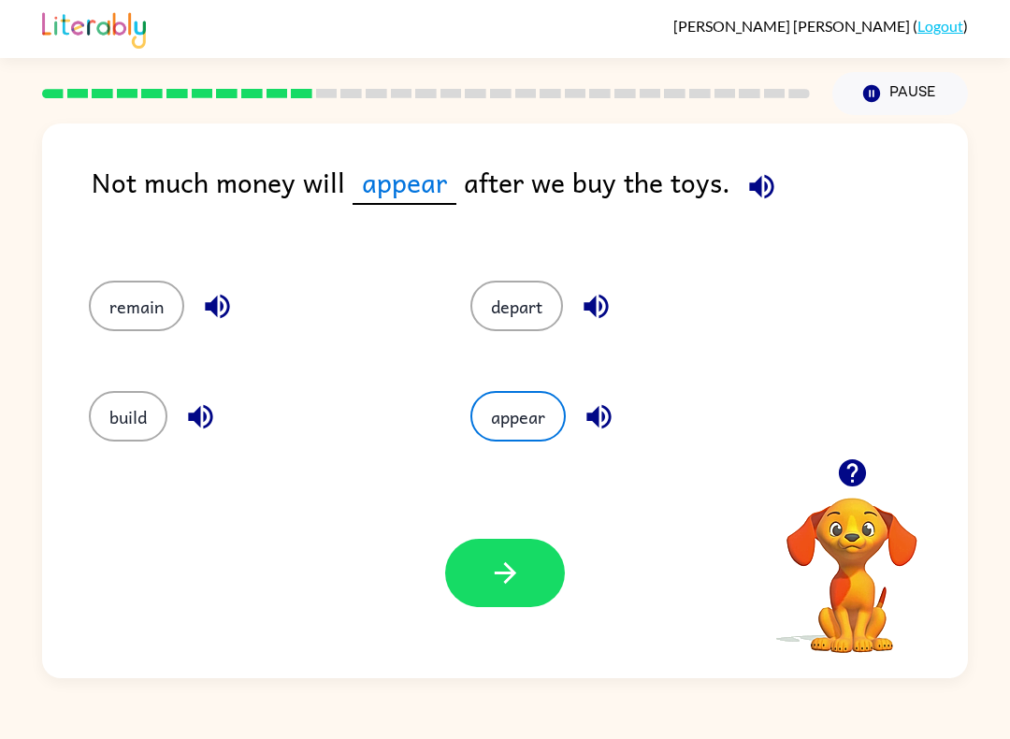
click at [514, 557] on icon "button" at bounding box center [505, 572] width 33 height 33
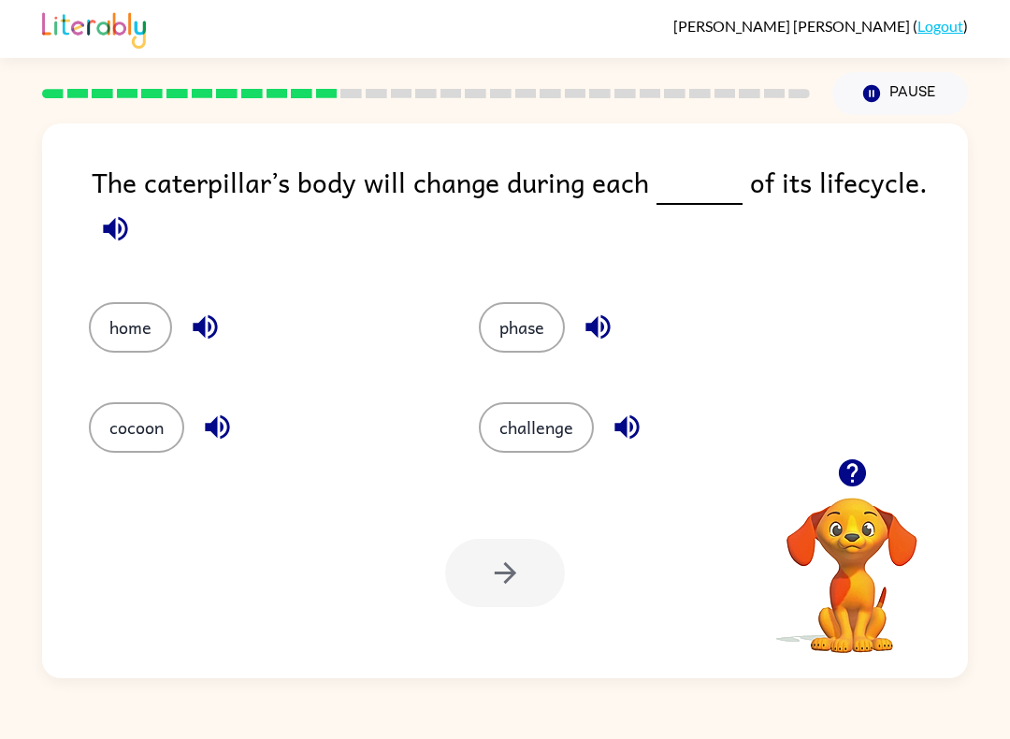
click at [502, 345] on button "phase" at bounding box center [522, 327] width 86 height 50
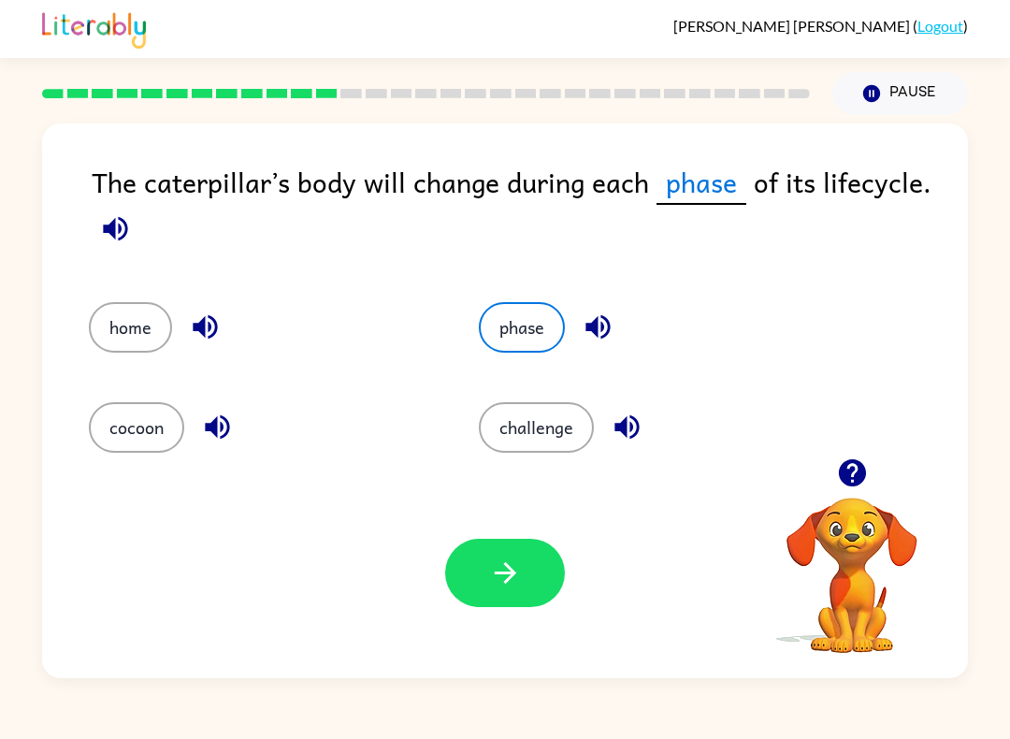
click at [502, 591] on button "button" at bounding box center [505, 573] width 120 height 68
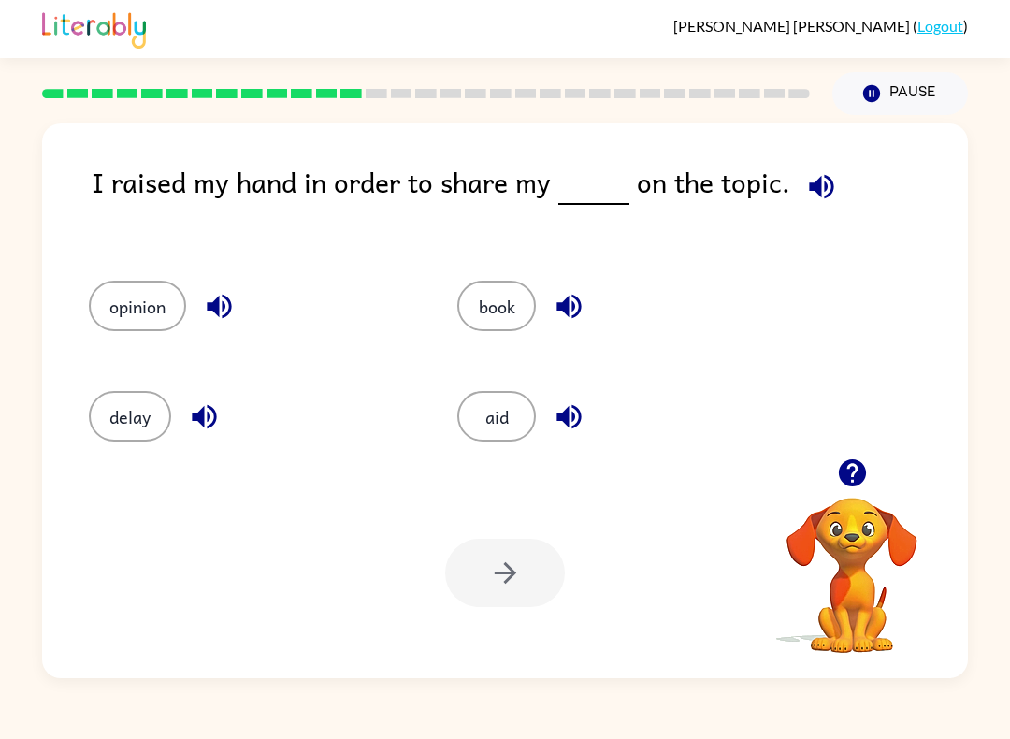
click at [123, 345] on div "opinion" at bounding box center [237, 300] width 368 height 110
click at [141, 320] on button "opinion" at bounding box center [137, 305] width 97 height 50
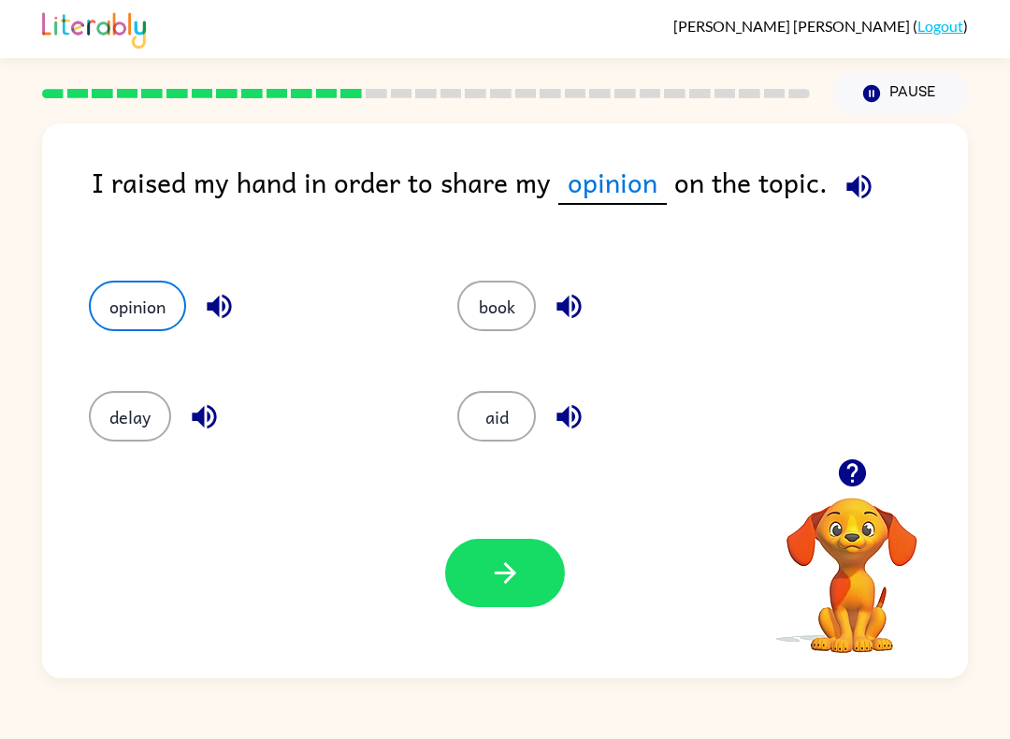
click at [524, 593] on button "button" at bounding box center [505, 573] width 120 height 68
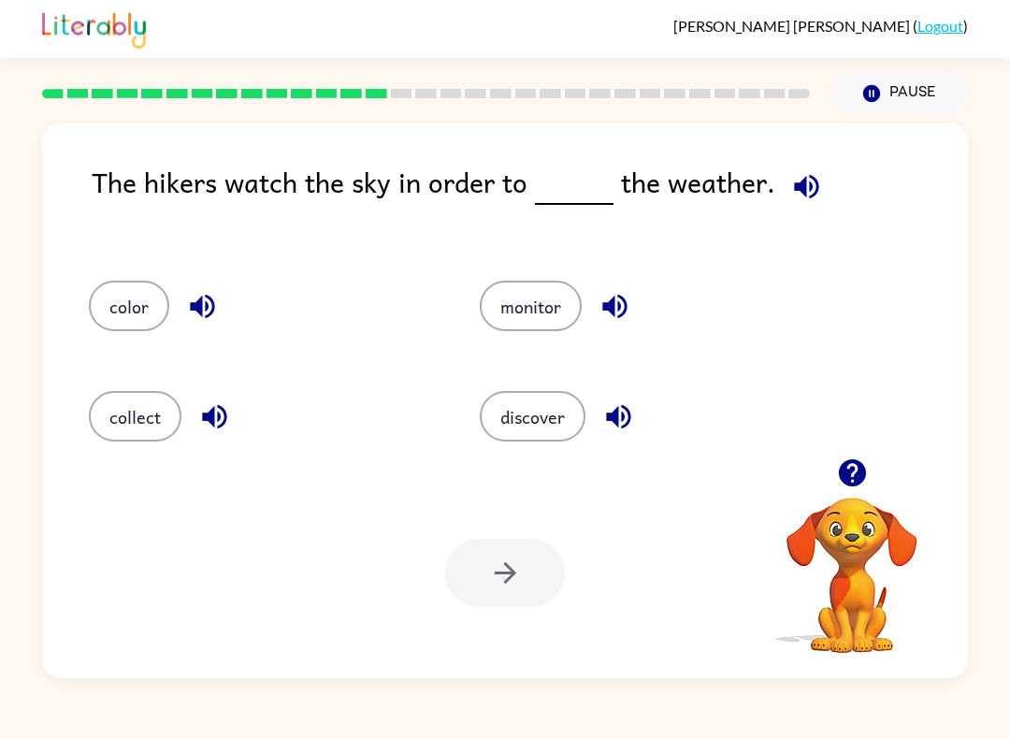
click at [532, 308] on button "monitor" at bounding box center [531, 305] width 102 height 50
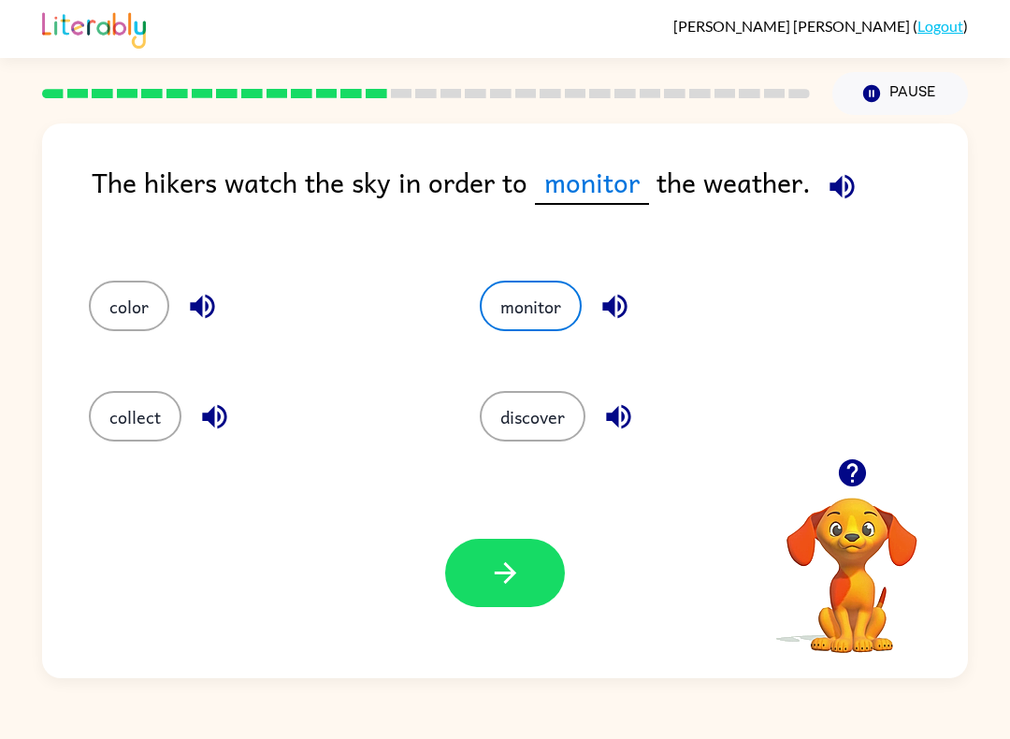
click at [523, 570] on button "button" at bounding box center [505, 573] width 120 height 68
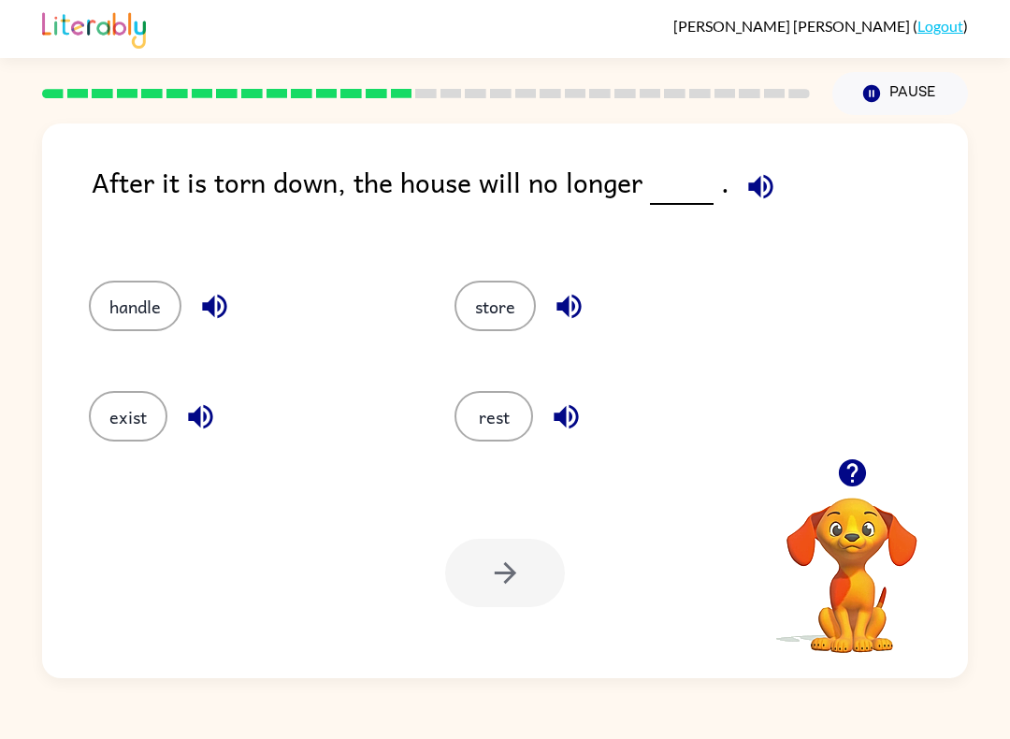
click at [151, 432] on button "exist" at bounding box center [128, 416] width 79 height 50
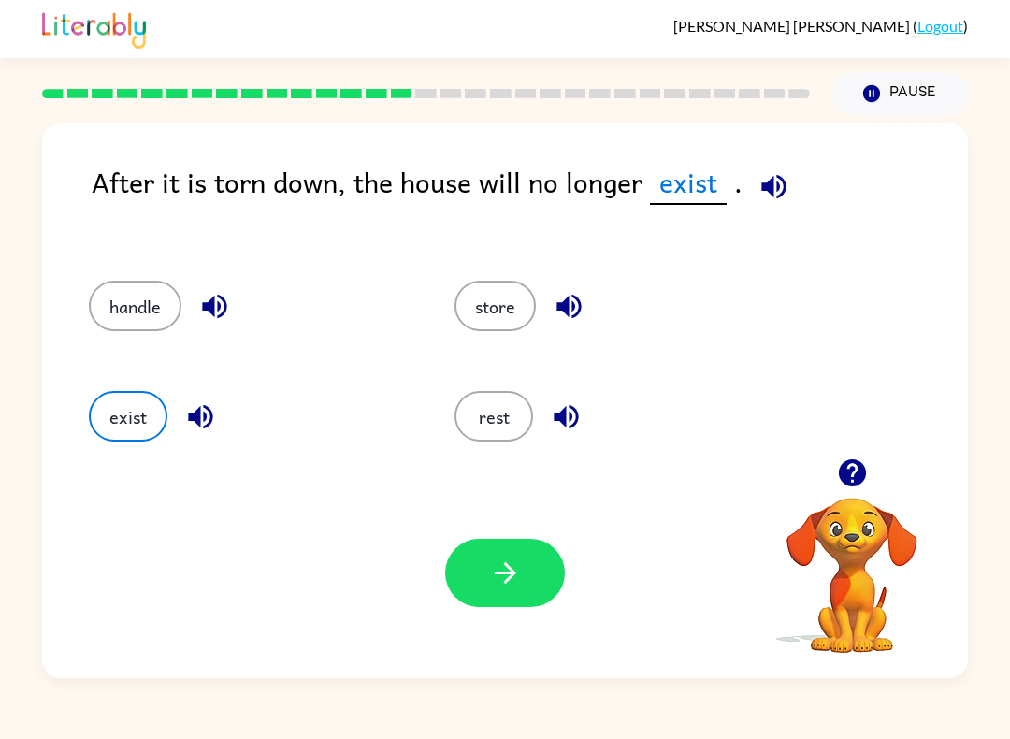
click at [523, 602] on button "button" at bounding box center [505, 573] width 120 height 68
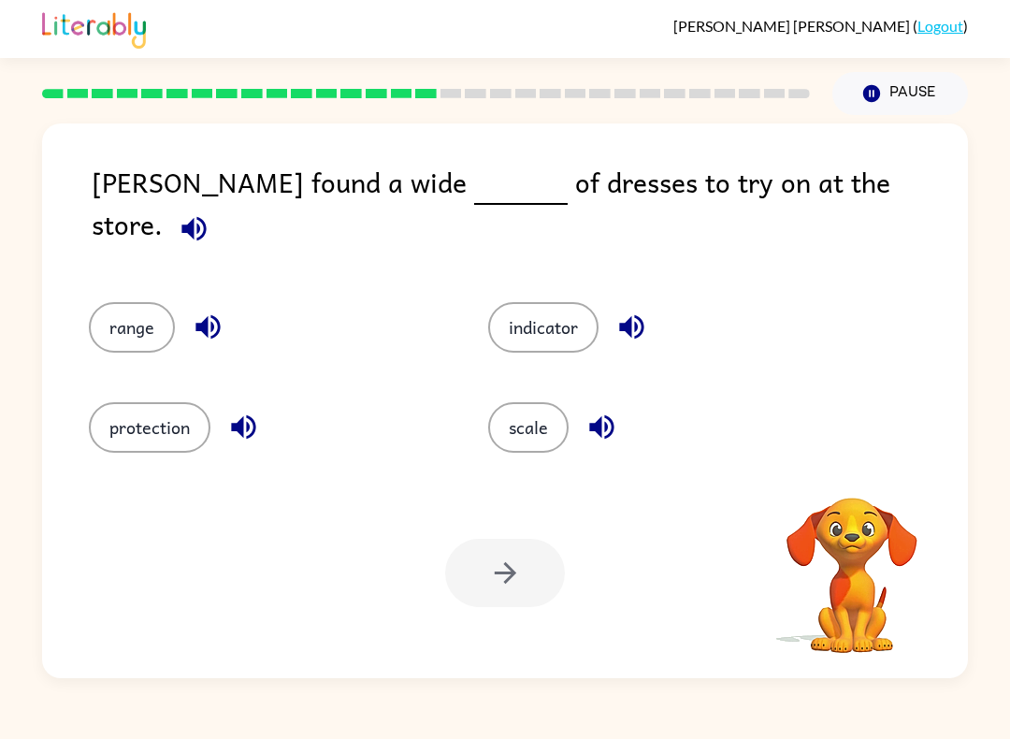
click at [539, 425] on button "scale" at bounding box center [528, 427] width 80 height 50
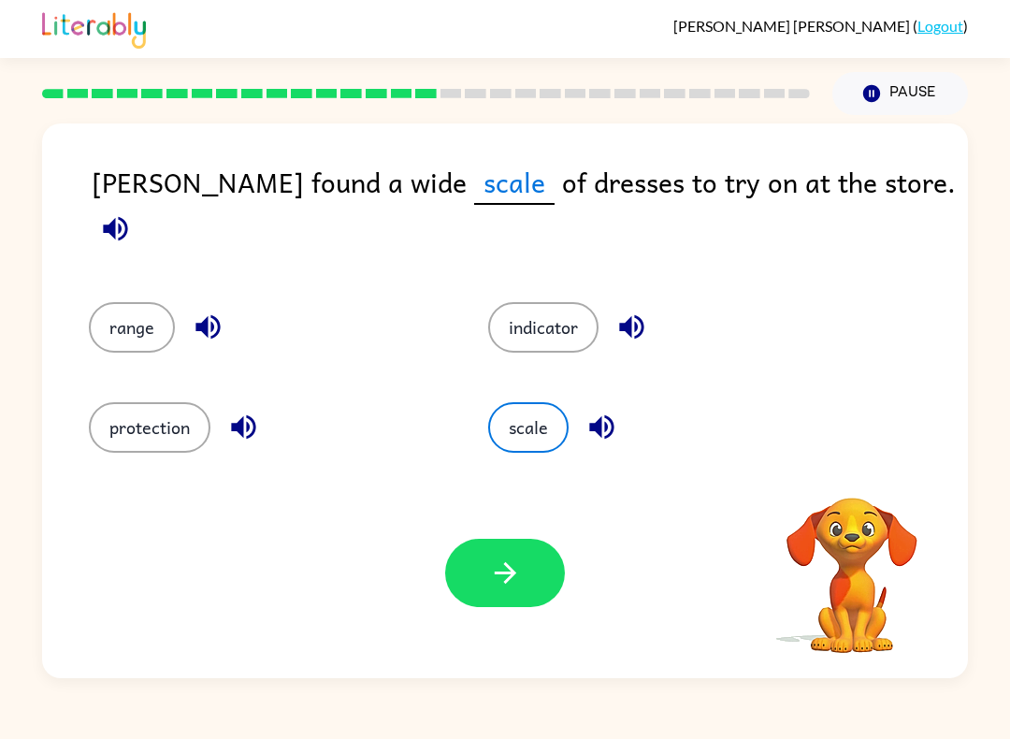
click at [491, 561] on icon "button" at bounding box center [505, 572] width 33 height 33
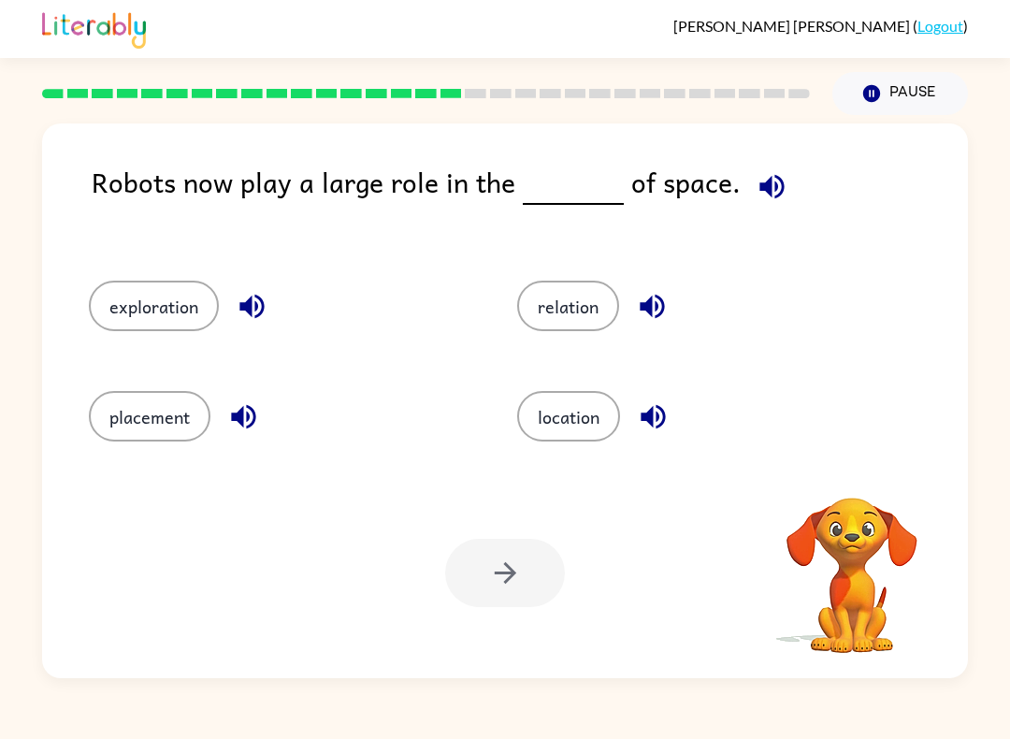
click at [439, 102] on div at bounding box center [426, 93] width 790 height 65
click at [436, 108] on div at bounding box center [426, 93] width 790 height 65
click at [588, 426] on button "location" at bounding box center [568, 416] width 103 height 50
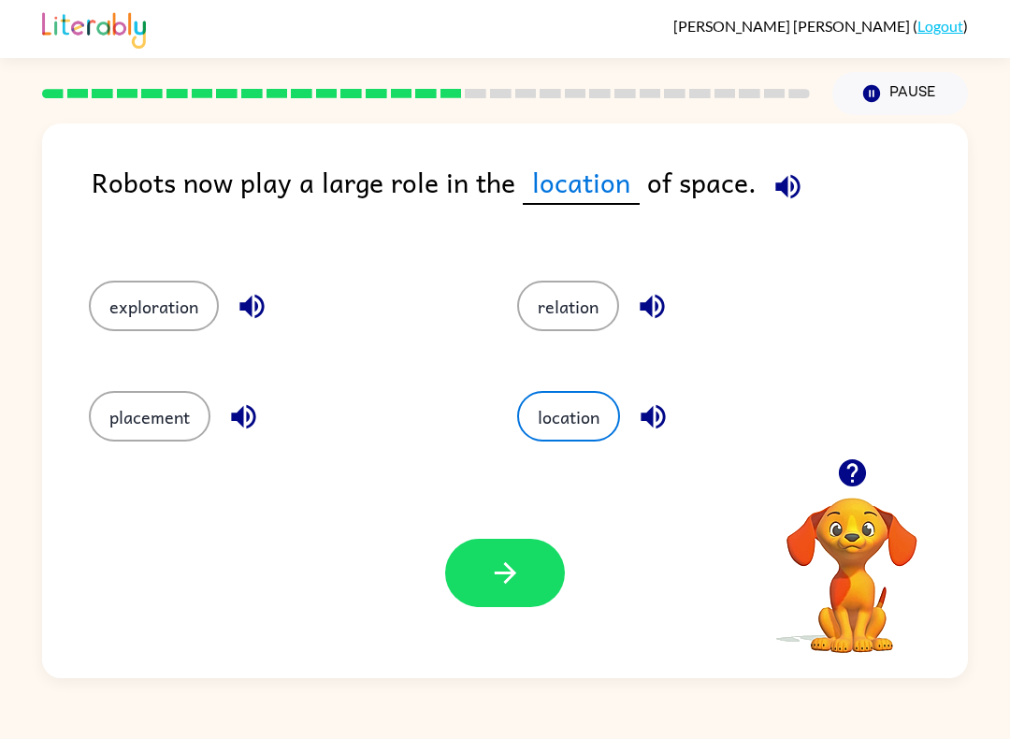
click at [151, 304] on button "exploration" at bounding box center [154, 305] width 130 height 50
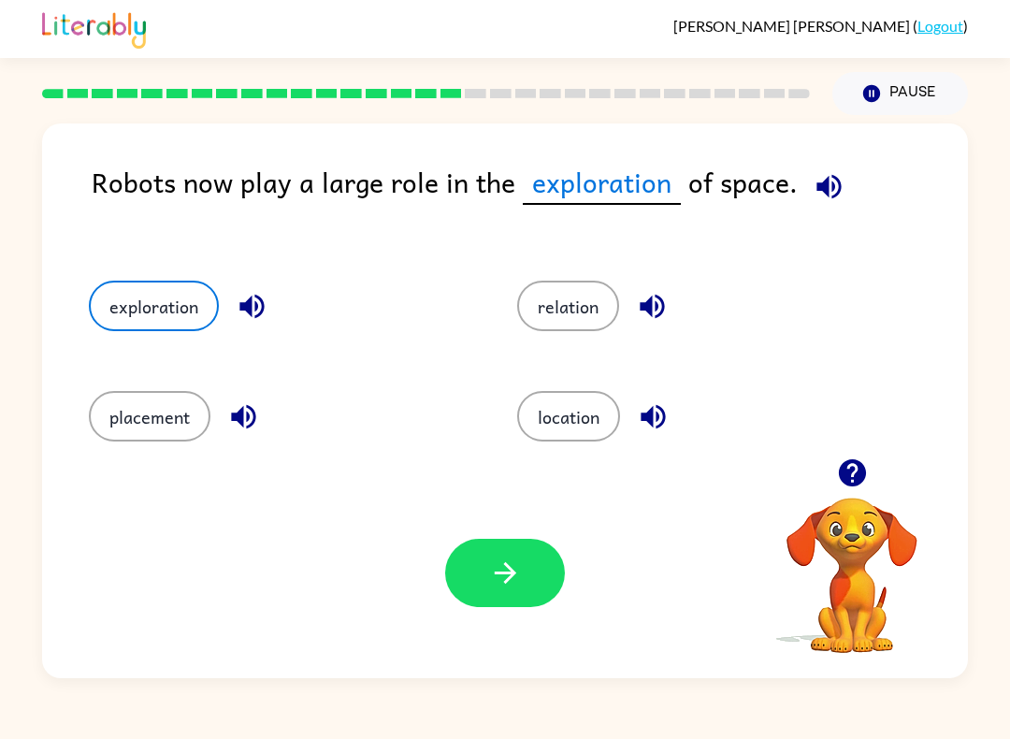
click at [506, 570] on icon "button" at bounding box center [505, 572] width 33 height 33
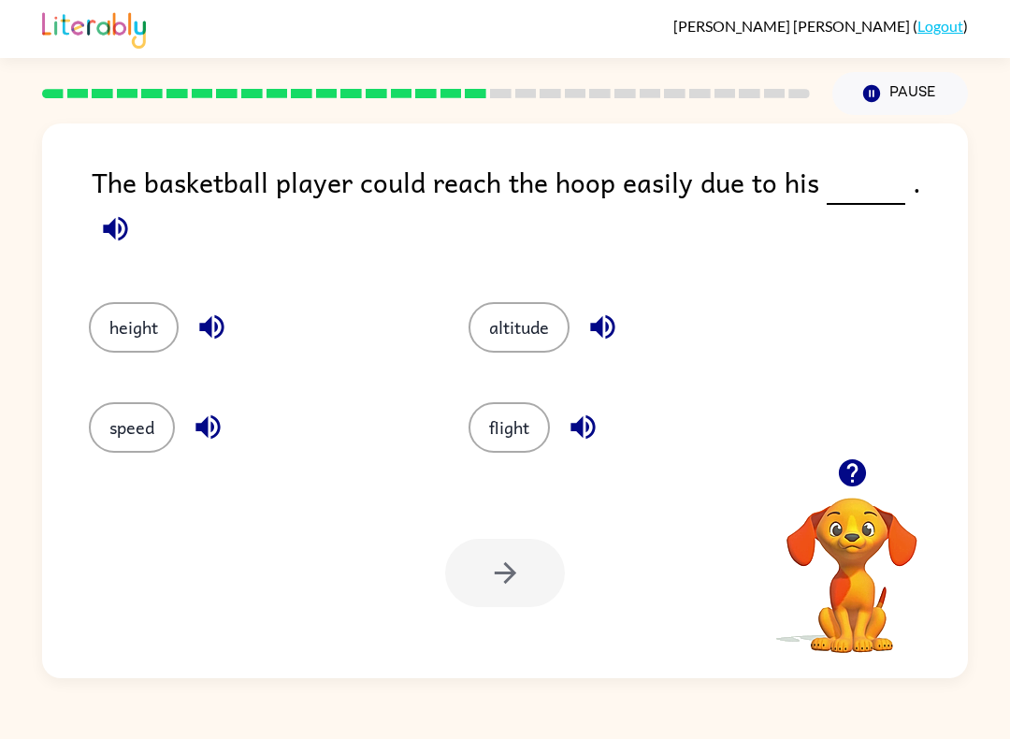
click at [117, 329] on button "height" at bounding box center [134, 327] width 90 height 50
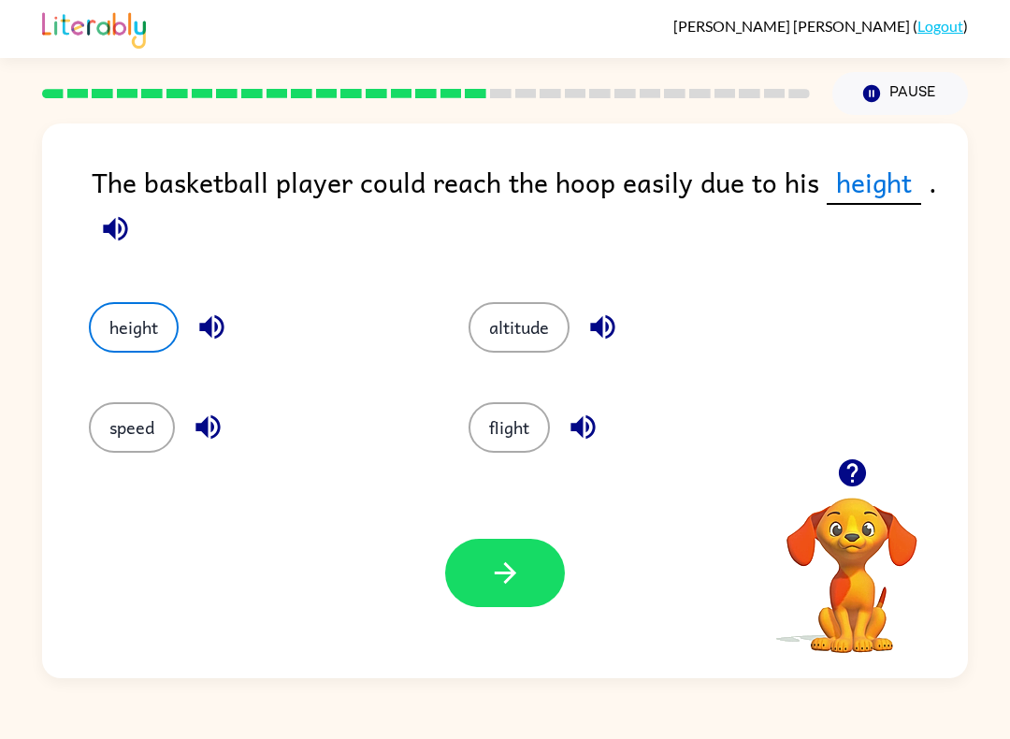
click at [536, 589] on button "button" at bounding box center [505, 573] width 120 height 68
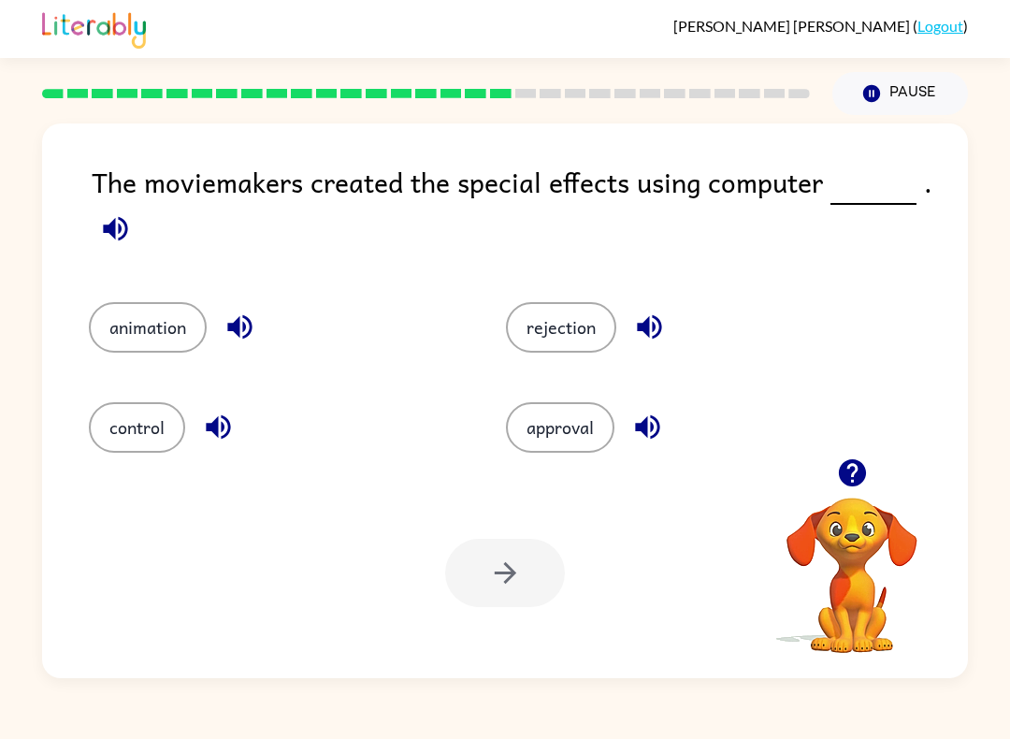
click at [539, 421] on button "approval" at bounding box center [560, 427] width 108 height 50
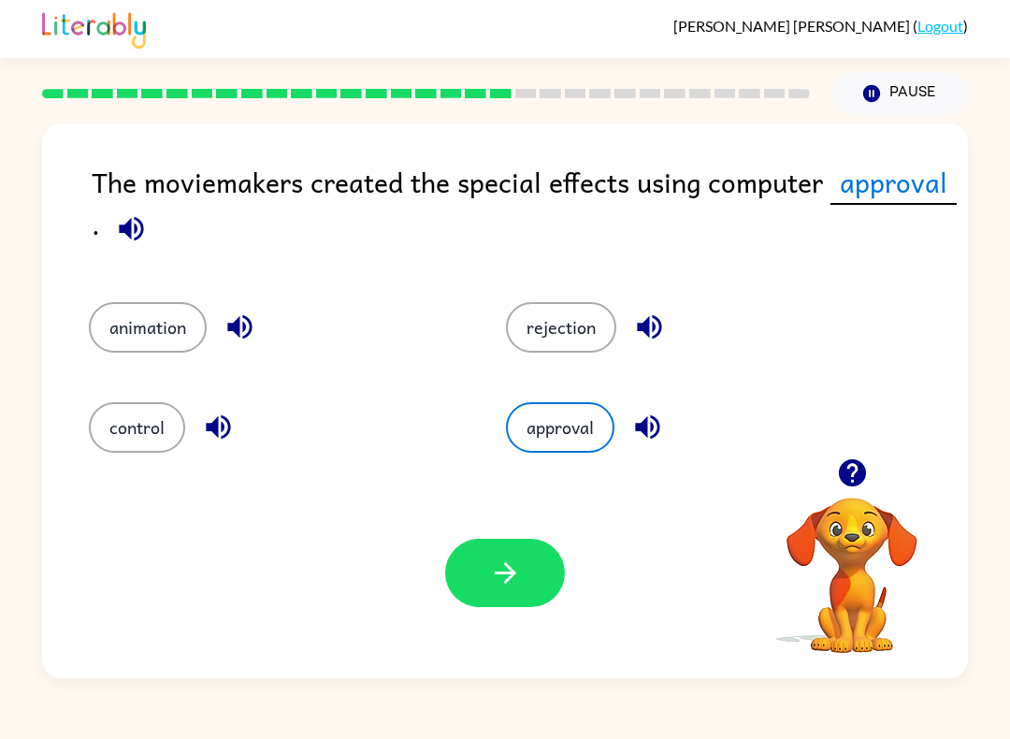
click at [451, 546] on div at bounding box center [505, 573] width 120 height 68
click at [522, 596] on button "button" at bounding box center [505, 573] width 120 height 68
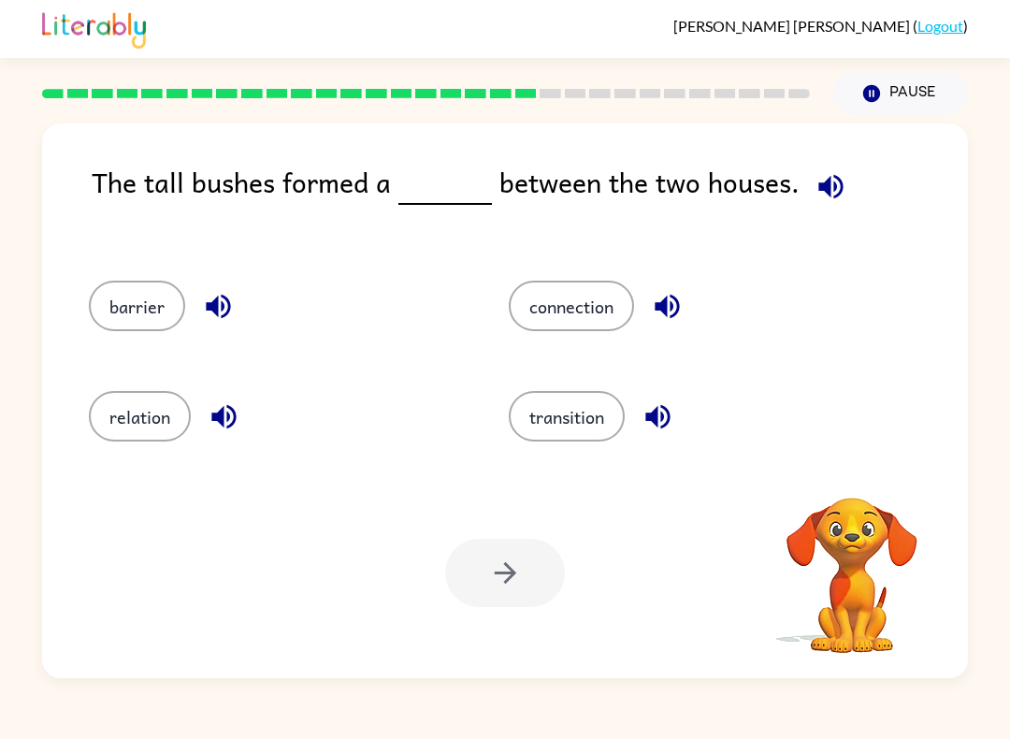
click at [602, 315] on button "connection" at bounding box center [571, 305] width 125 height 50
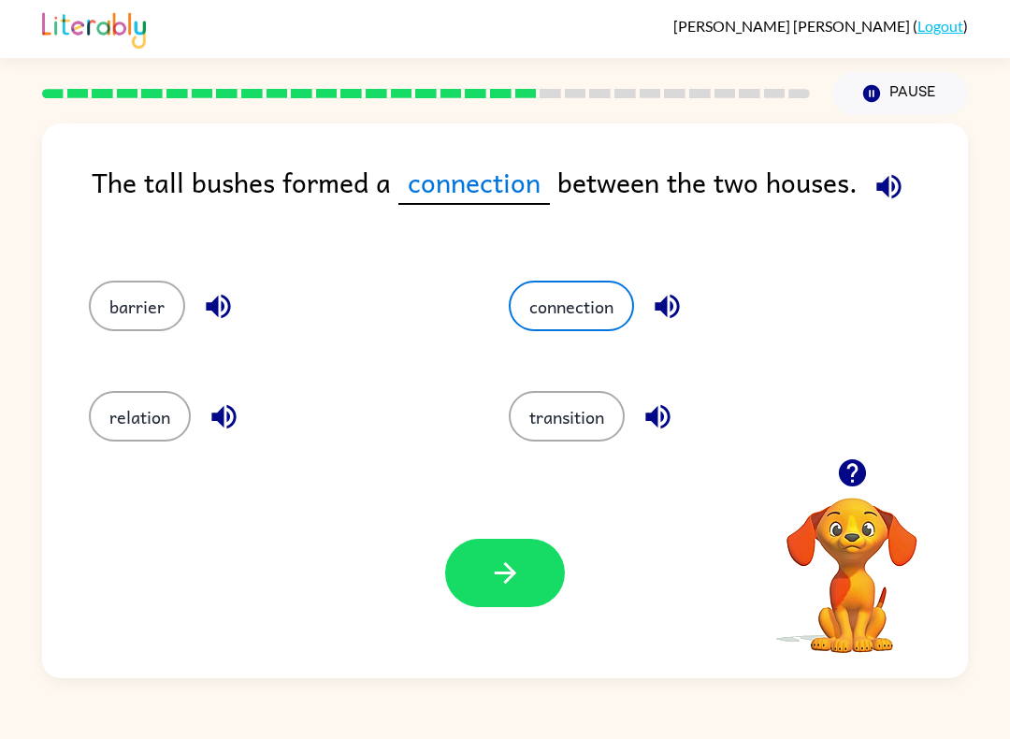
click at [514, 585] on icon "button" at bounding box center [505, 572] width 33 height 33
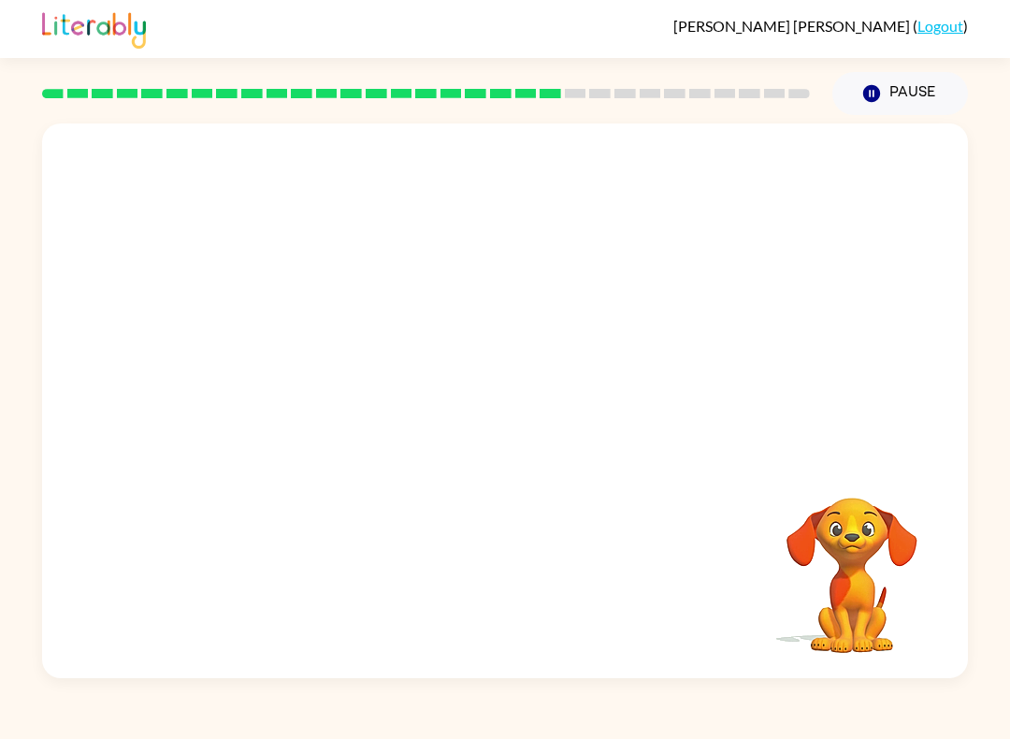
click at [303, 419] on video "Your browser must support playing .mp4 files to use Literably. Please try using…" at bounding box center [505, 290] width 926 height 335
click at [509, 400] on div at bounding box center [505, 410] width 120 height 68
click at [492, 418] on icon "button" at bounding box center [505, 410] width 33 height 33
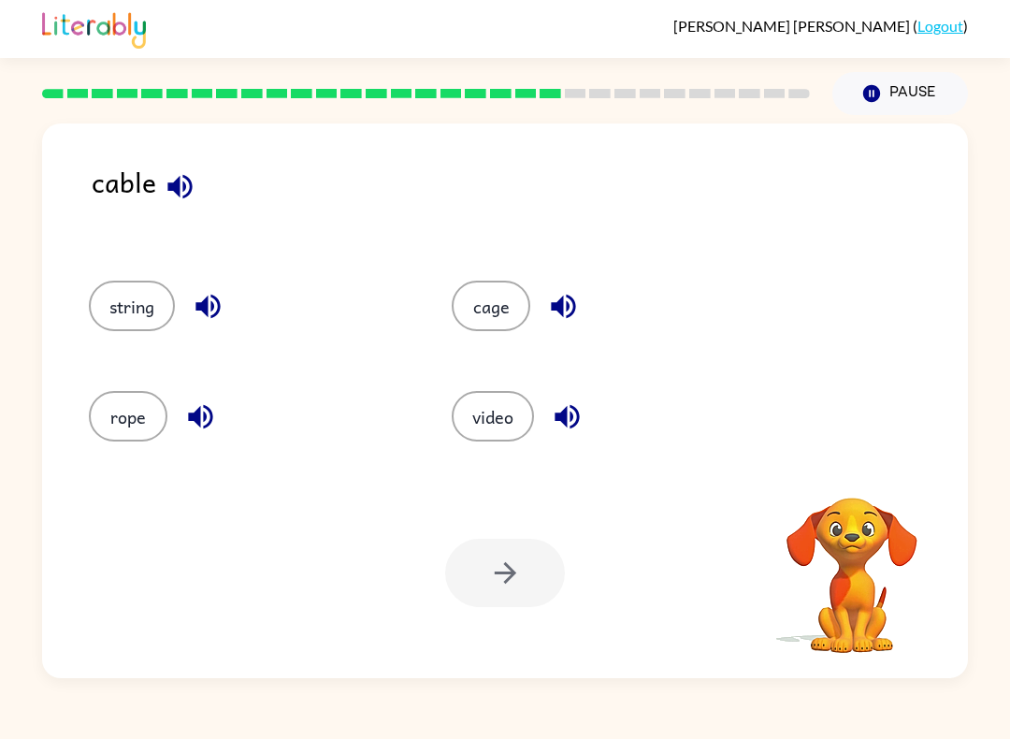
click at [481, 313] on button "cage" at bounding box center [491, 305] width 79 height 50
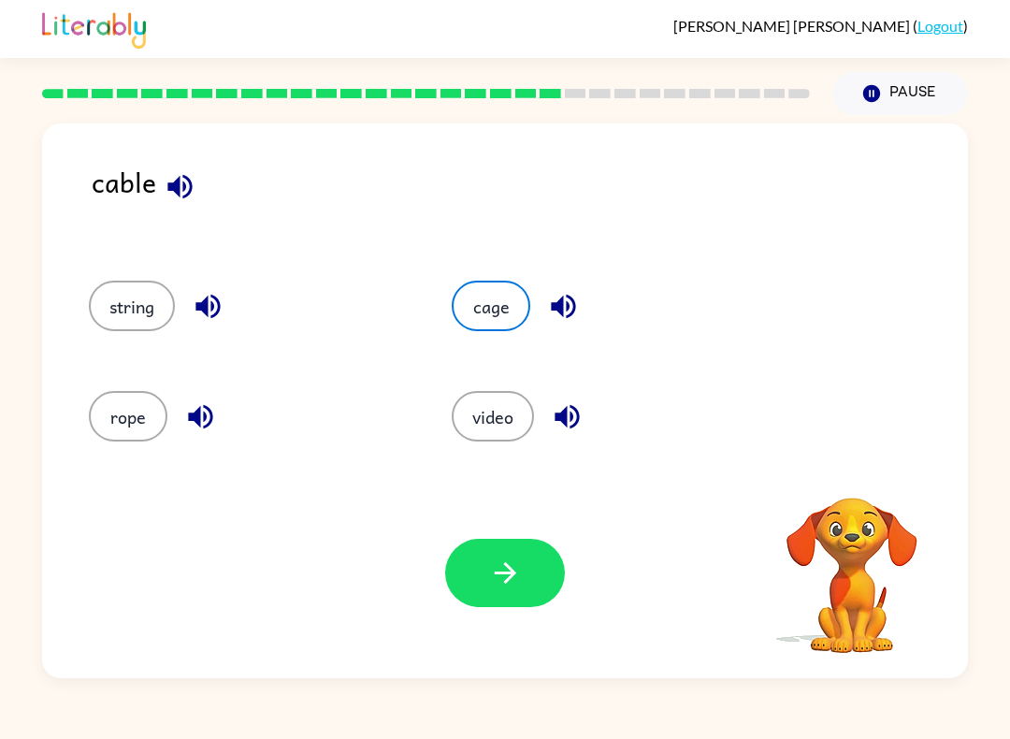
click at [162, 324] on button "string" at bounding box center [132, 305] width 86 height 50
click at [110, 423] on button "rope" at bounding box center [128, 416] width 79 height 50
click at [483, 293] on button "cage" at bounding box center [491, 305] width 79 height 50
click at [471, 536] on div "Your browser must support playing .mp4 files to use Literably. Please try using…" at bounding box center [505, 572] width 926 height 210
click at [514, 568] on icon "button" at bounding box center [505, 572] width 33 height 33
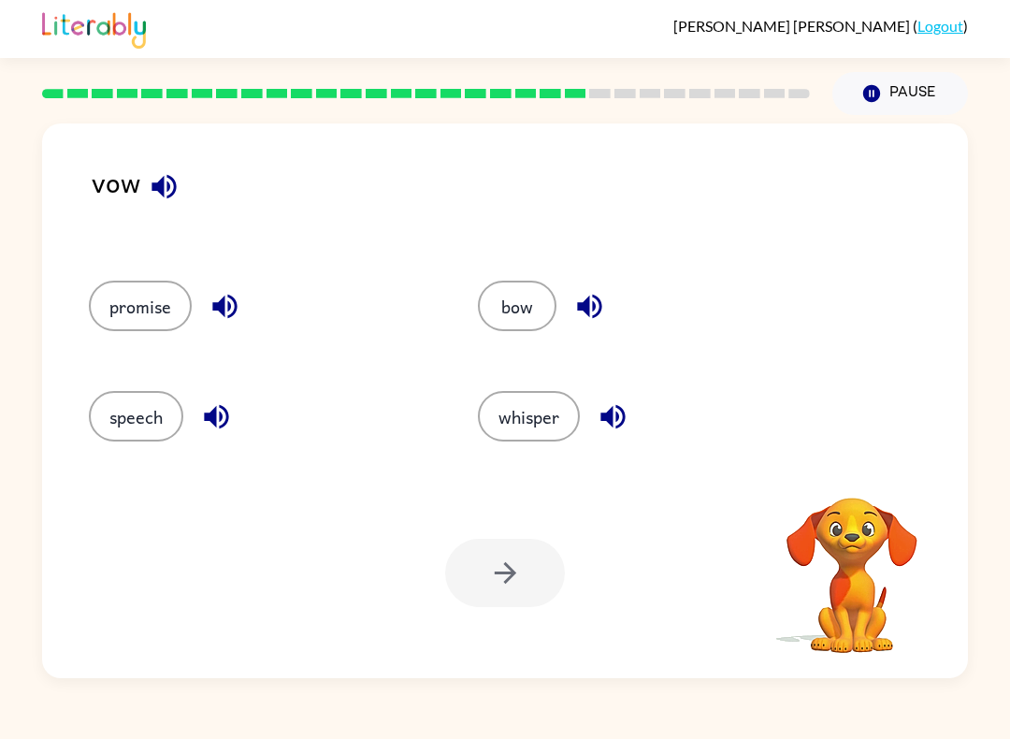
click at [112, 423] on button "speech" at bounding box center [136, 416] width 94 height 50
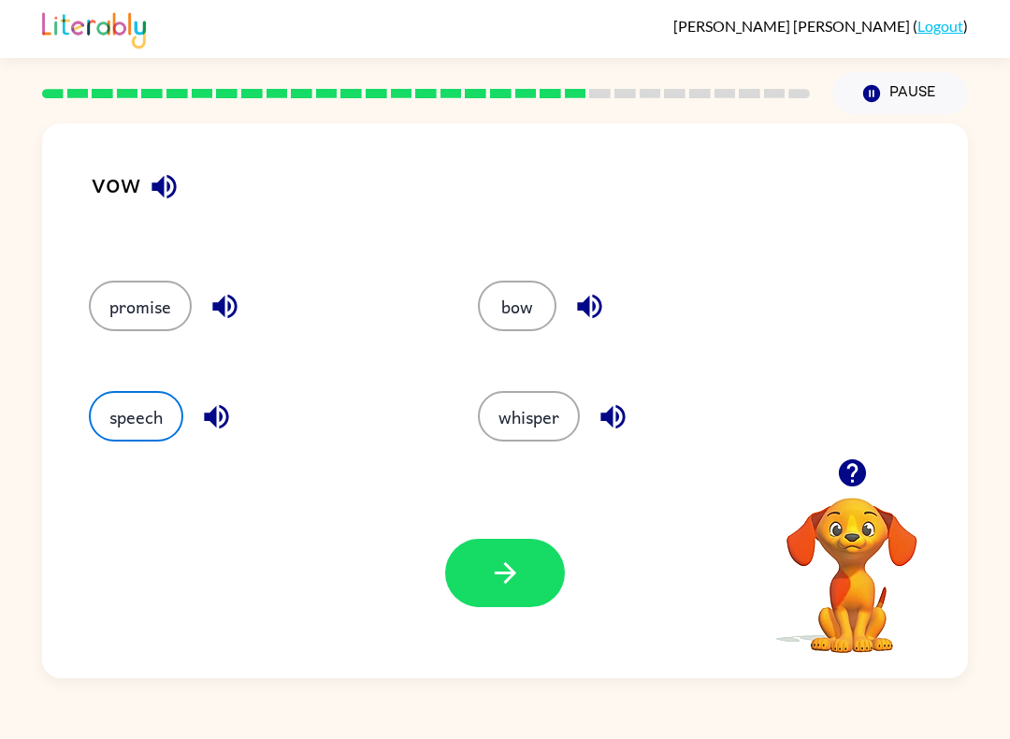
click at [146, 303] on button "promise" at bounding box center [140, 305] width 103 height 50
click at [513, 577] on icon "button" at bounding box center [505, 572] width 33 height 33
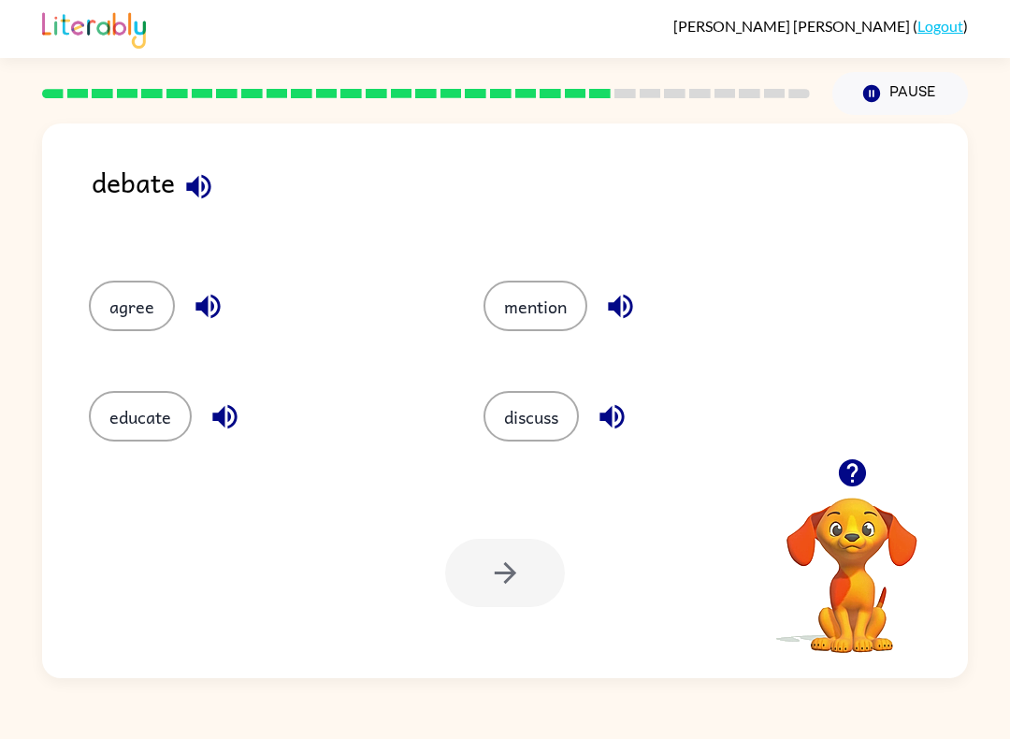
click at [537, 419] on button "discuss" at bounding box center [530, 416] width 95 height 50
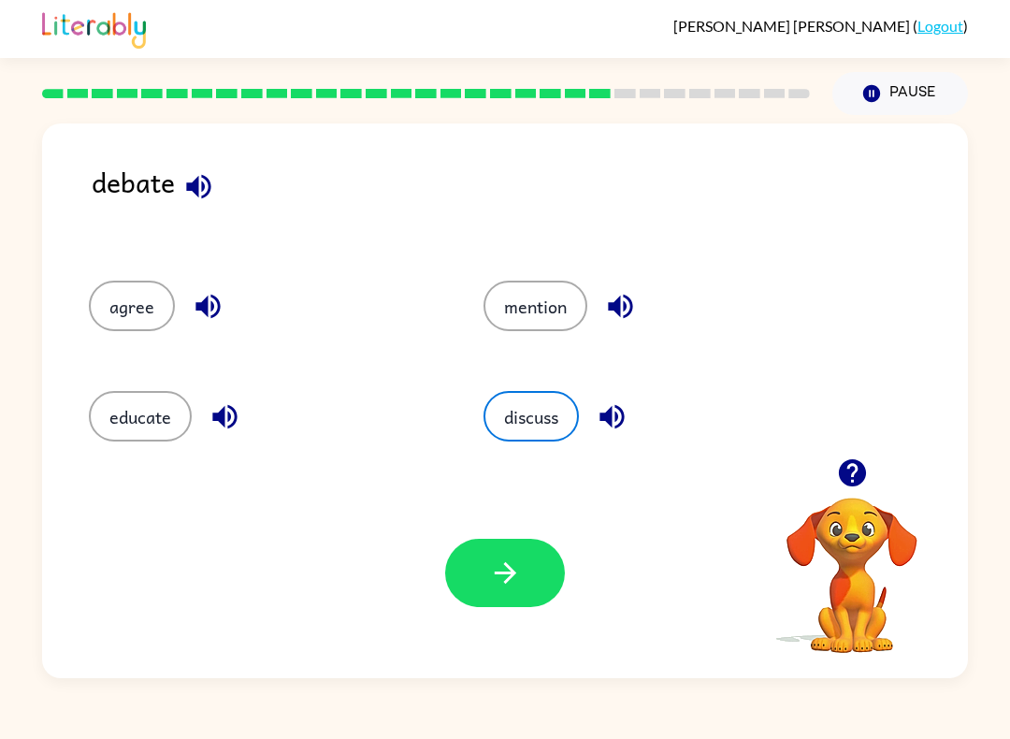
click at [495, 595] on button "button" at bounding box center [505, 573] width 120 height 68
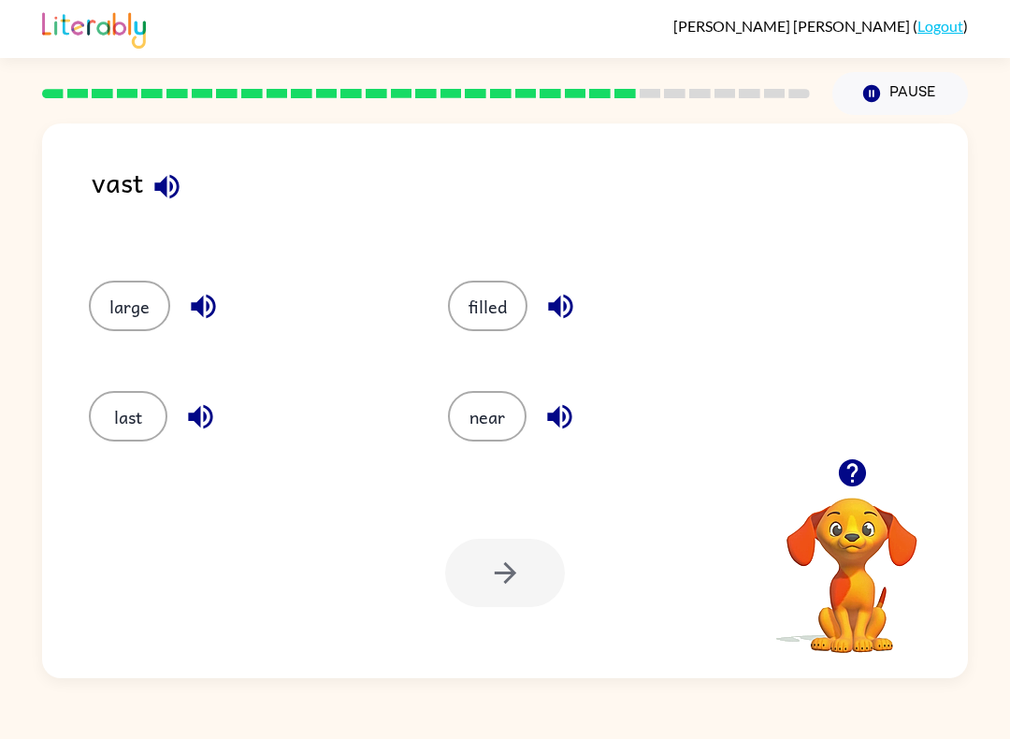
click at [132, 323] on button "large" at bounding box center [129, 305] width 81 height 50
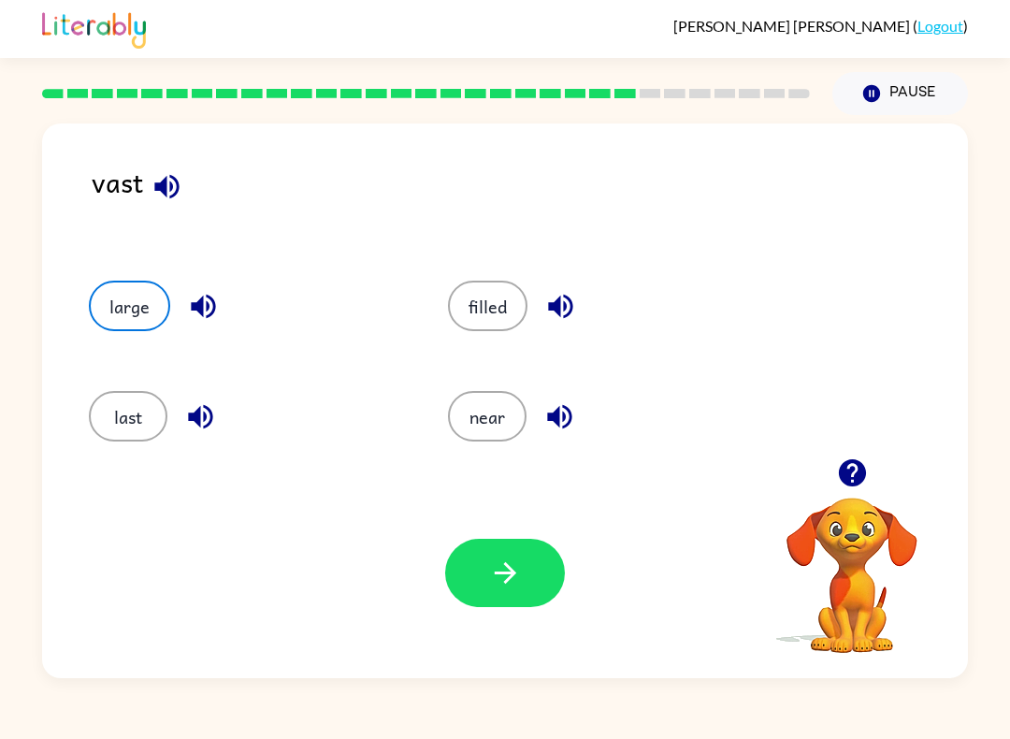
click at [496, 427] on button "near" at bounding box center [487, 416] width 79 height 50
click at [522, 580] on button "button" at bounding box center [505, 573] width 120 height 68
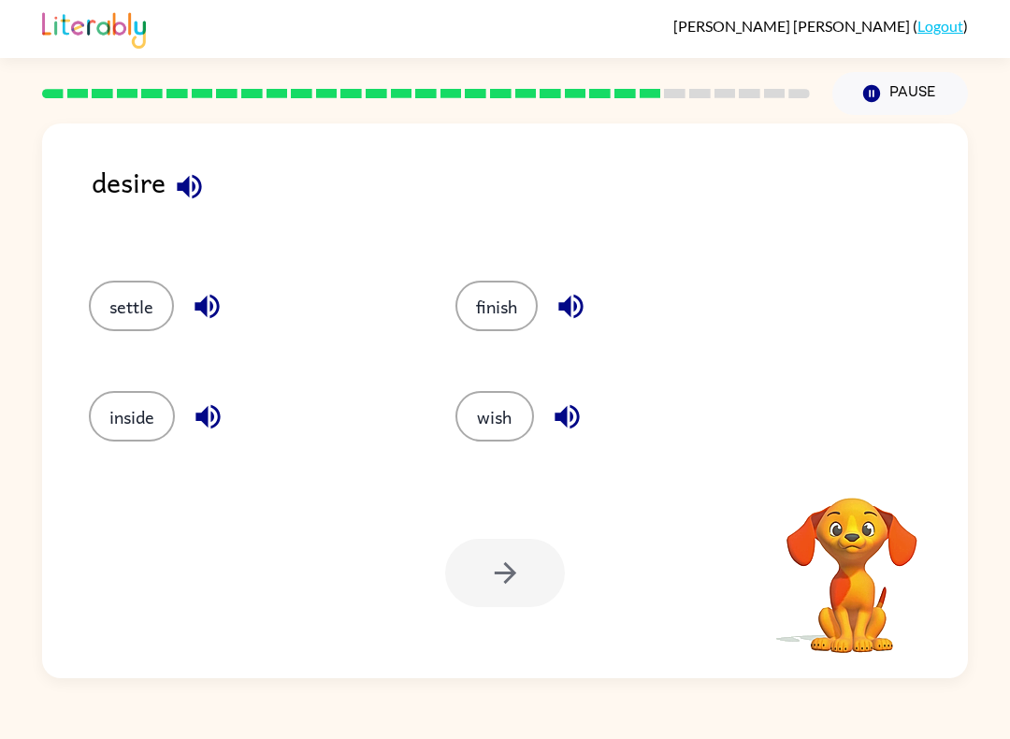
click at [505, 427] on button "wish" at bounding box center [494, 416] width 79 height 50
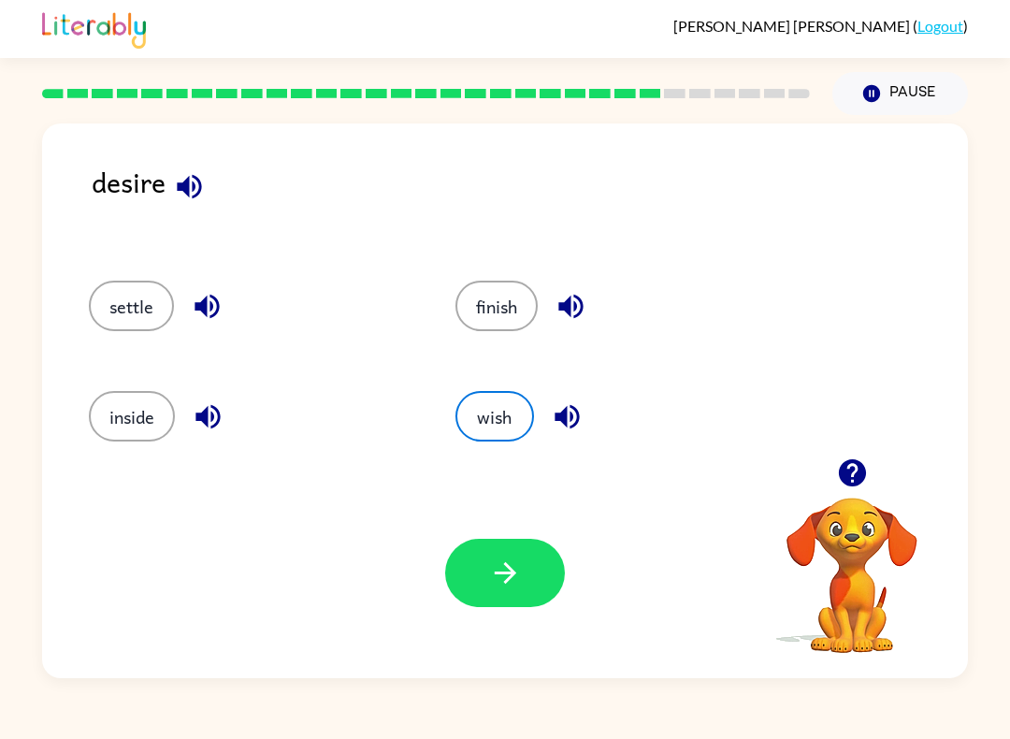
click at [553, 559] on button "button" at bounding box center [505, 573] width 120 height 68
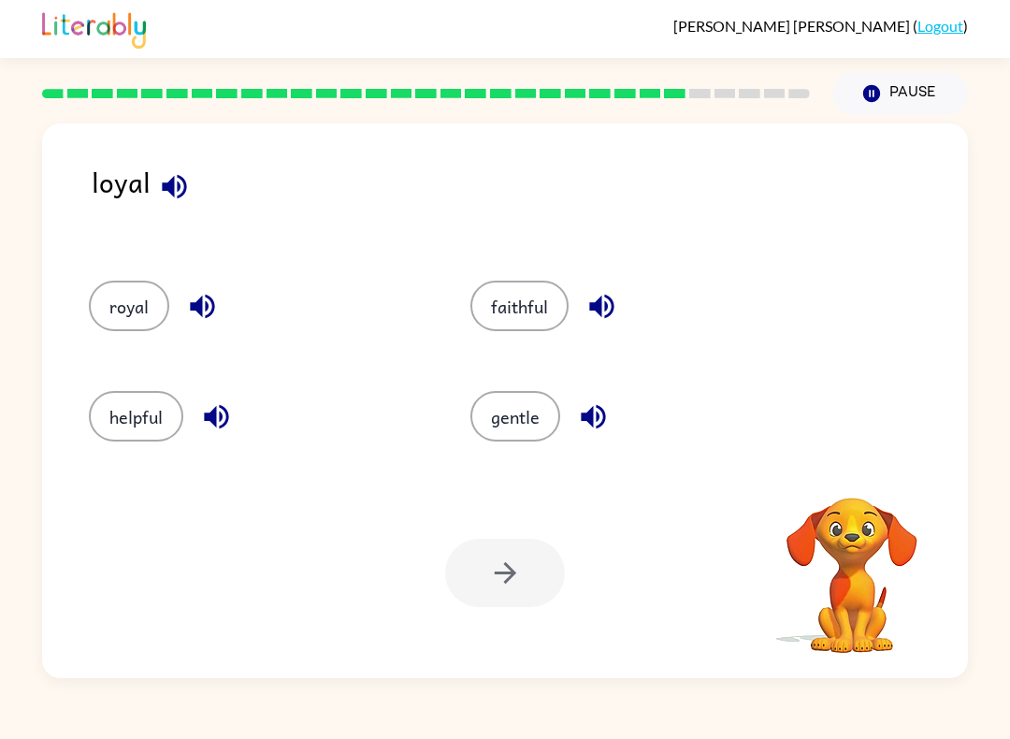
click at [545, 306] on button "faithful" at bounding box center [519, 305] width 98 height 50
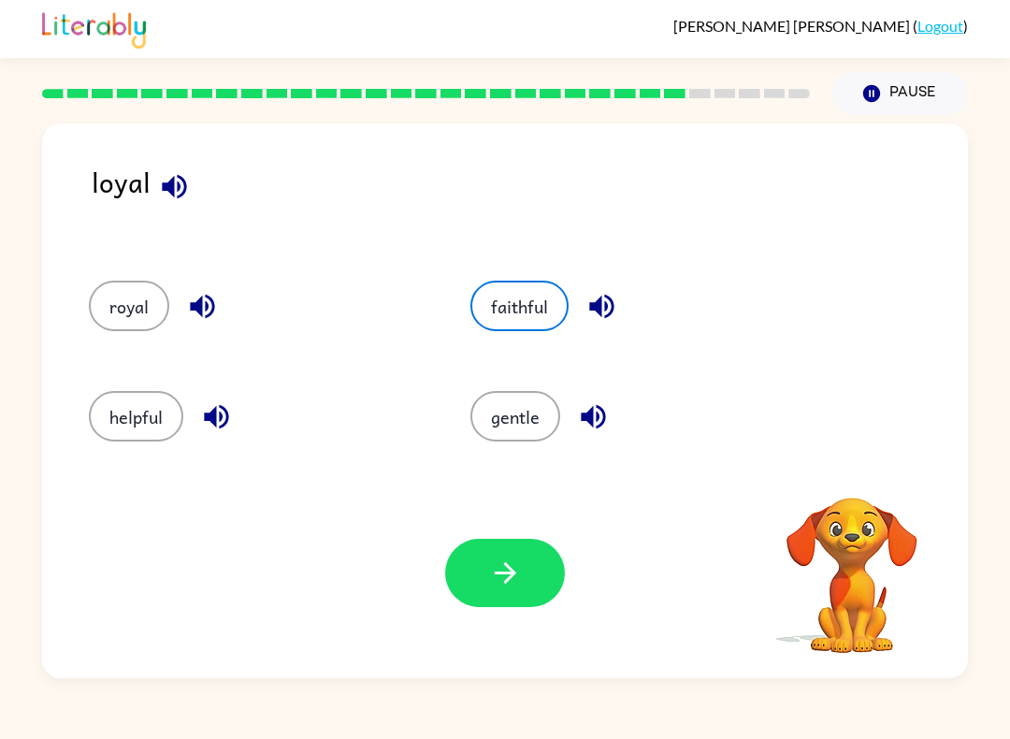
click at [528, 590] on button "button" at bounding box center [505, 573] width 120 height 68
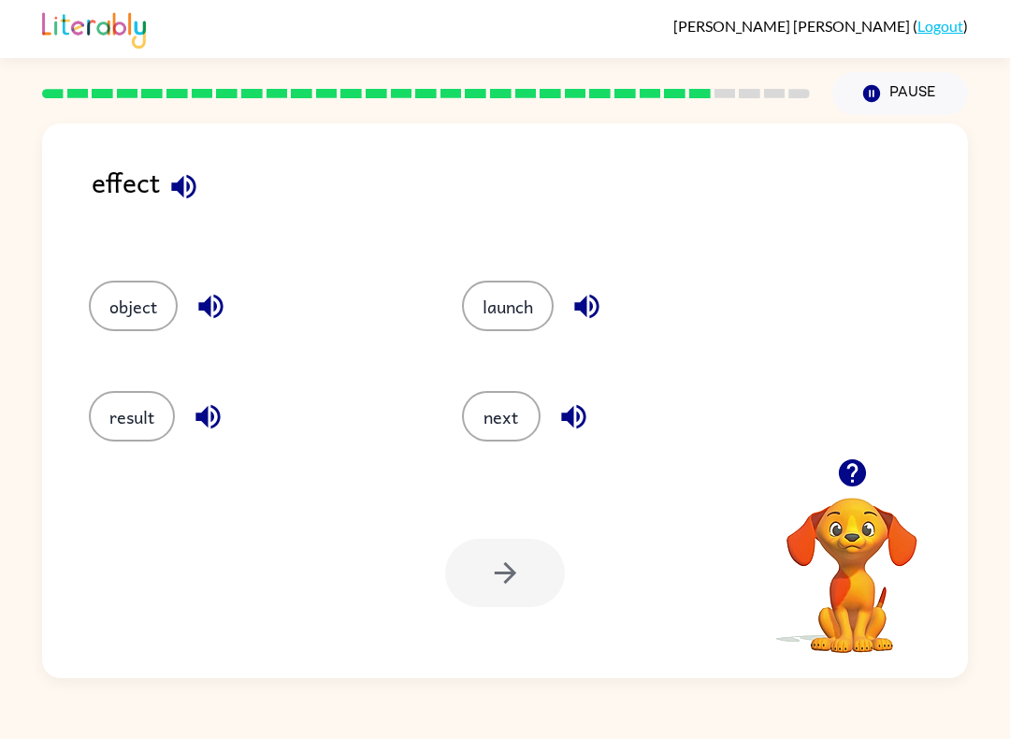
click at [137, 437] on button "result" at bounding box center [132, 416] width 86 height 50
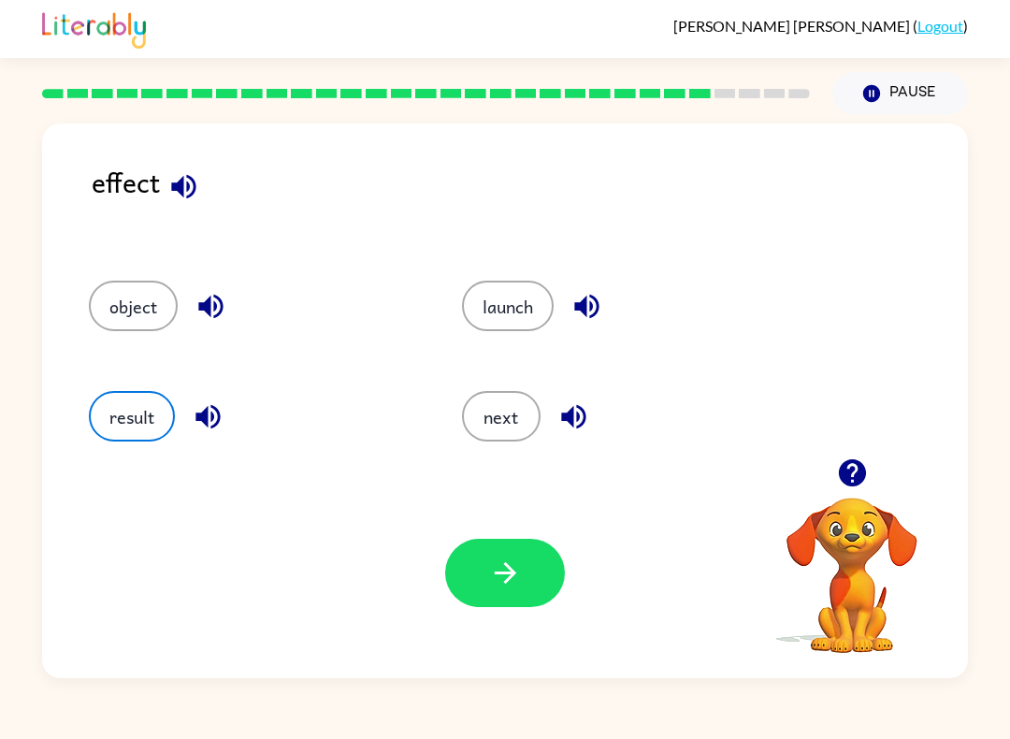
click at [547, 572] on button "button" at bounding box center [505, 573] width 120 height 68
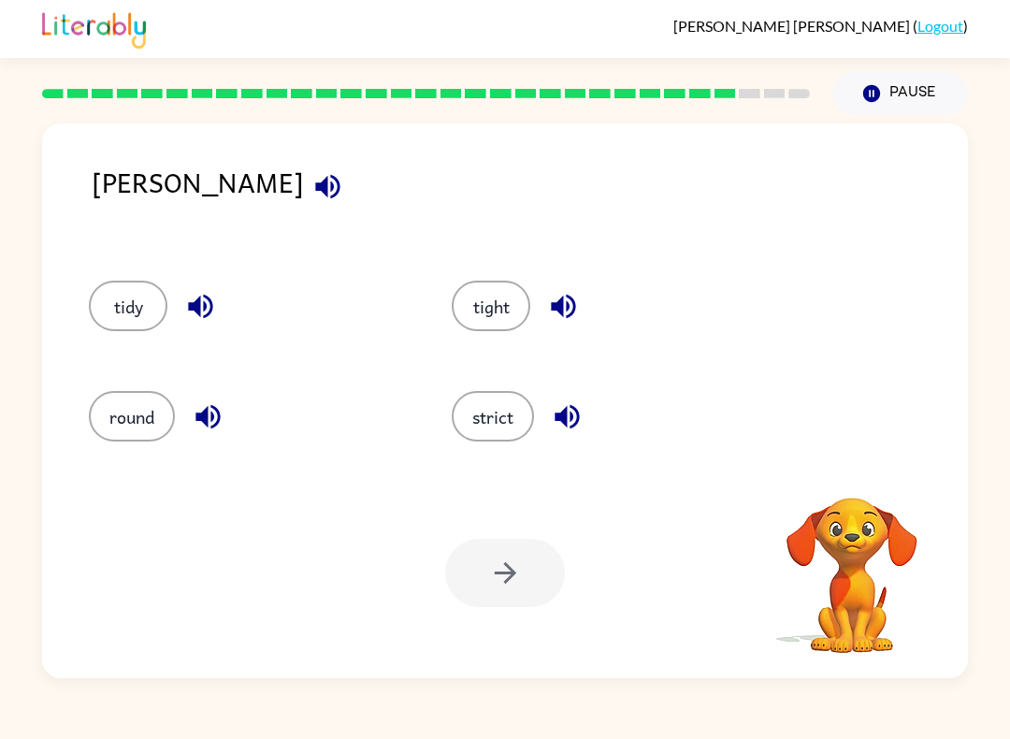
click at [513, 435] on button "strict" at bounding box center [493, 416] width 82 height 50
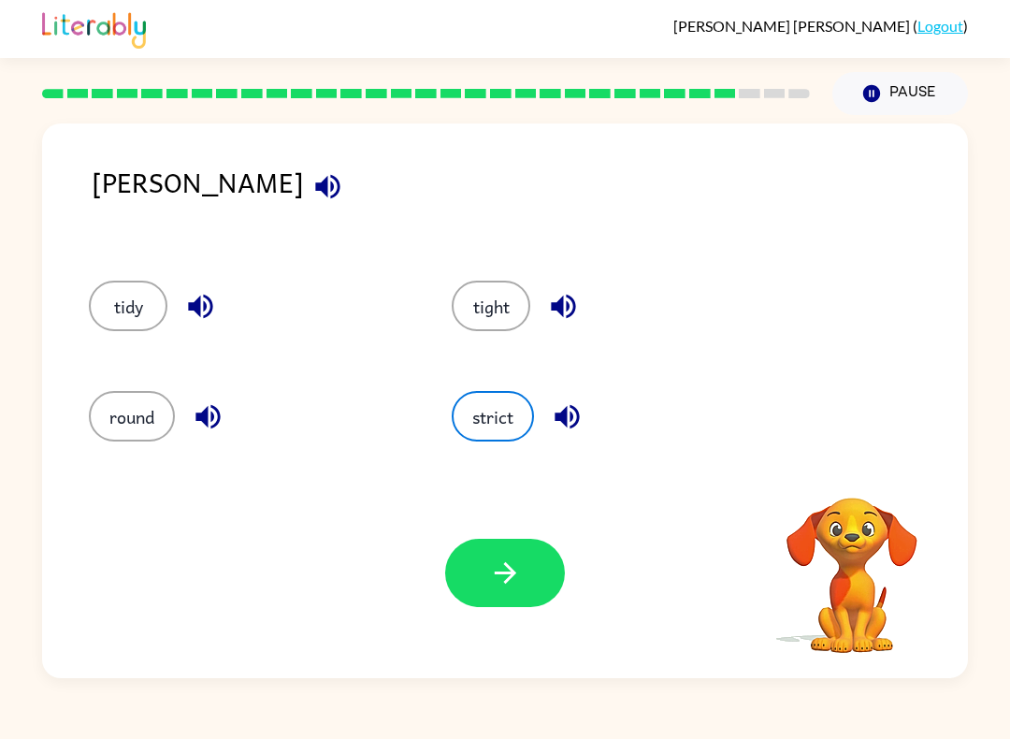
click at [518, 559] on icon "button" at bounding box center [505, 572] width 33 height 33
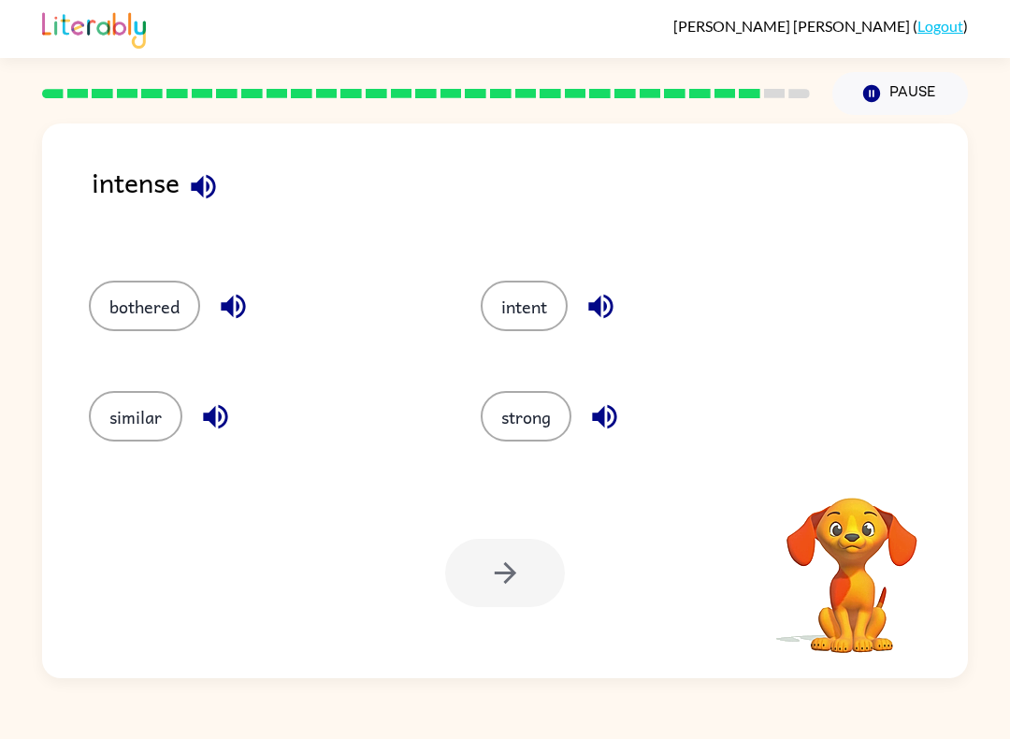
click at [534, 438] on button "strong" at bounding box center [526, 416] width 91 height 50
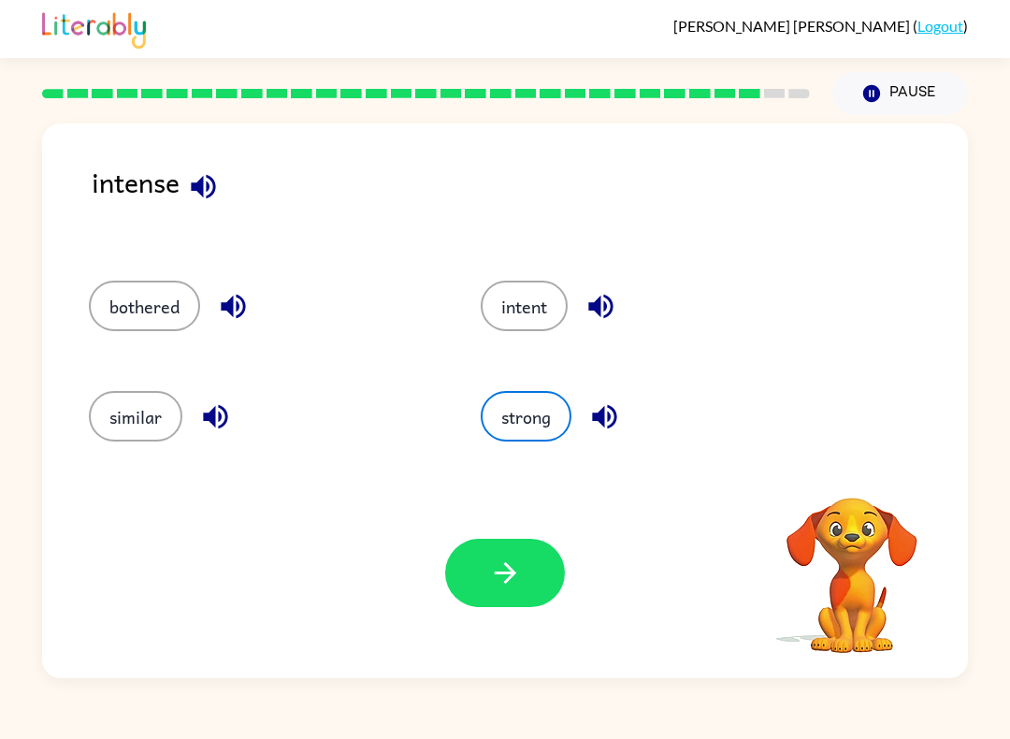
click at [481, 575] on button "button" at bounding box center [505, 573] width 120 height 68
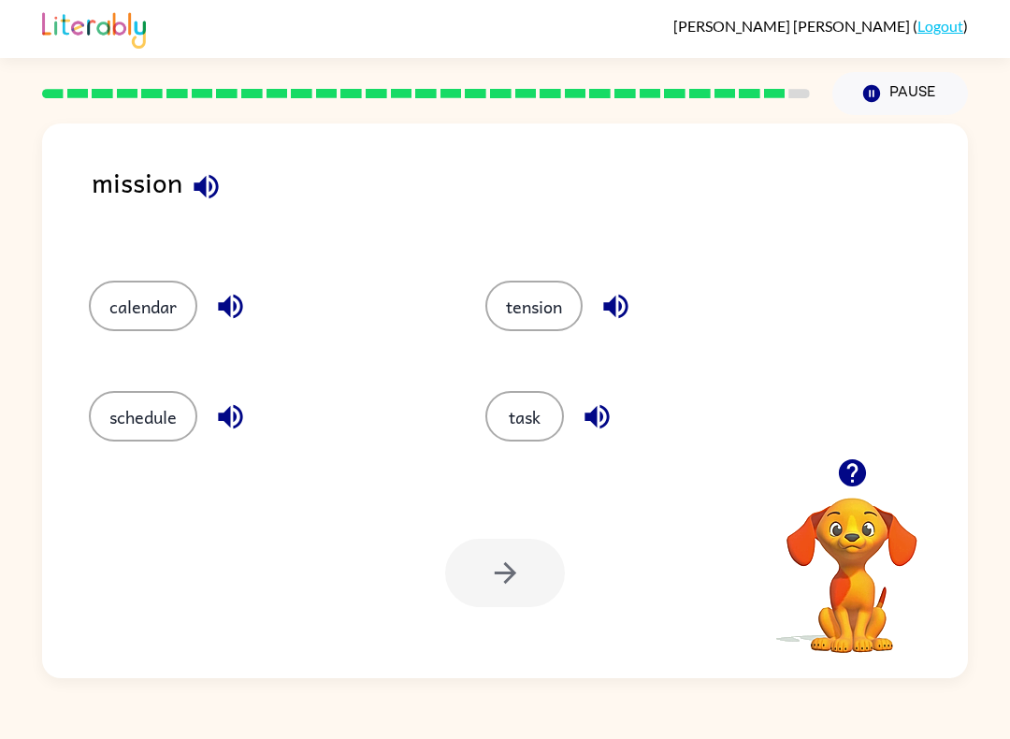
click at [525, 423] on button "task" at bounding box center [524, 416] width 79 height 50
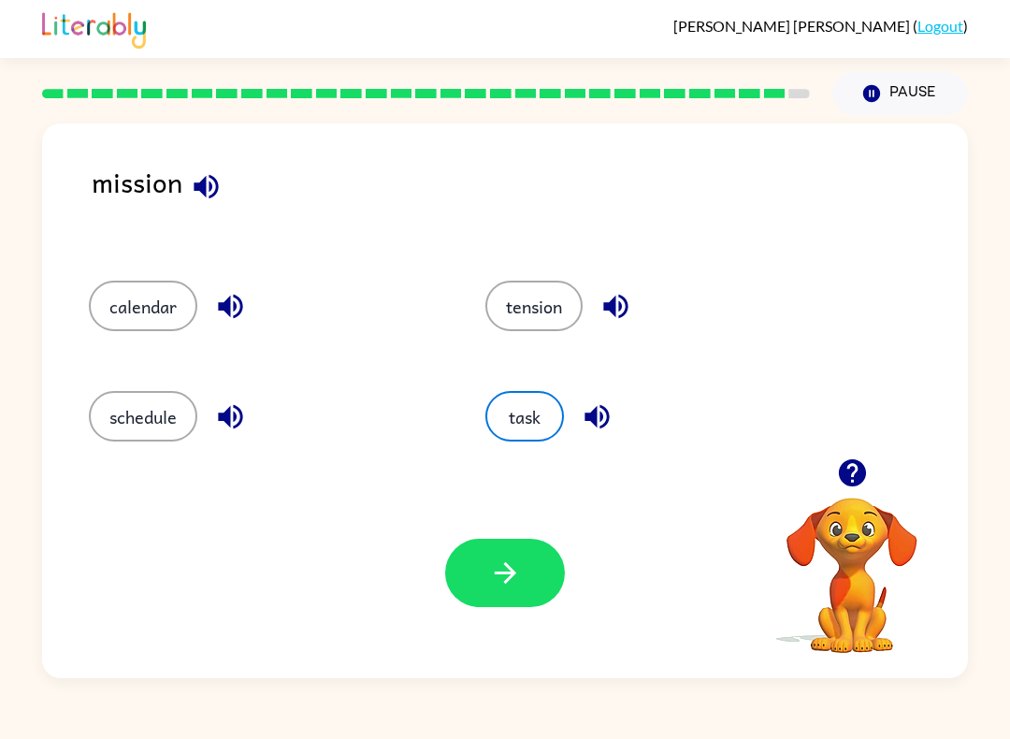
click at [468, 582] on button "button" at bounding box center [505, 573] width 120 height 68
